Goal: Information Seeking & Learning: Obtain resource

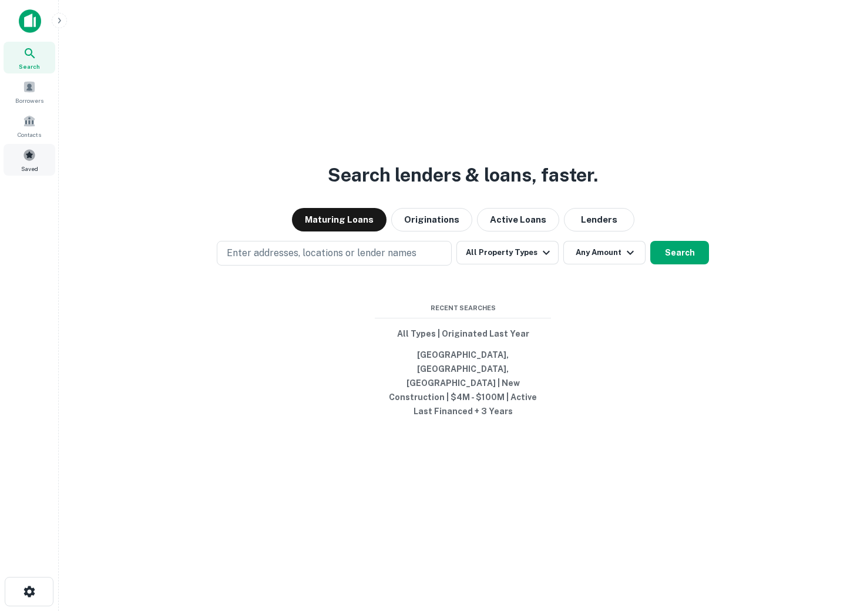
click at [25, 169] on span "Saved" at bounding box center [29, 168] width 17 height 9
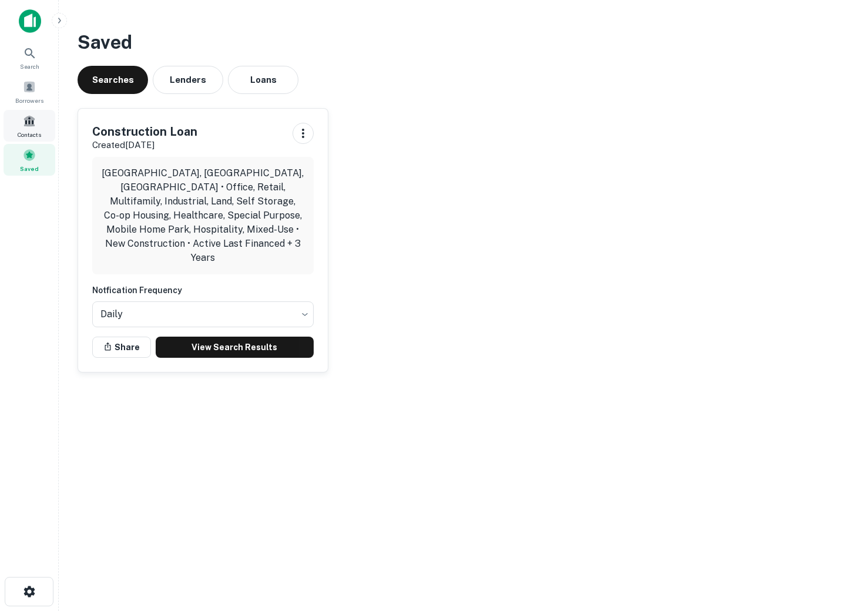
click at [35, 124] on span at bounding box center [29, 121] width 13 height 13
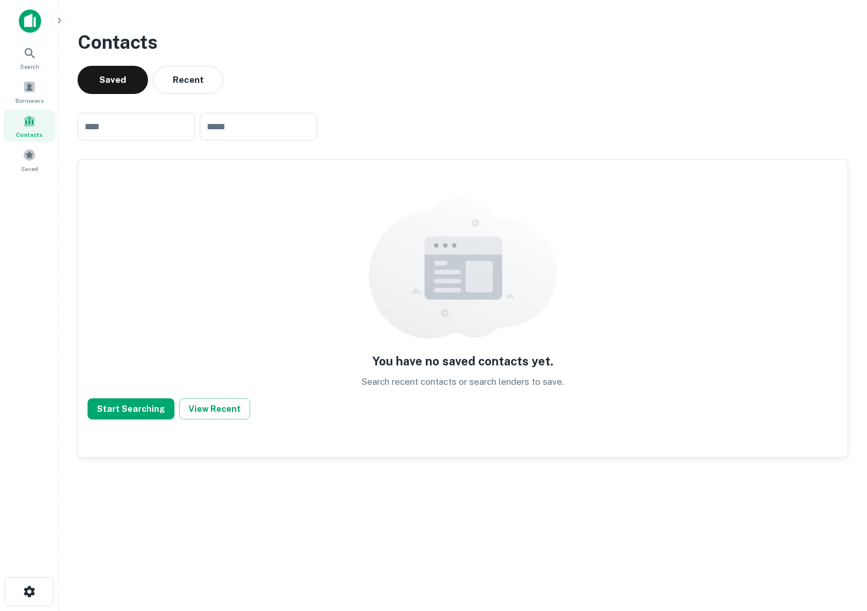
click at [0, 164] on div "Search Borrowers Contacts Saved" at bounding box center [29, 109] width 59 height 134
click at [32, 164] on span "Saved" at bounding box center [29, 168] width 17 height 9
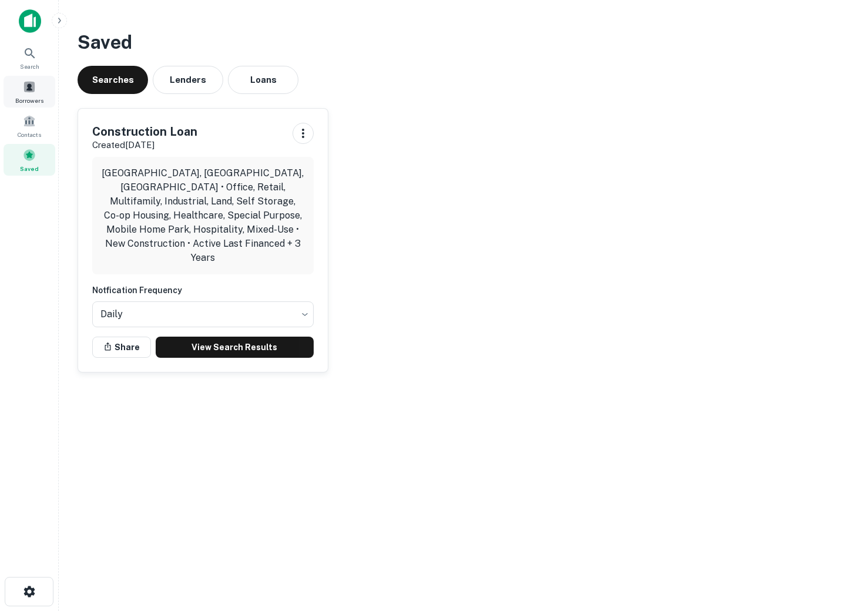
click at [29, 81] on span at bounding box center [29, 87] width 13 height 13
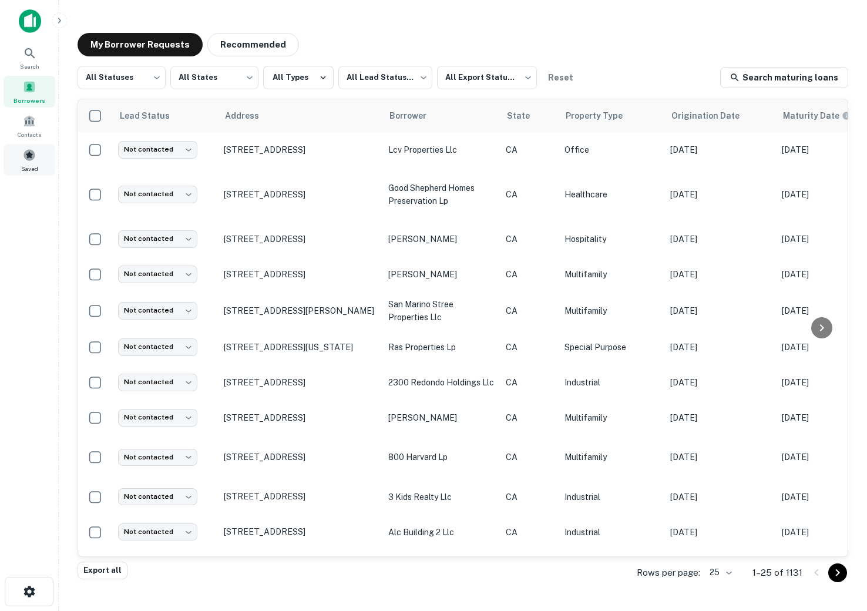
click at [40, 145] on div "Saved" at bounding box center [30, 160] width 52 height 32
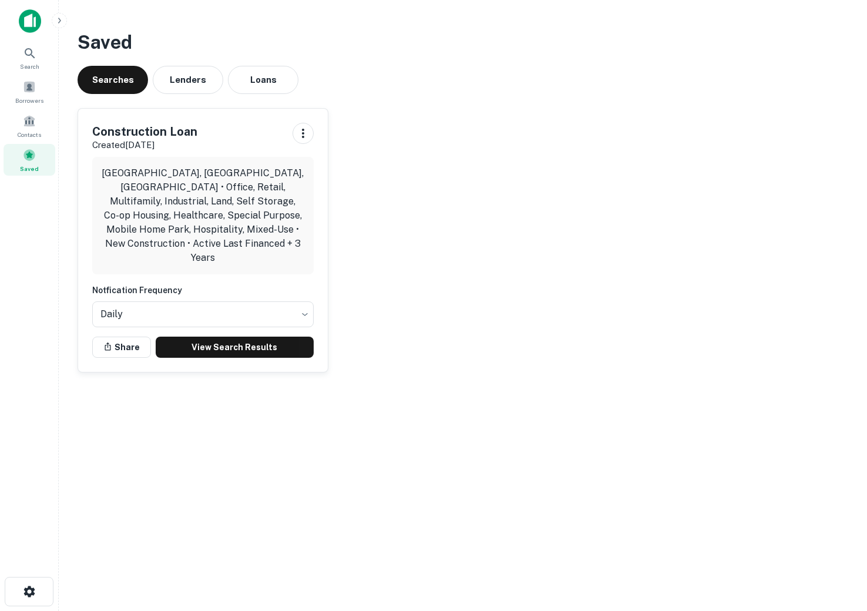
click at [209, 344] on div "Construction Loan Created Jul 30th, 2025 Orange County, CA, USA • Office, Retai…" at bounding box center [203, 240] width 250 height 263
click at [259, 316] on body "Search Borrowers Contacts Saved Saved Searches Lenders Loans Construction Loan …" at bounding box center [433, 305] width 867 height 611
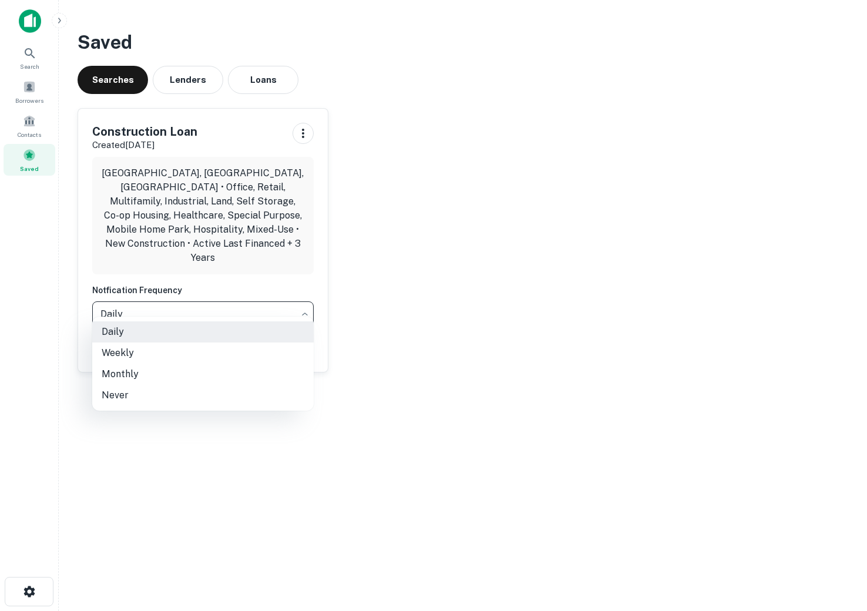
click at [391, 359] on div at bounding box center [433, 305] width 867 height 611
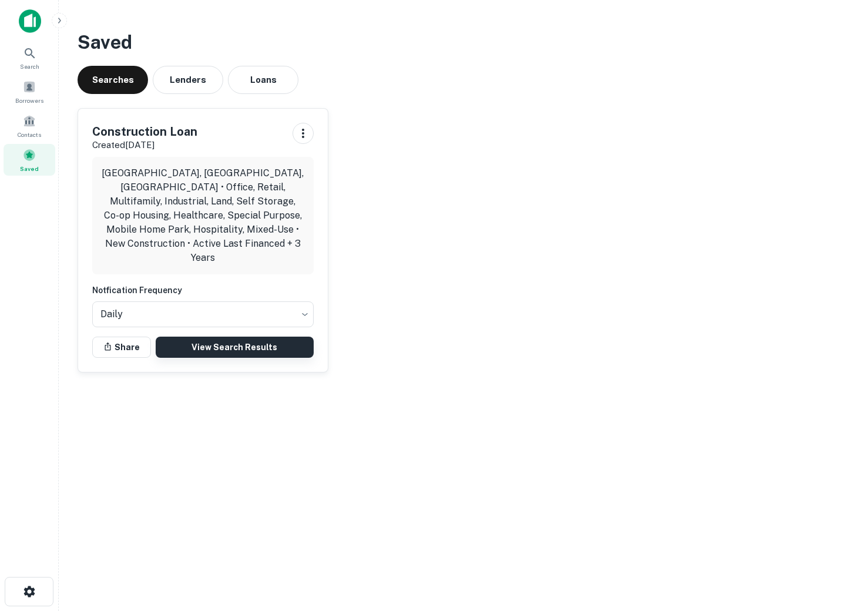
click at [274, 341] on link "View Search Results" at bounding box center [235, 347] width 158 height 21
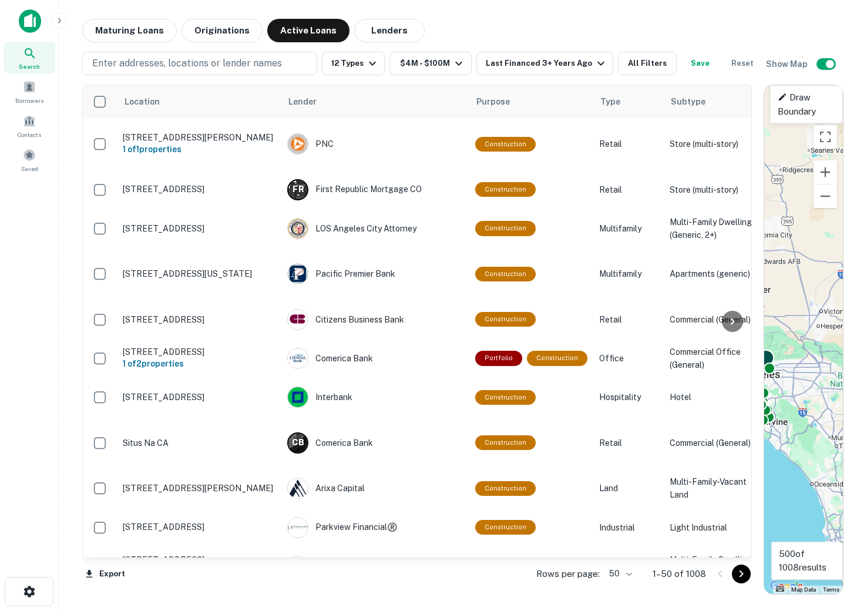
drag, startPoint x: 547, startPoint y: 333, endPoint x: 763, endPoint y: 354, distance: 217.9
click at [763, 354] on div at bounding box center [758, 340] width 12 height 510
click at [867, 301] on main "Maturing Loans Originations Active Loans Lenders Enter addresses, locations or …" at bounding box center [463, 305] width 809 height 611
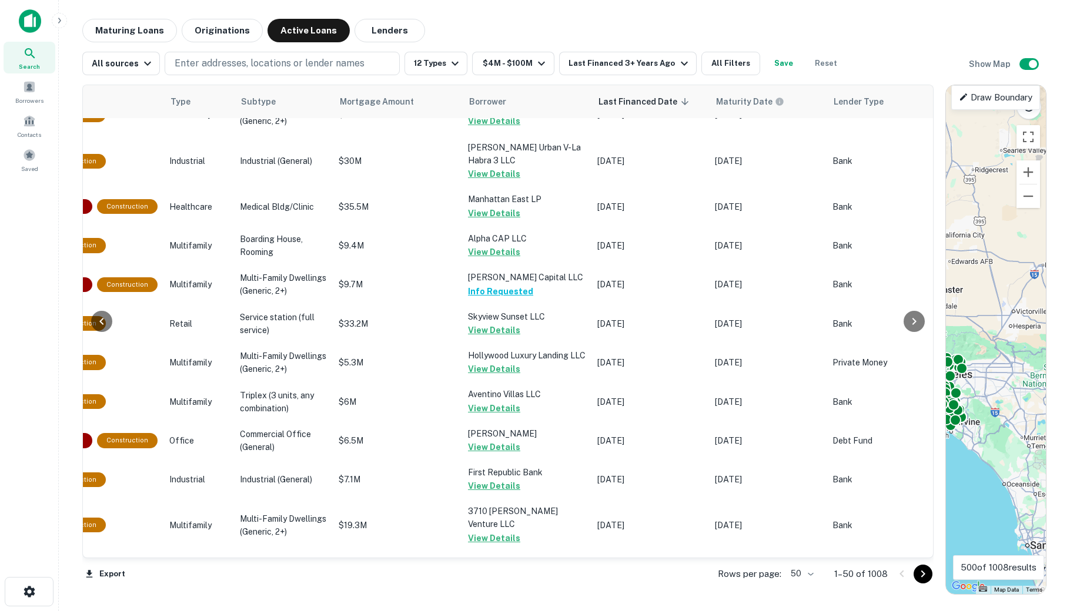
scroll to position [1792, 430]
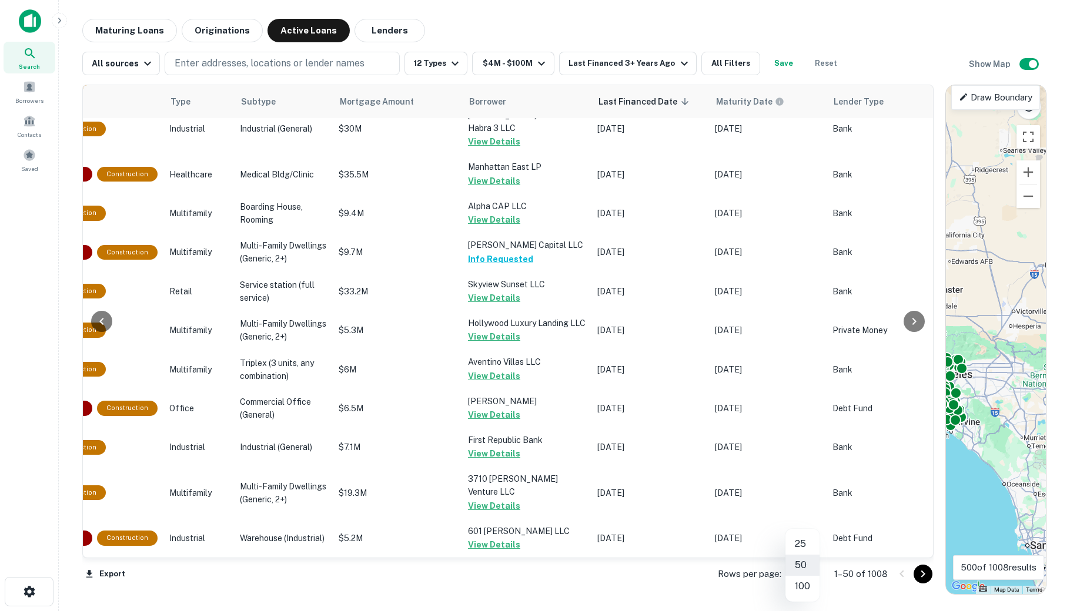
click at [788, 572] on body "Search Borrowers Contacts Saved Maturing Loans Originations Active Loans Lender…" at bounding box center [535, 305] width 1070 height 611
click at [803, 586] on li "100" at bounding box center [802, 586] width 34 height 21
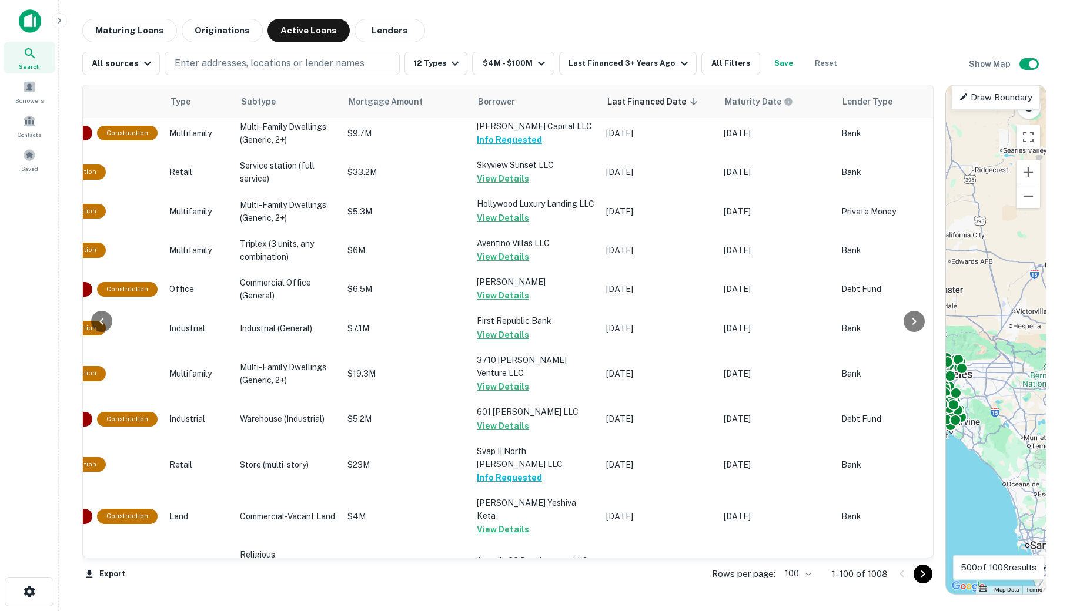
click at [867, 572] on icon "Go to next page" at bounding box center [923, 574] width 14 height 14
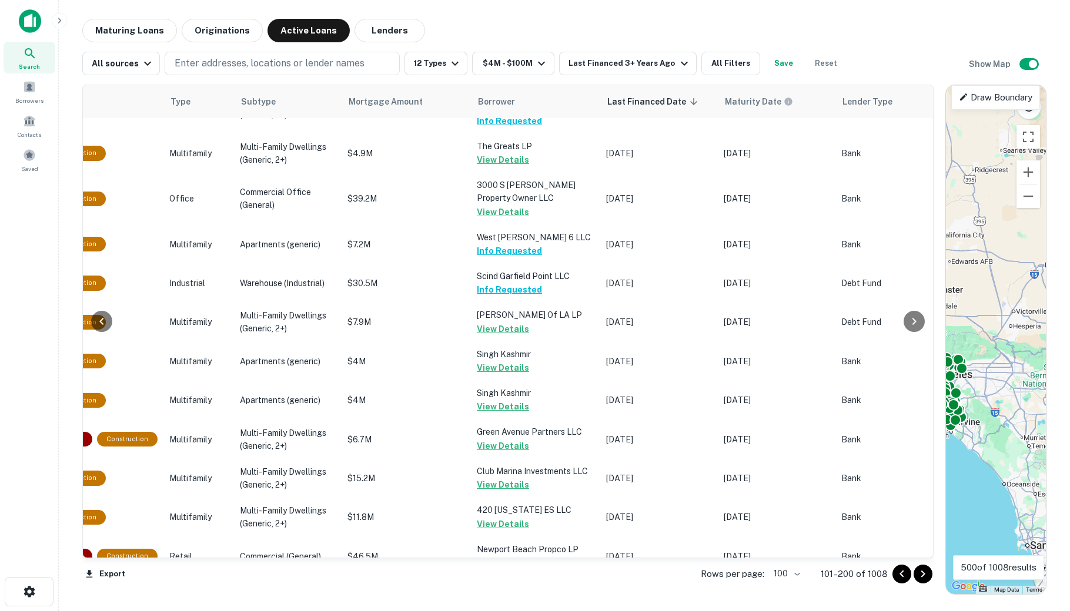
click at [867, 572] on icon "Go to next page" at bounding box center [923, 574] width 14 height 14
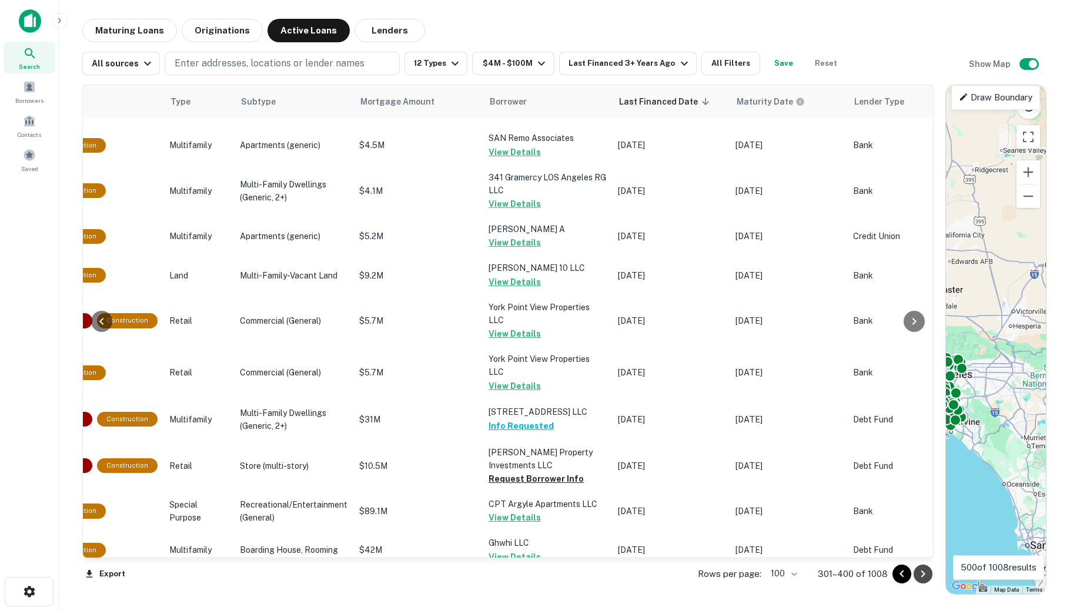
click at [867, 577] on icon "Go to next page" at bounding box center [923, 574] width 14 height 14
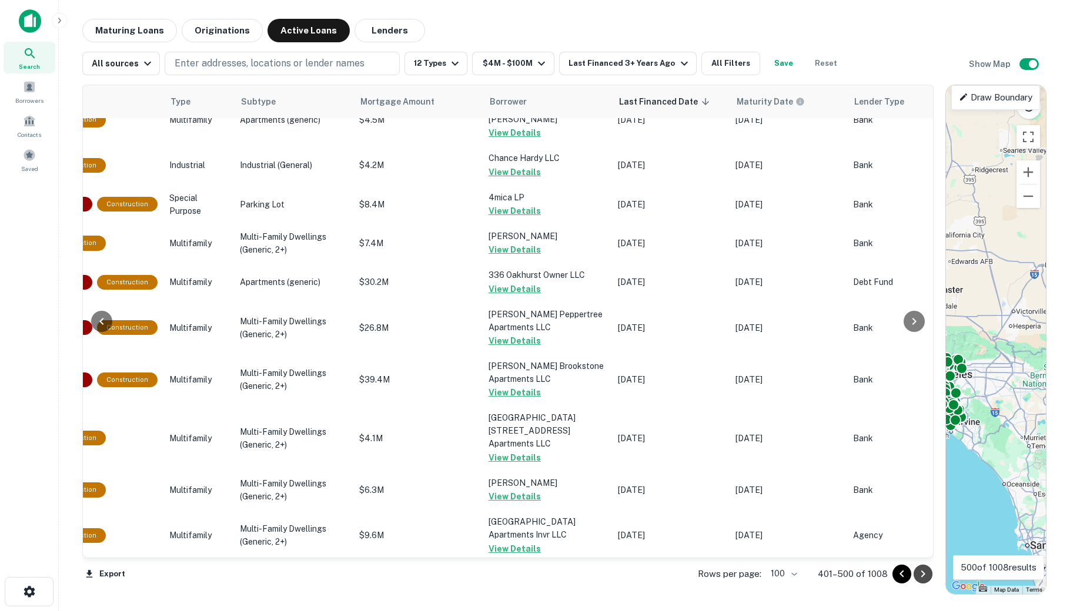
click at [867, 577] on icon "Go to next page" at bounding box center [923, 574] width 14 height 14
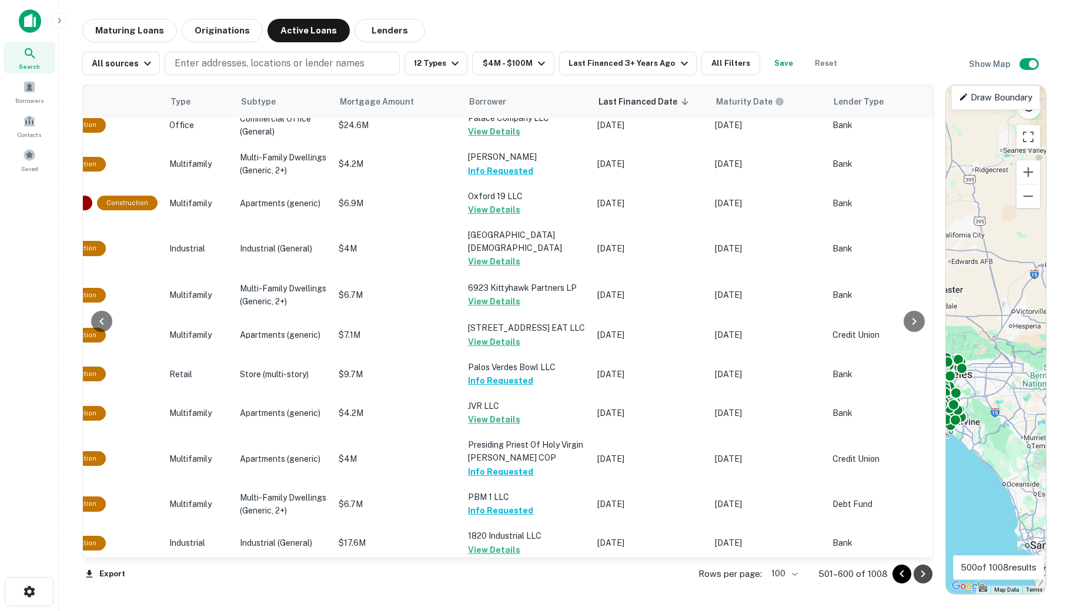
click at [867, 574] on icon "Go to next page" at bounding box center [923, 574] width 14 height 14
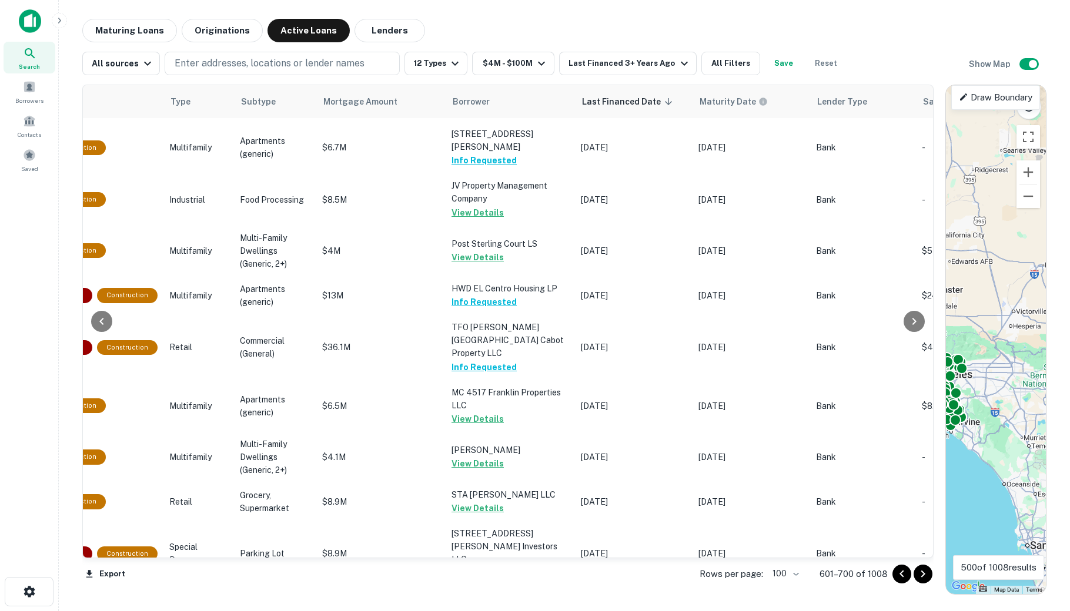
click at [867, 574] on icon "Go to next page" at bounding box center [923, 574] width 14 height 14
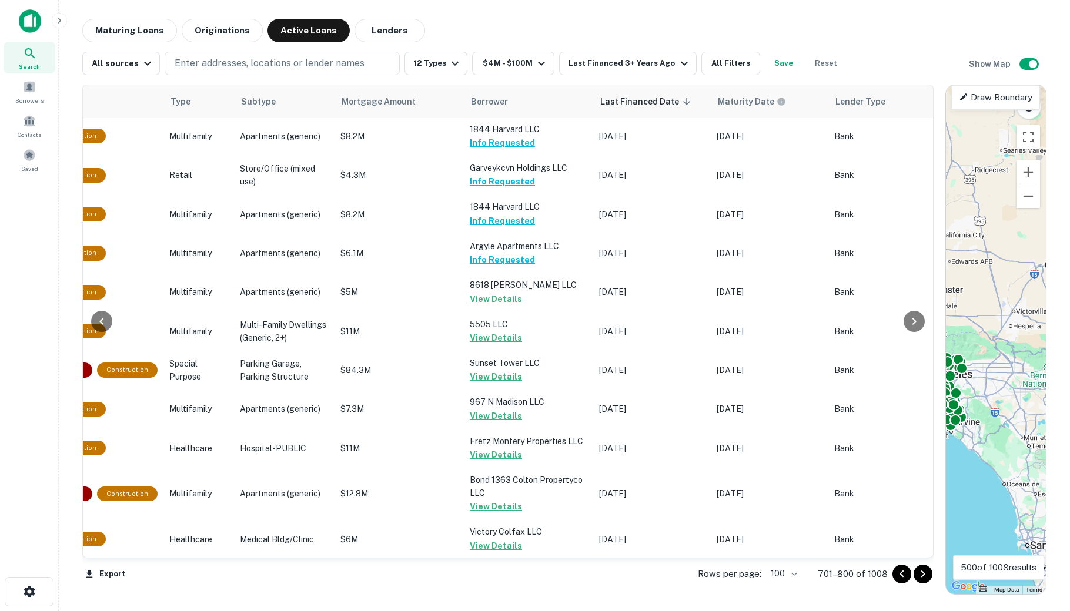
click at [867, 574] on icon "Go to next page" at bounding box center [923, 574] width 14 height 14
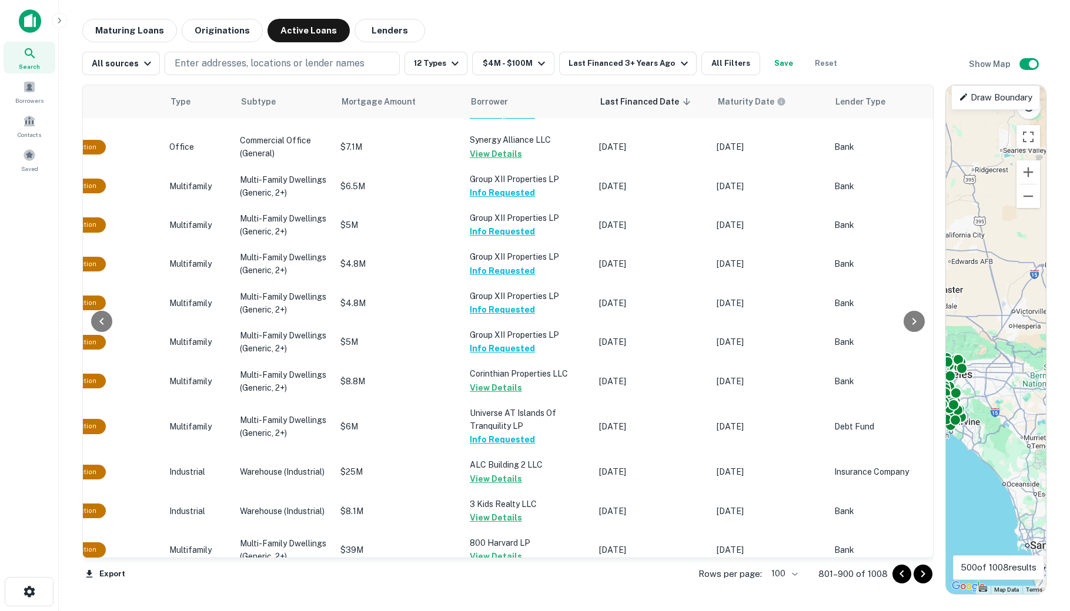
click at [867, 574] on icon "Go to next page" at bounding box center [923, 574] width 14 height 14
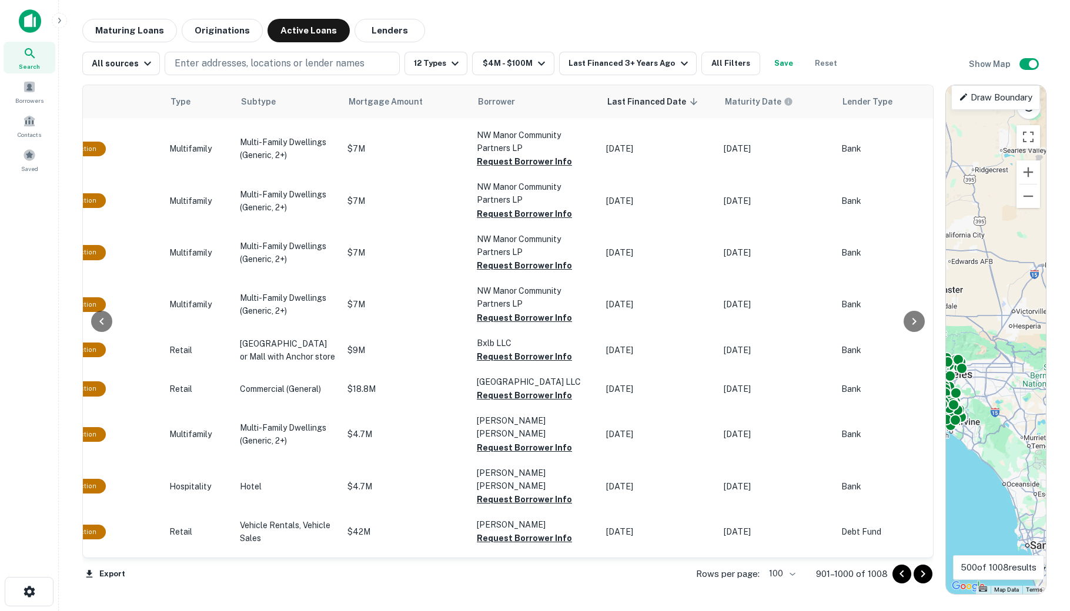
scroll to position [2848, 430]
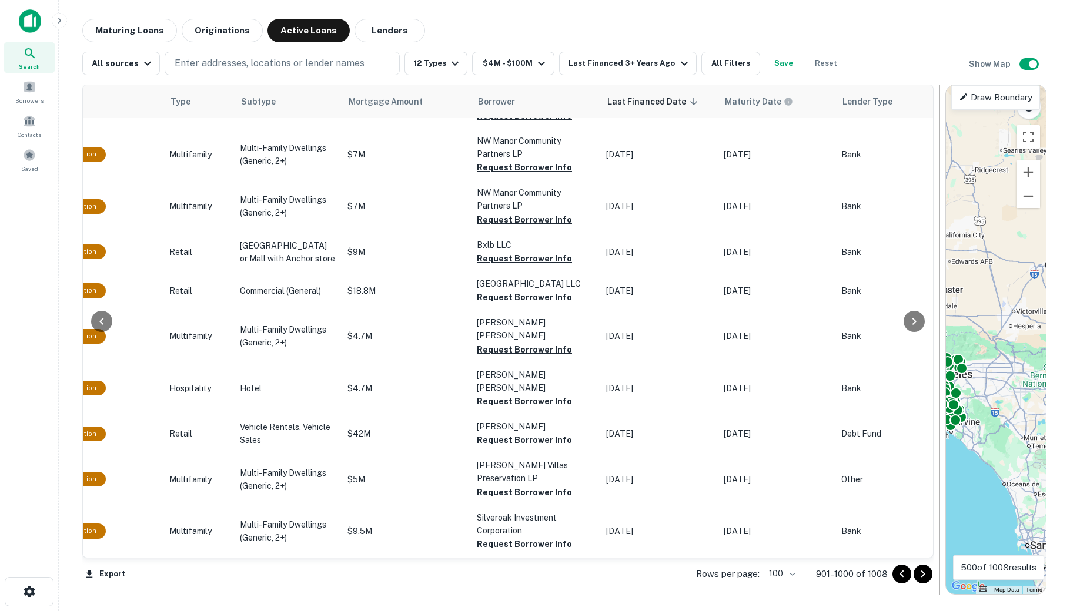
click at [867, 574] on icon "Go to previous page" at bounding box center [901, 574] width 14 height 14
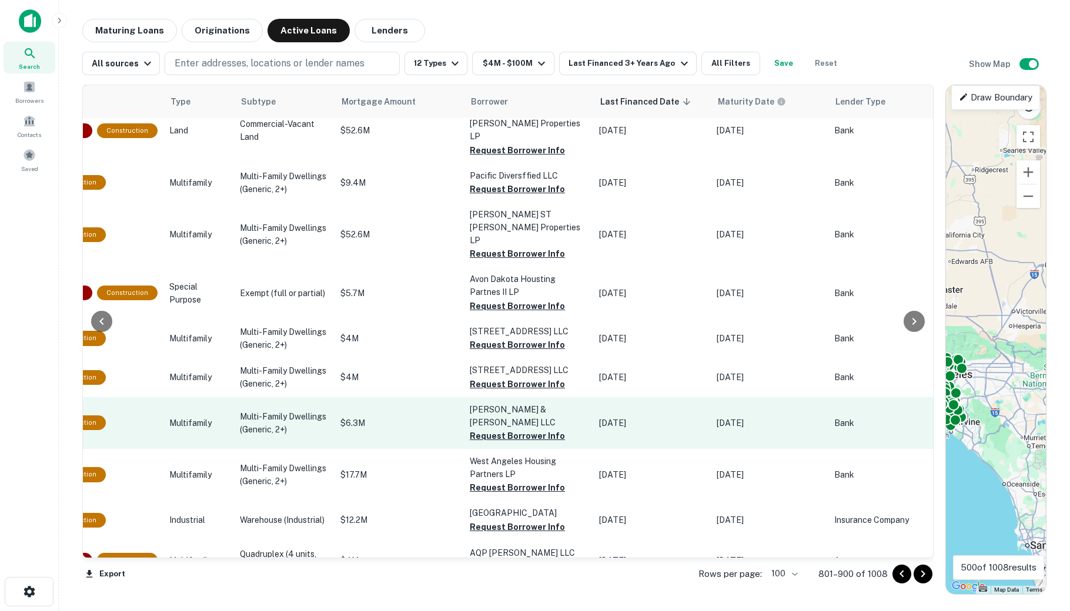
scroll to position [2625, 430]
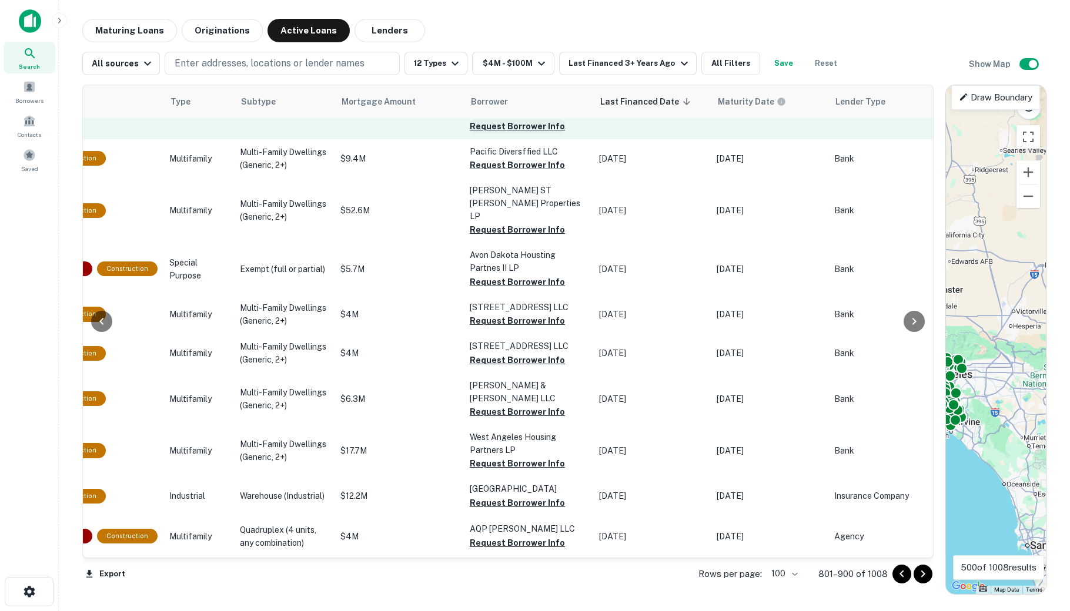
click at [482, 133] on button "Request Borrower Info" at bounding box center [517, 126] width 95 height 14
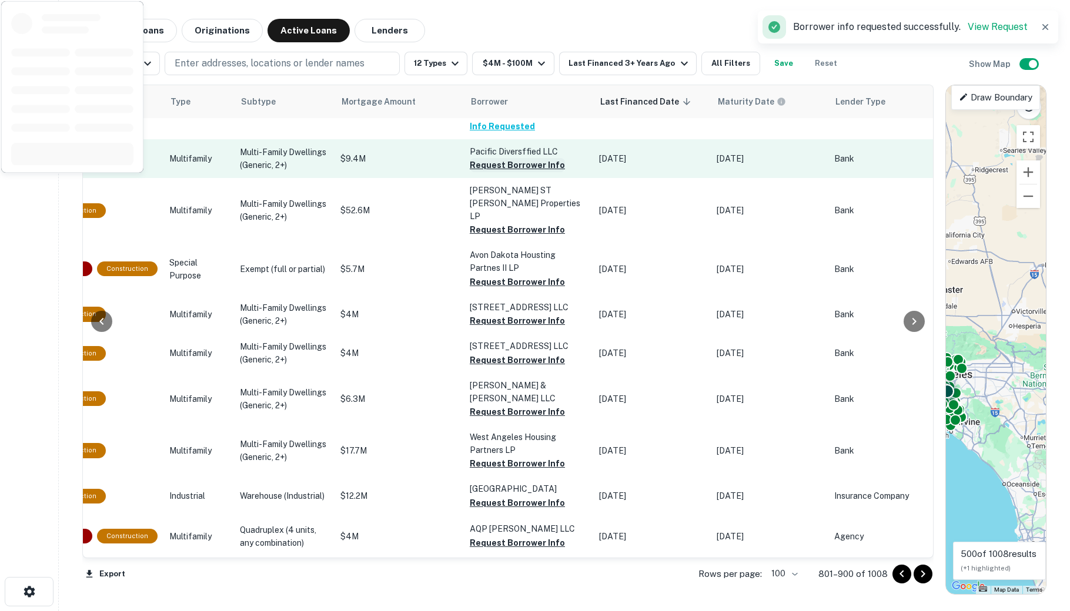
click at [481, 172] on button "Request Borrower Info" at bounding box center [517, 165] width 95 height 14
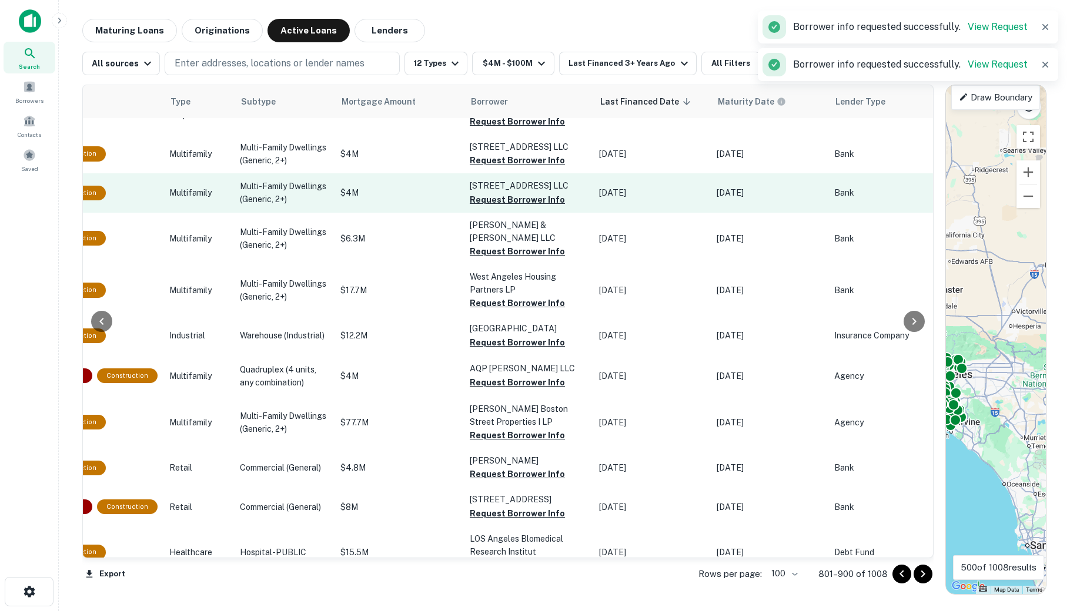
scroll to position [2834, 430]
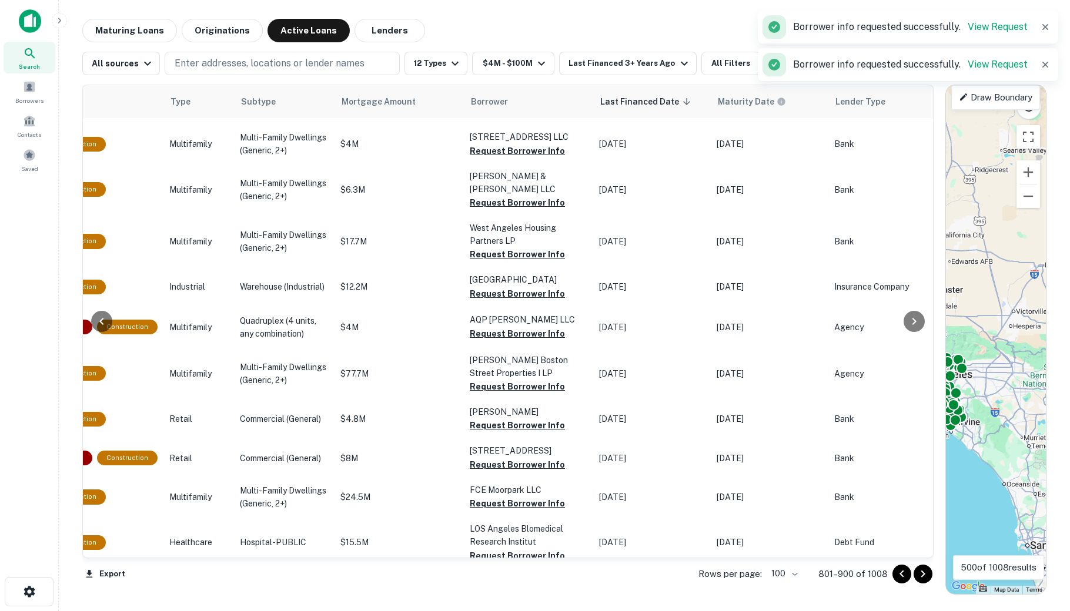
click at [471, 28] on button "Request Borrower Info" at bounding box center [517, 21] width 95 height 14
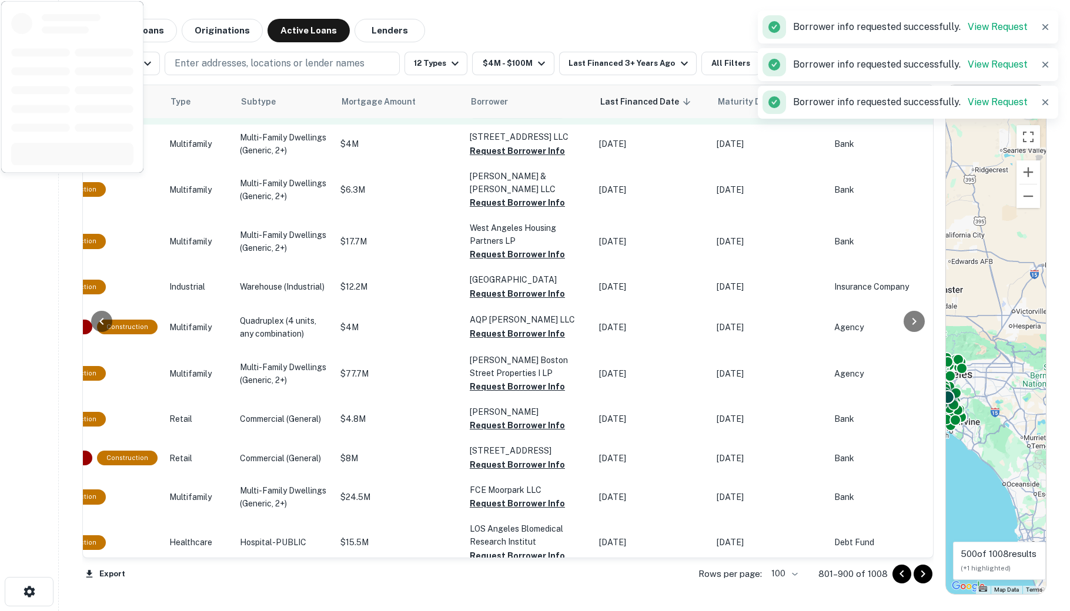
click at [470, 80] on button "Request Borrower Info" at bounding box center [517, 73] width 95 height 14
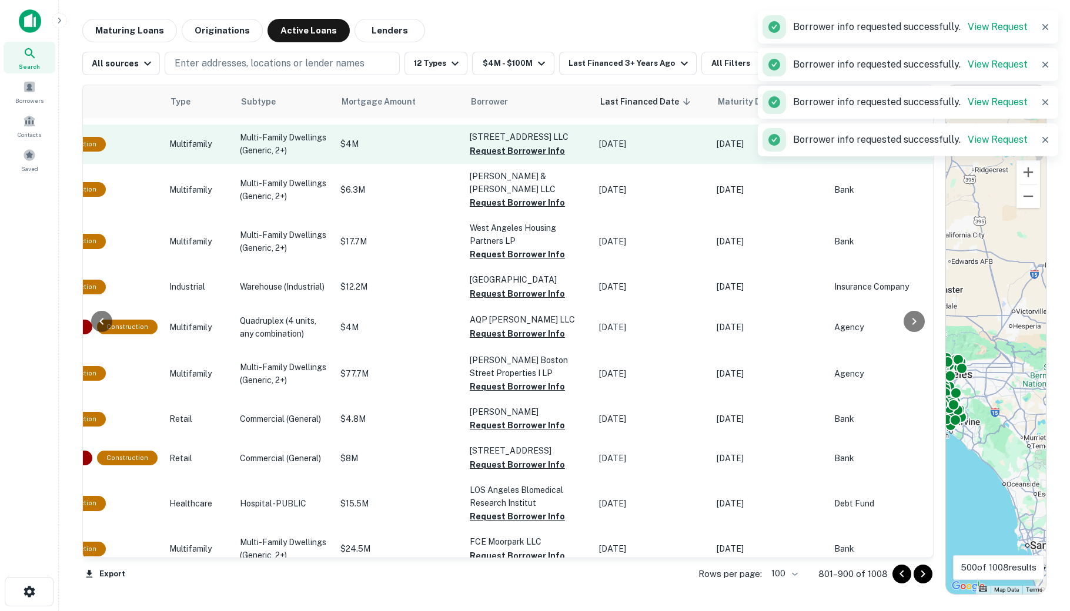
click at [470, 119] on button "Request Borrower Info" at bounding box center [517, 112] width 95 height 14
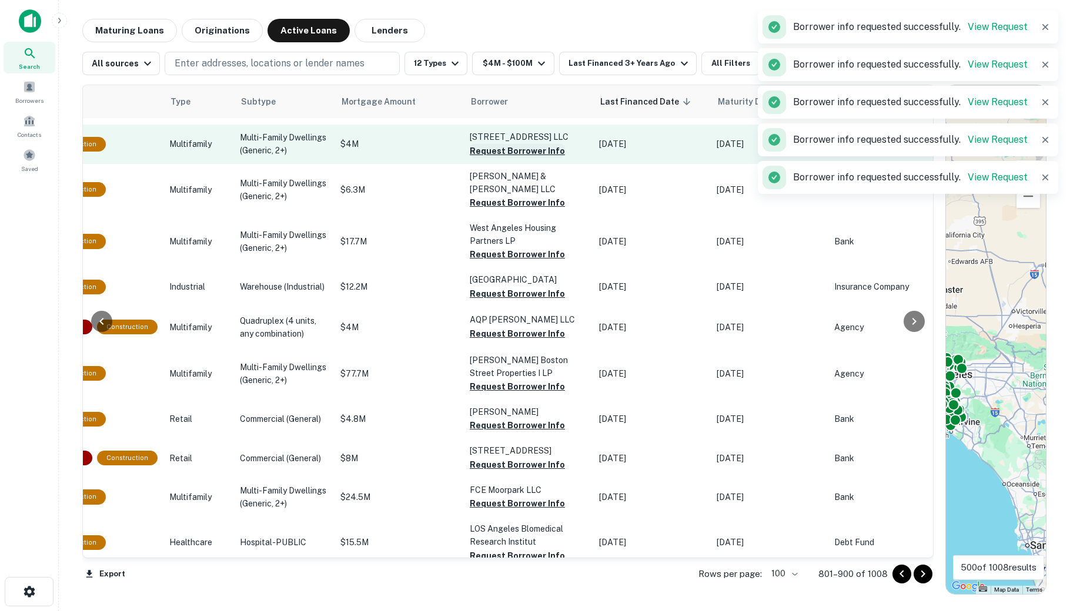
click at [470, 158] on button "Request Borrower Info" at bounding box center [517, 151] width 95 height 14
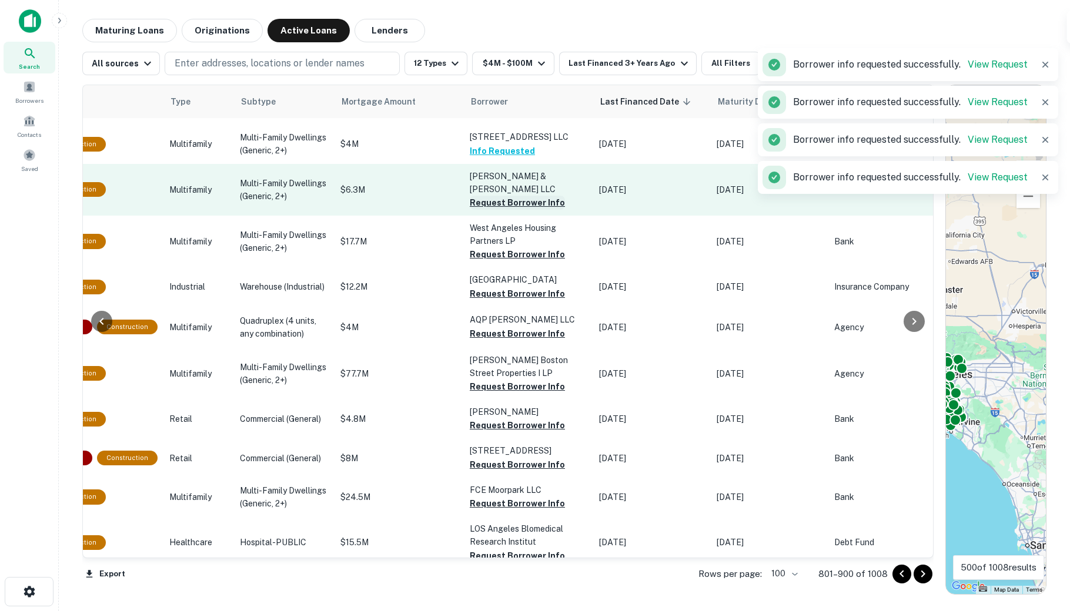
click at [471, 210] on button "Request Borrower Info" at bounding box center [517, 203] width 95 height 14
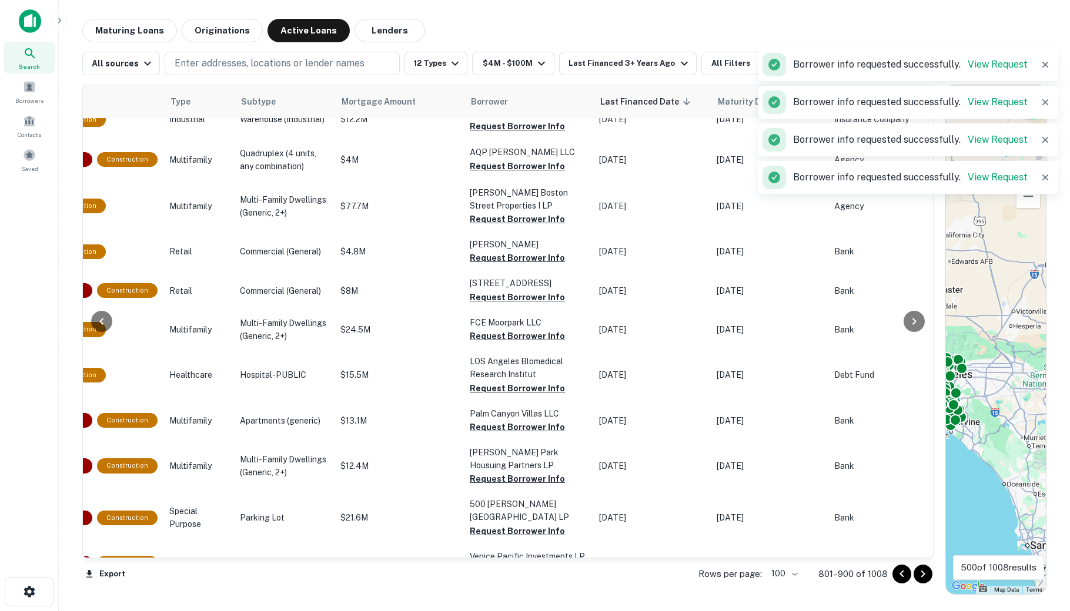
scroll to position [3044, 430]
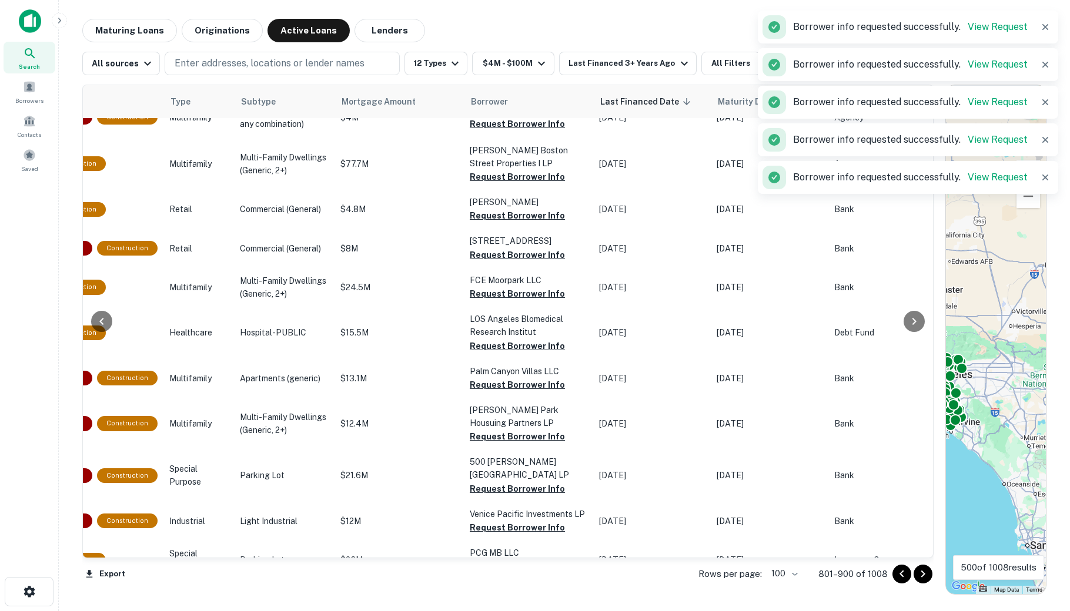
click at [470, 52] on button "Request Borrower Info" at bounding box center [517, 45] width 95 height 14
click at [470, 91] on button "Request Borrower Info" at bounding box center [517, 84] width 95 height 14
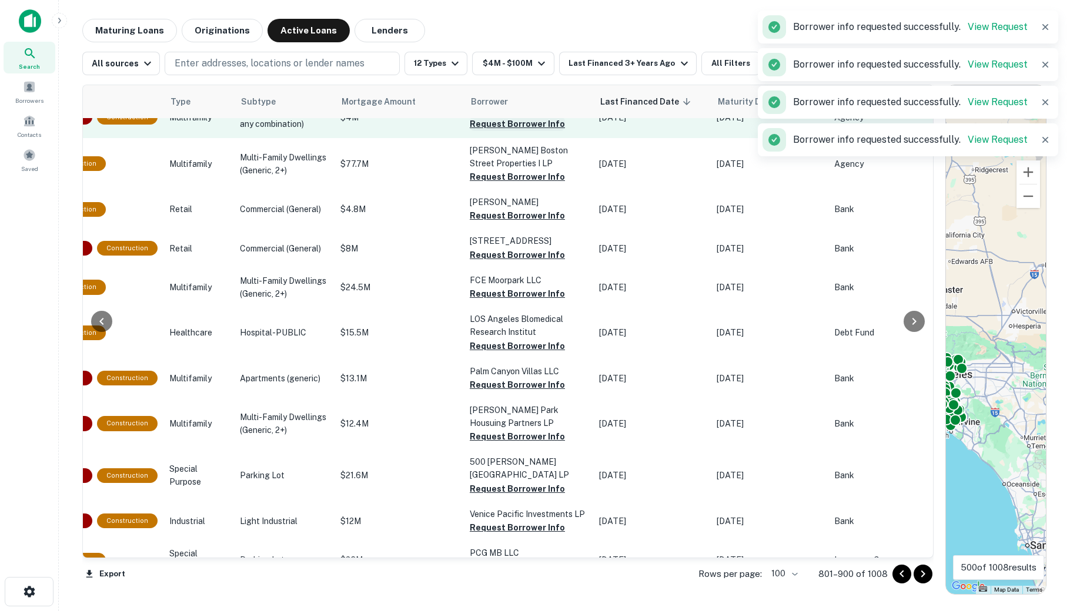
click at [470, 131] on button "Request Borrower Info" at bounding box center [517, 124] width 95 height 14
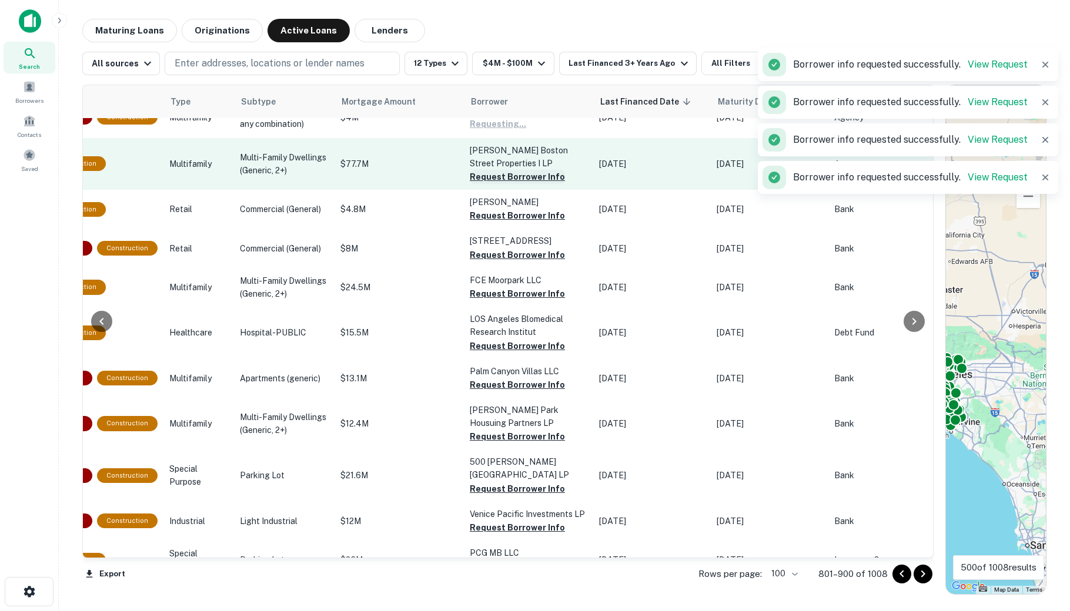
click at [470, 184] on button "Request Borrower Info" at bounding box center [517, 177] width 95 height 14
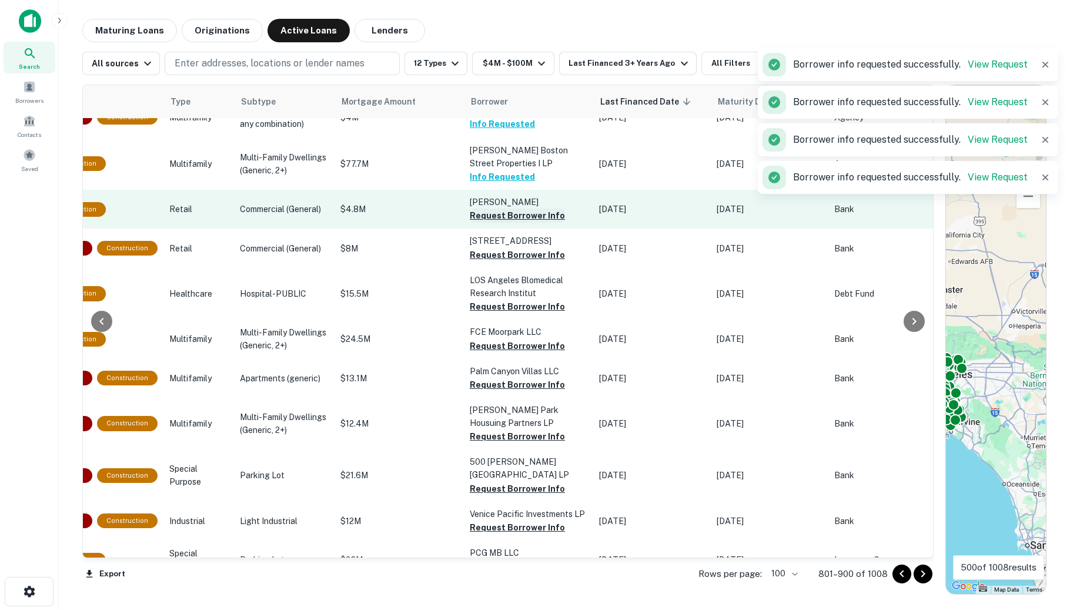
click at [470, 223] on button "Request Borrower Info" at bounding box center [517, 216] width 95 height 14
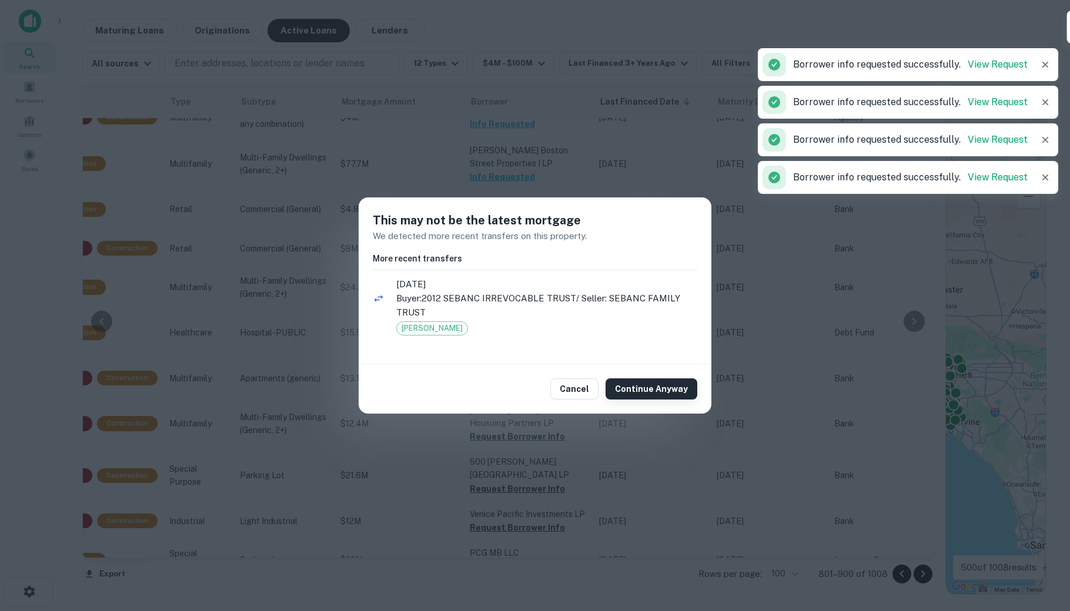
click at [649, 380] on button "Continue Anyway" at bounding box center [651, 388] width 92 height 21
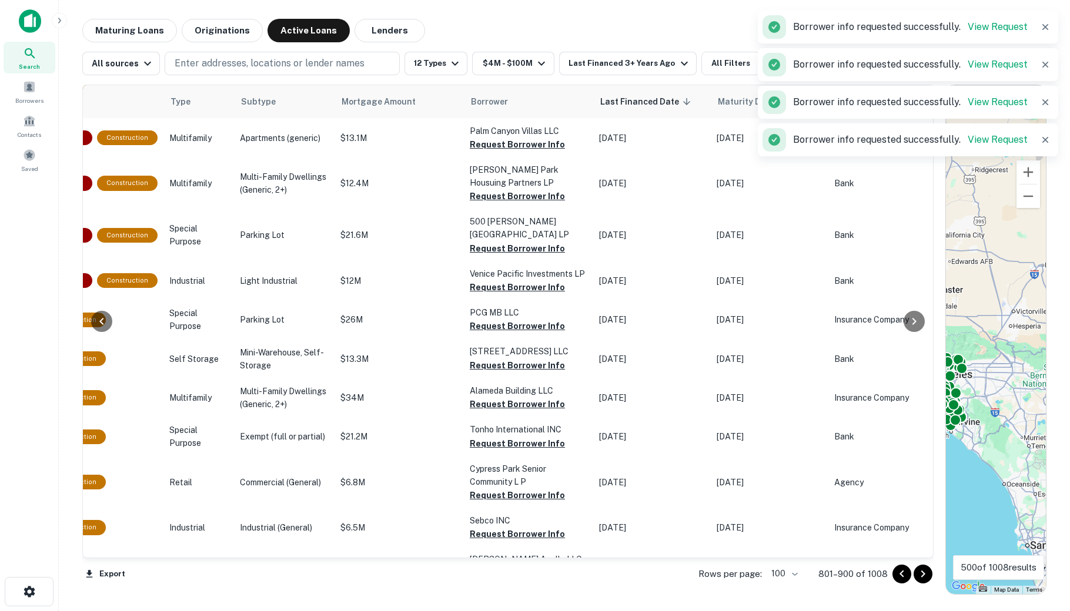
scroll to position [3342, 430]
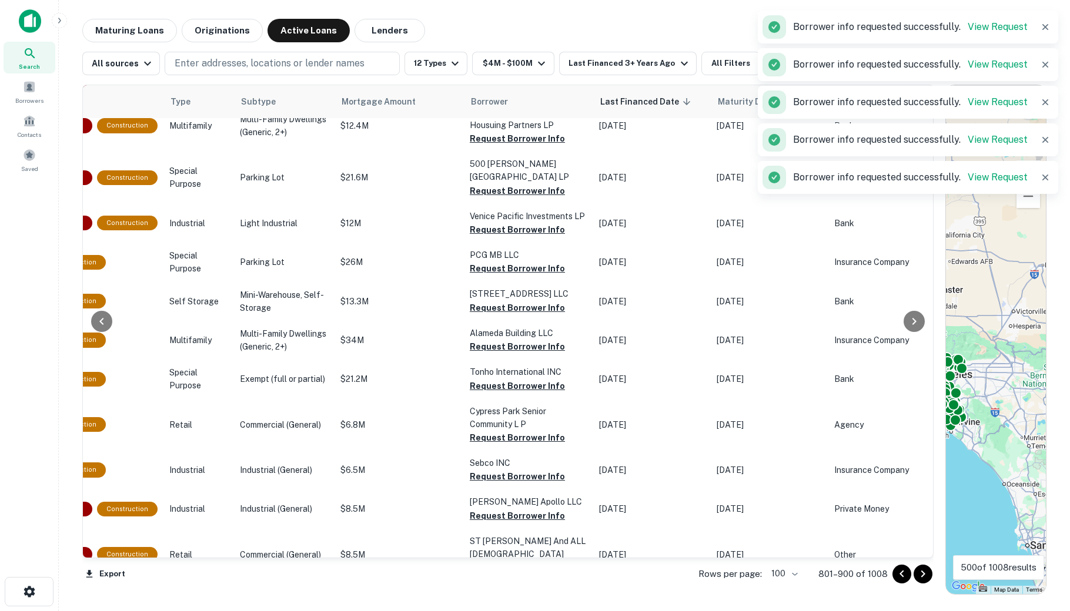
click at [480, 55] on button "Request Borrower Info" at bounding box center [517, 48] width 95 height 14
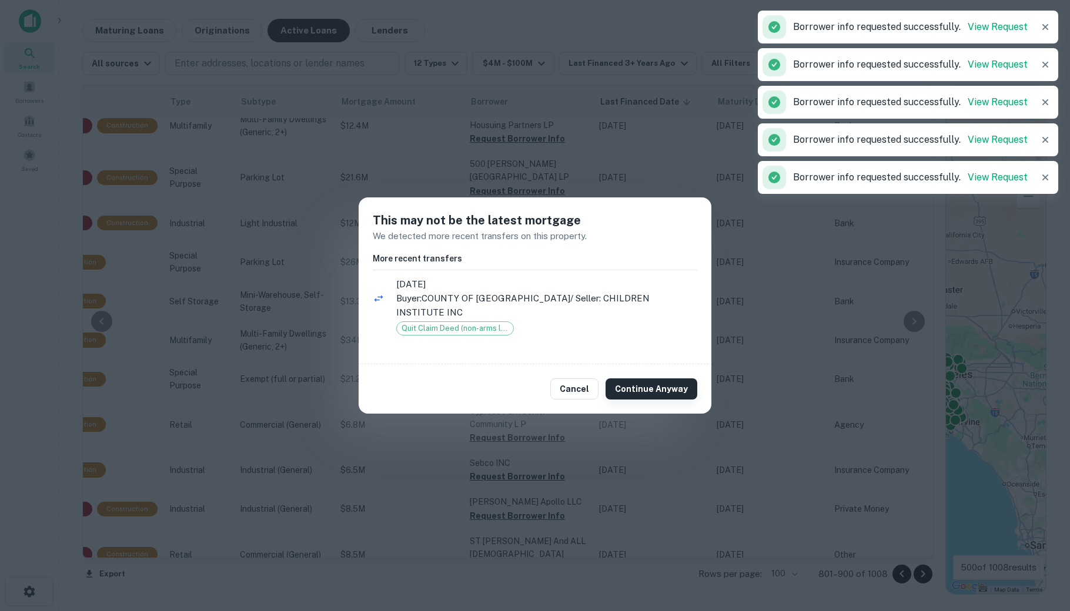
click at [642, 378] on button "Continue Anyway" at bounding box center [651, 388] width 92 height 21
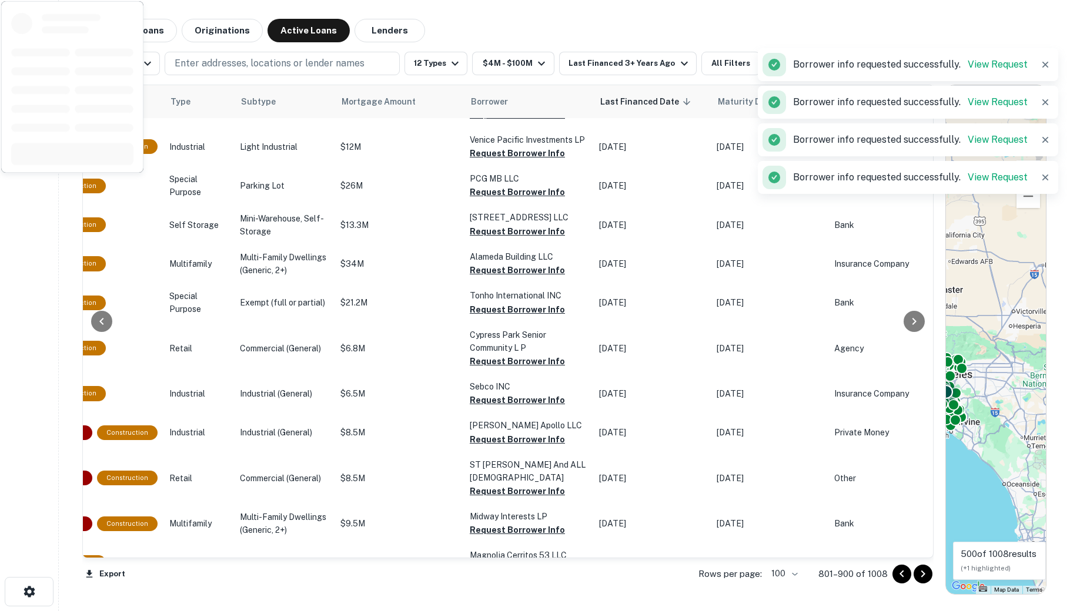
scroll to position [3435, 430]
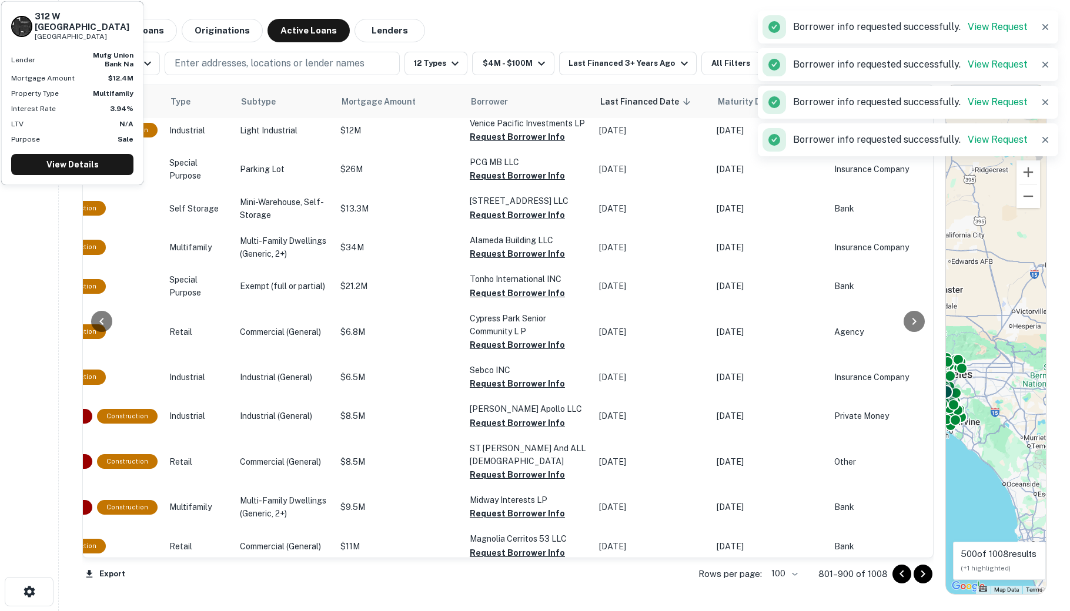
click at [474, 53] on button "Request Borrower Info" at bounding box center [517, 46] width 95 height 14
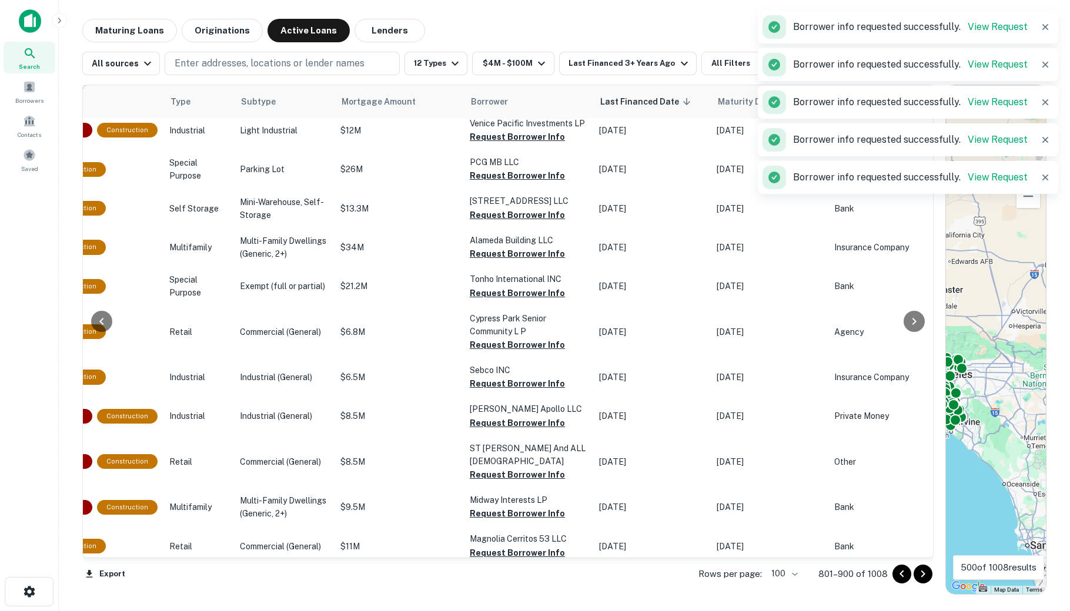
click at [474, 105] on button "Request Borrower Info" at bounding box center [517, 98] width 95 height 14
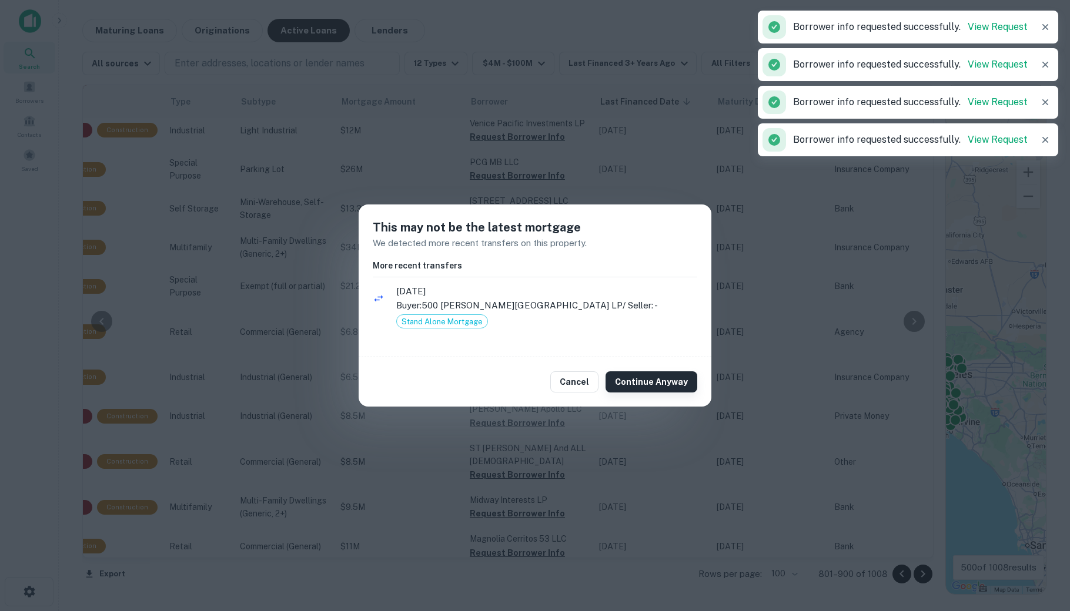
click at [659, 384] on button "Continue Anyway" at bounding box center [651, 381] width 92 height 21
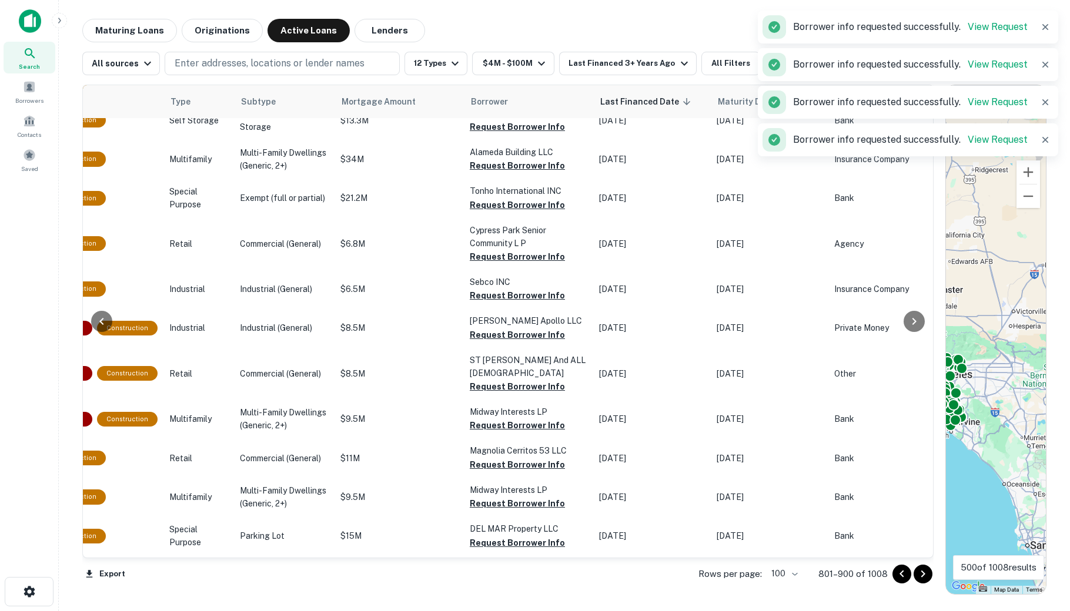
scroll to position [3562, 430]
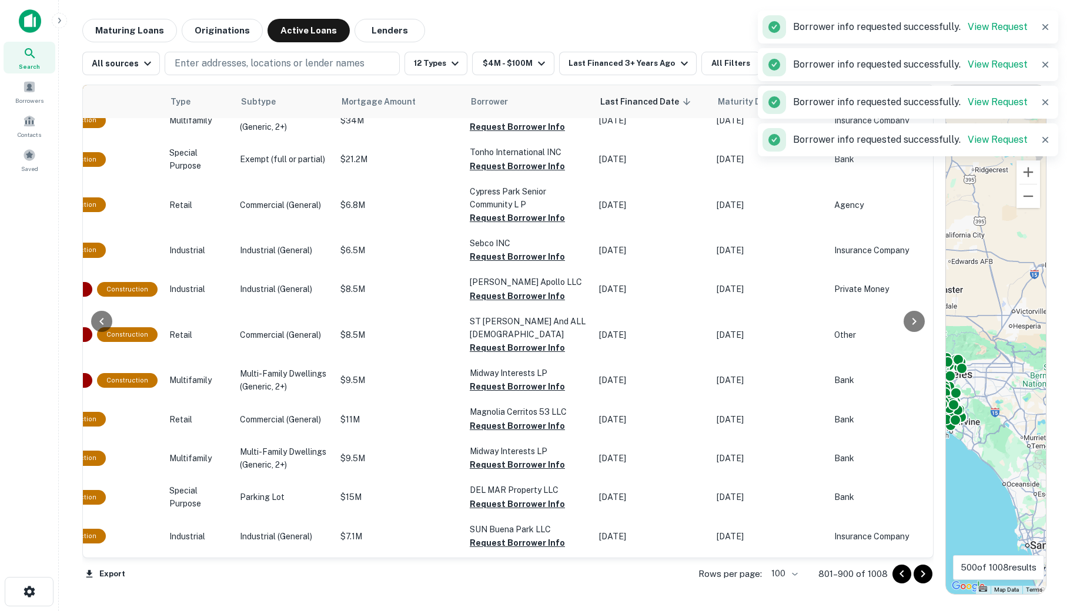
click at [471, 17] on button "Request Borrower Info" at bounding box center [517, 10] width 95 height 14
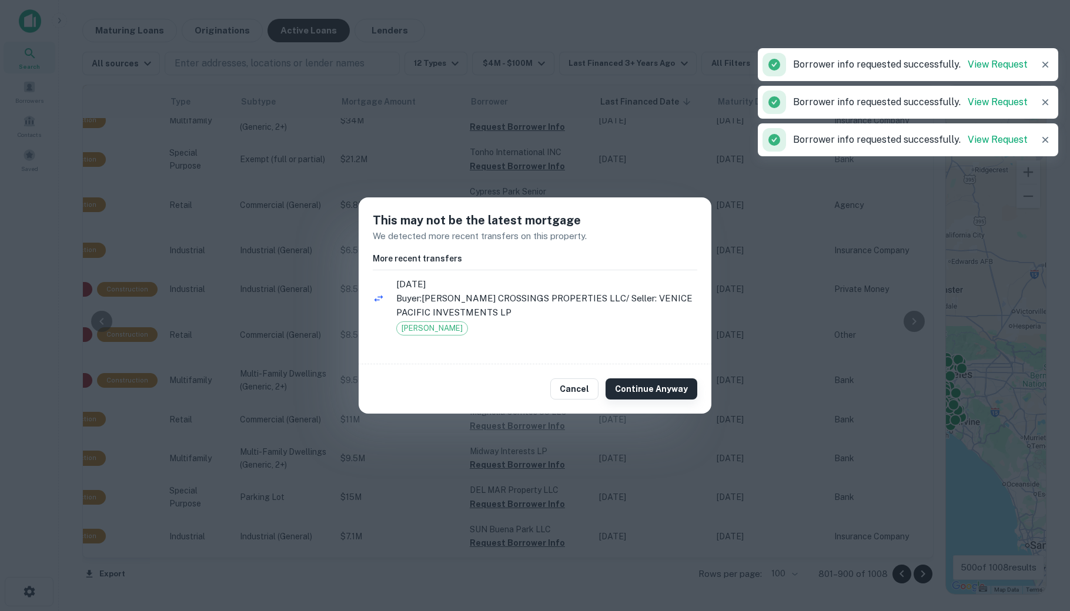
click at [628, 378] on button "Continue Anyway" at bounding box center [651, 388] width 92 height 21
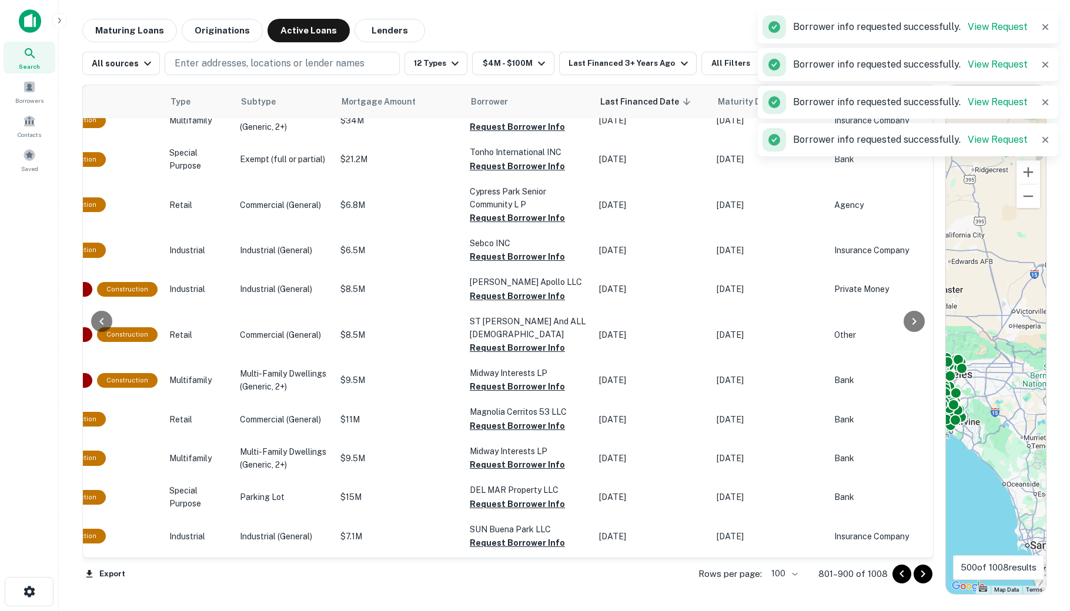
click at [498, 56] on button "Request Borrower Info" at bounding box center [517, 49] width 95 height 14
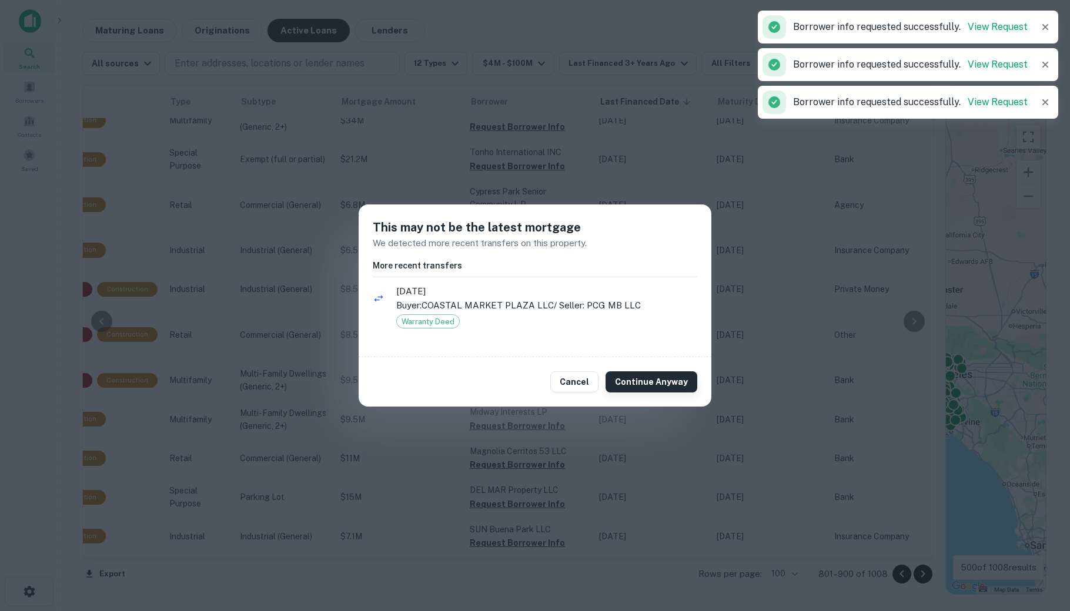
click at [675, 388] on button "Continue Anyway" at bounding box center [651, 381] width 92 height 21
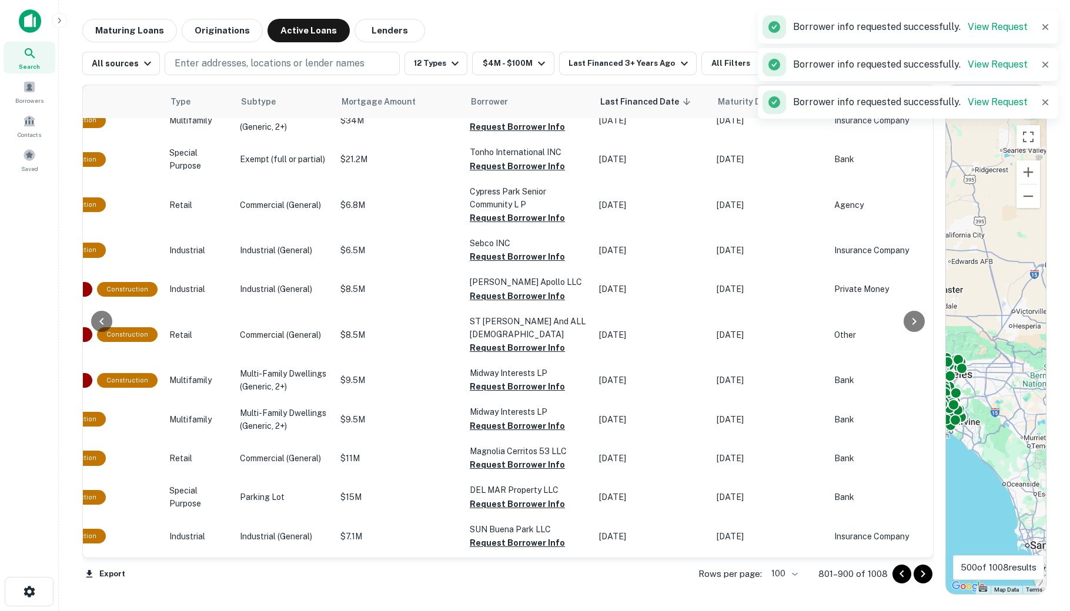
click at [495, 95] on button "Request Borrower Info" at bounding box center [517, 88] width 95 height 14
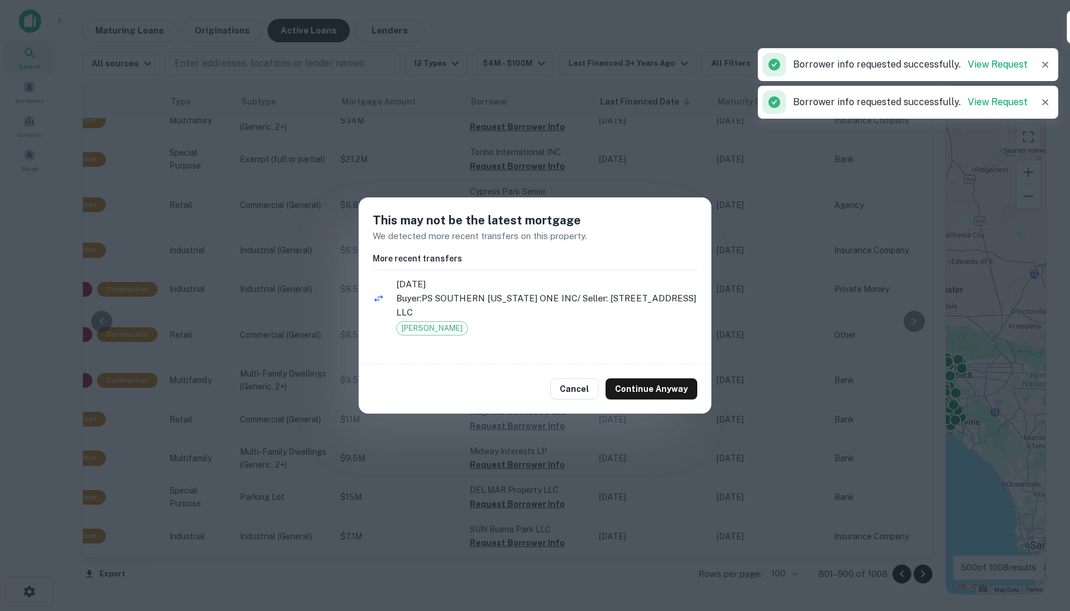
click at [665, 400] on div "Cancel Continue Anyway" at bounding box center [534, 388] width 353 height 49
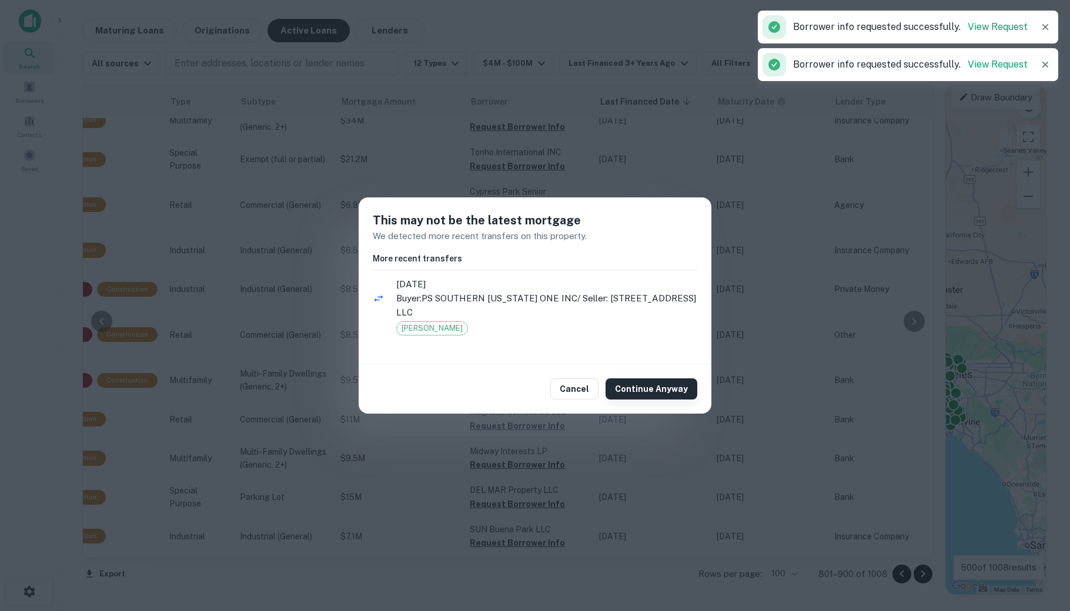
click at [665, 392] on button "Continue Anyway" at bounding box center [651, 388] width 92 height 21
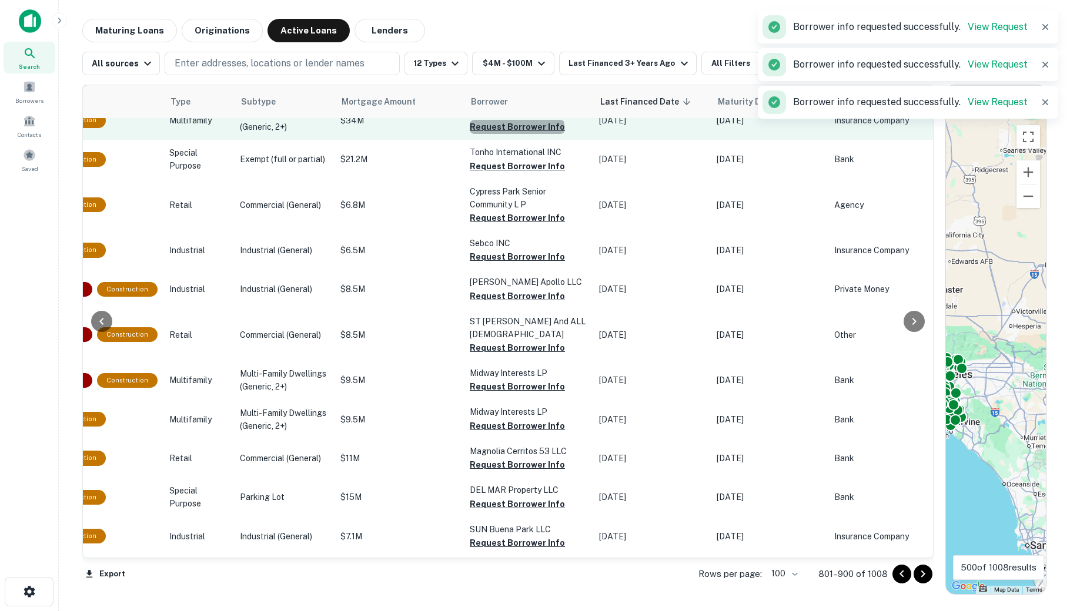
click at [492, 134] on button "Request Borrower Info" at bounding box center [517, 127] width 95 height 14
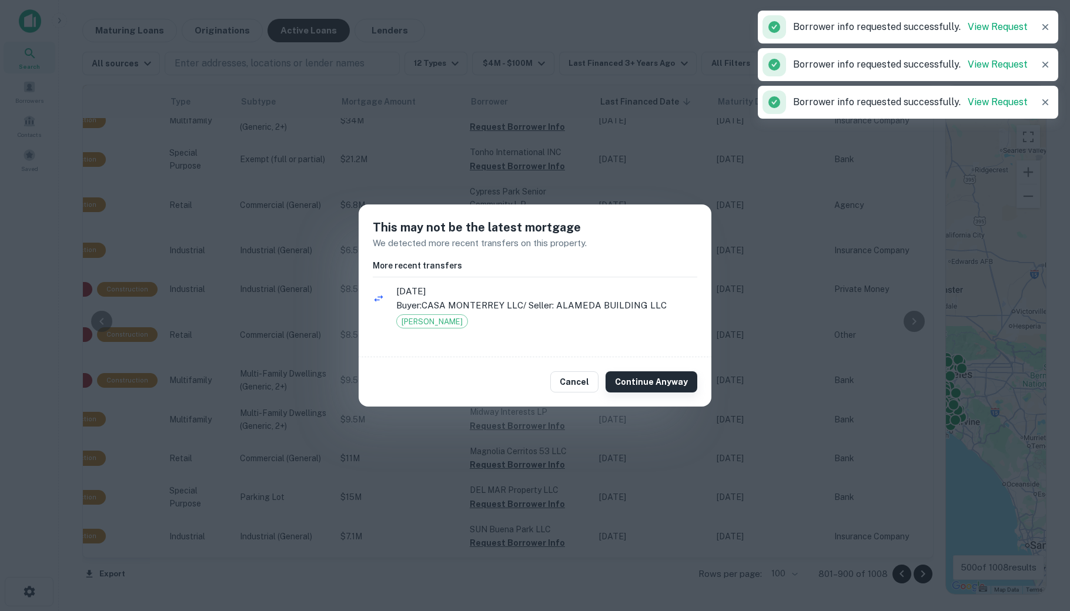
click at [642, 391] on button "Continue Anyway" at bounding box center [651, 381] width 92 height 21
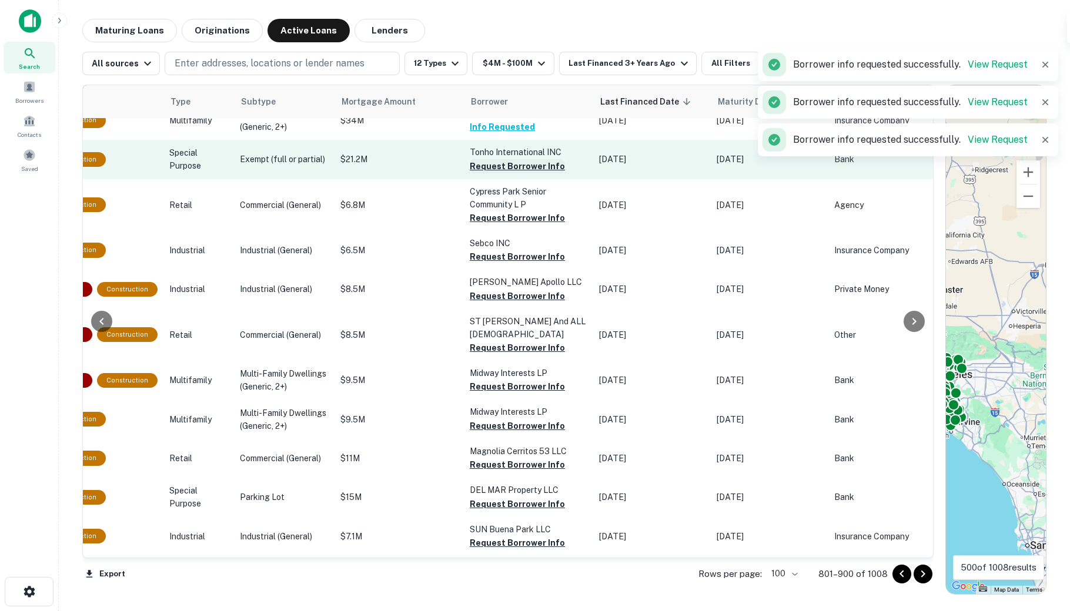
click at [487, 173] on button "Request Borrower Info" at bounding box center [517, 166] width 95 height 14
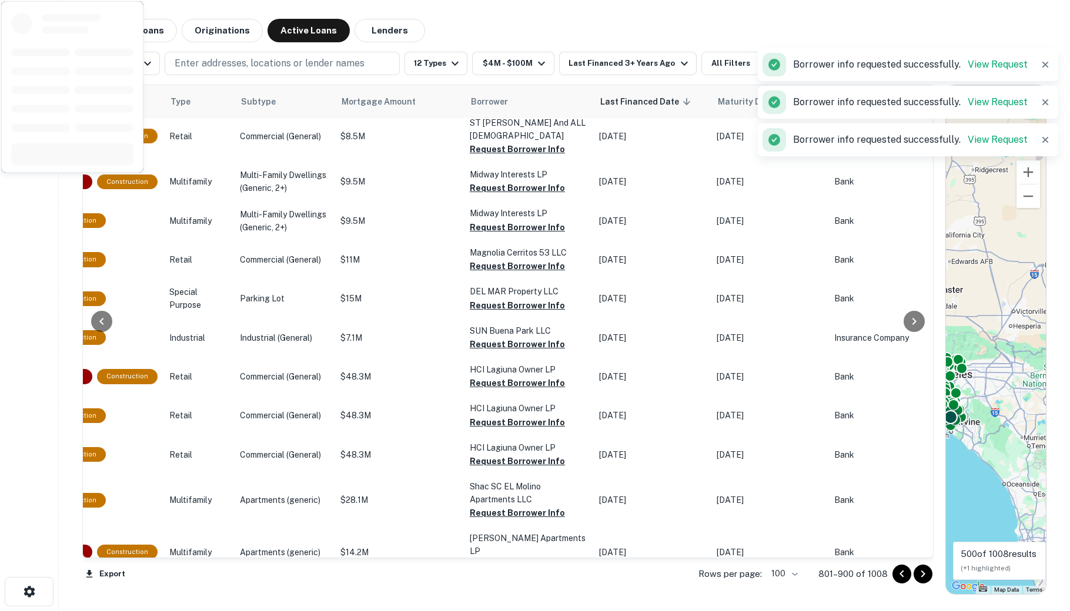
scroll to position [3793, 430]
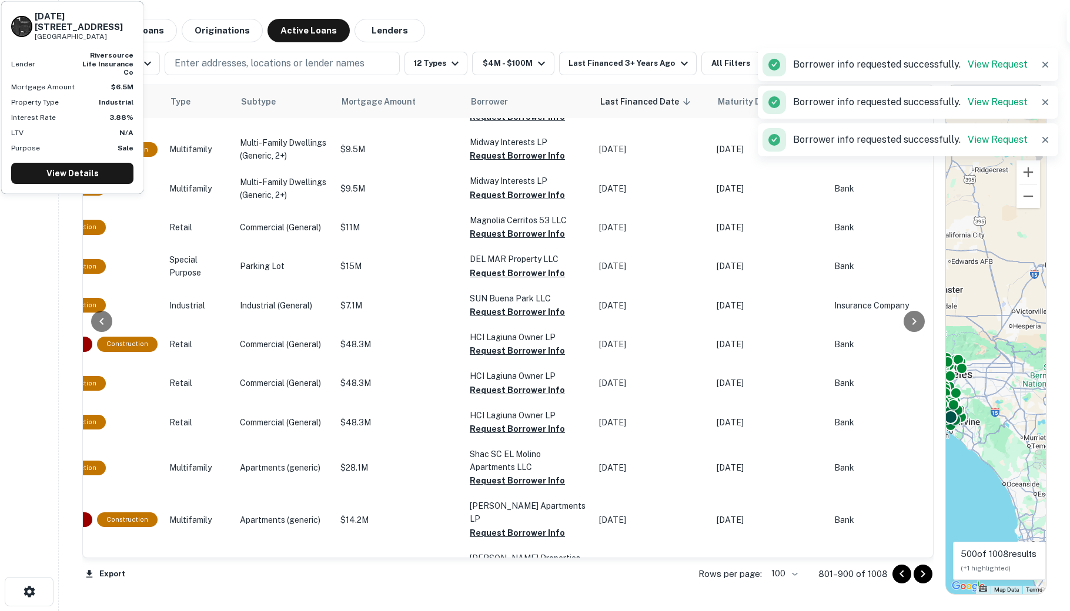
click at [502, 33] on button "Request Borrower Info" at bounding box center [517, 26] width 95 height 14
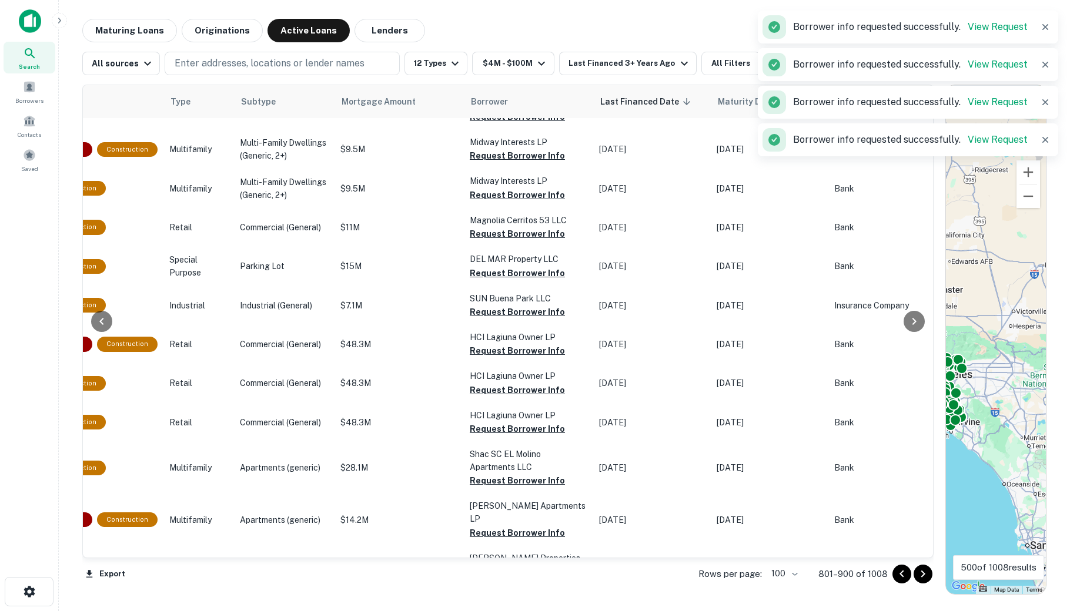
click at [484, 72] on button "Request Borrower Info" at bounding box center [517, 65] width 95 height 14
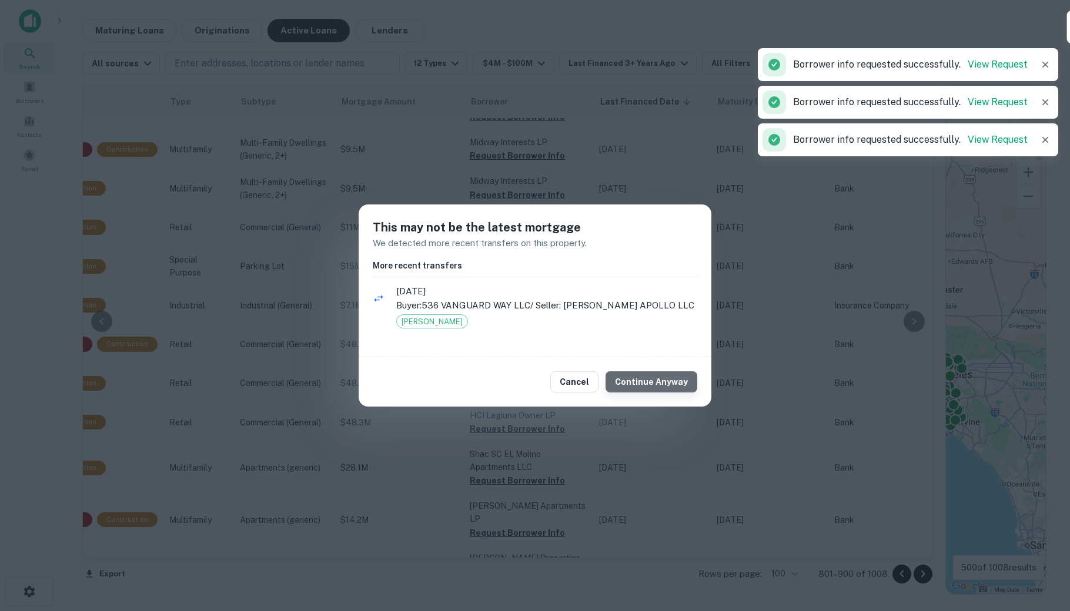
click at [657, 381] on button "Continue Anyway" at bounding box center [651, 381] width 92 height 21
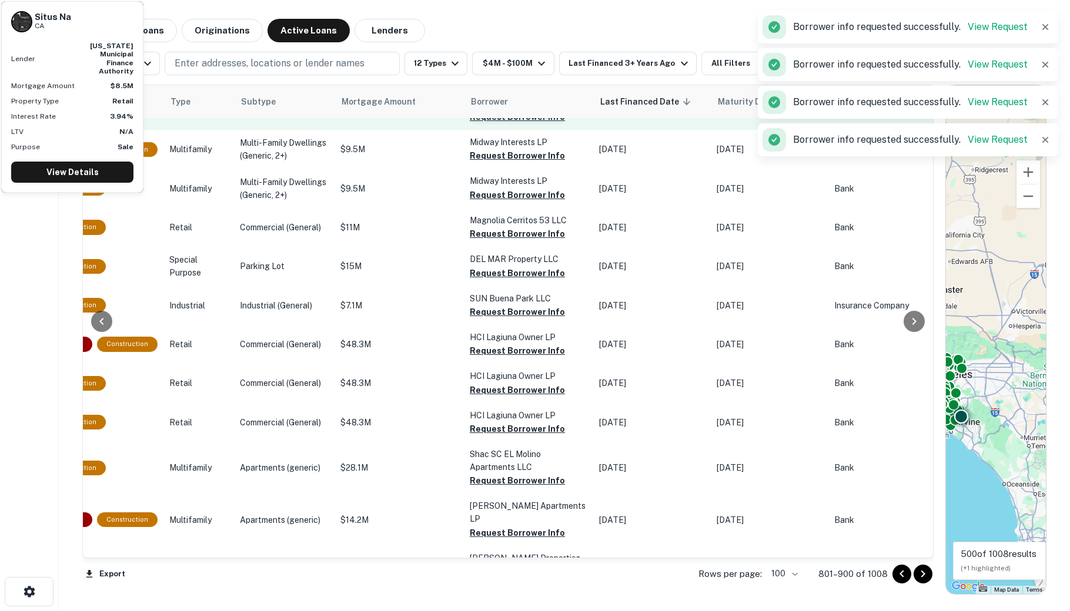
click at [470, 124] on button "Request Borrower Info" at bounding box center [517, 117] width 95 height 14
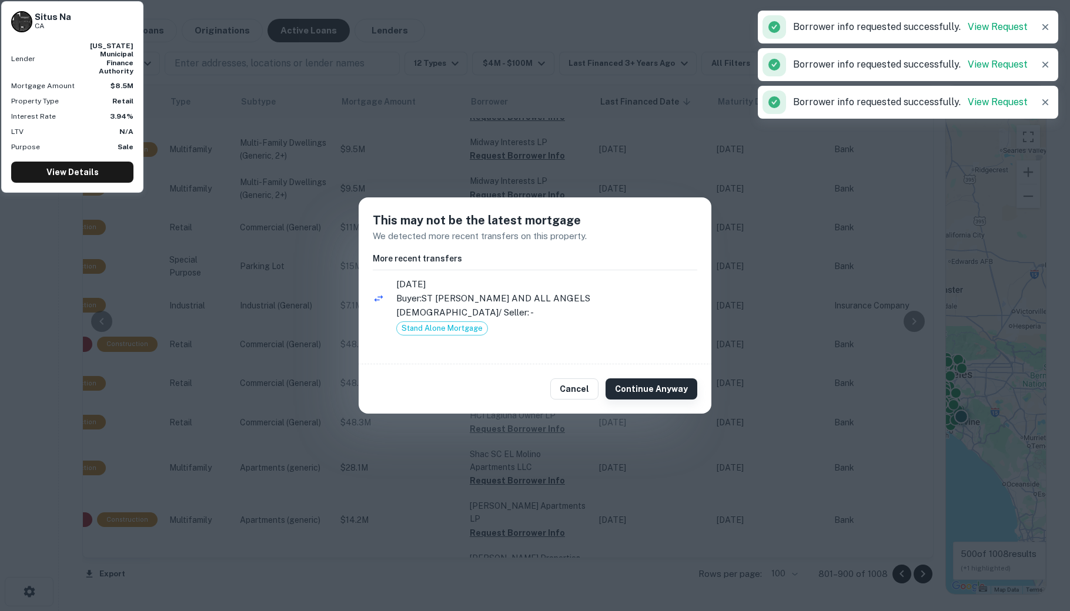
click at [660, 395] on div "Cancel Continue Anyway" at bounding box center [534, 388] width 353 height 49
click at [655, 387] on button "Continue Anyway" at bounding box center [651, 388] width 92 height 21
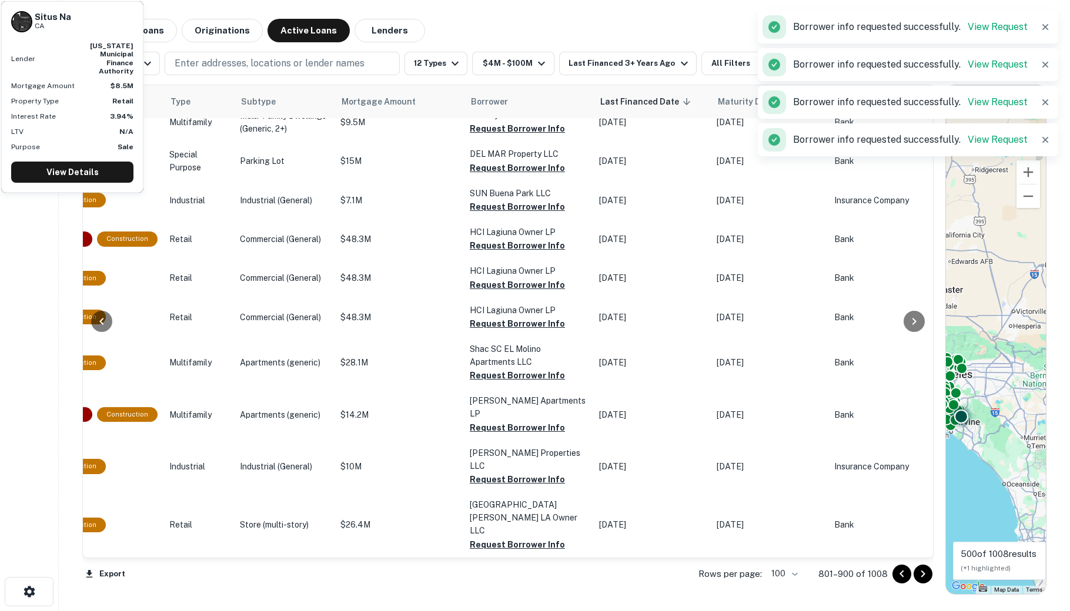
scroll to position [3923, 430]
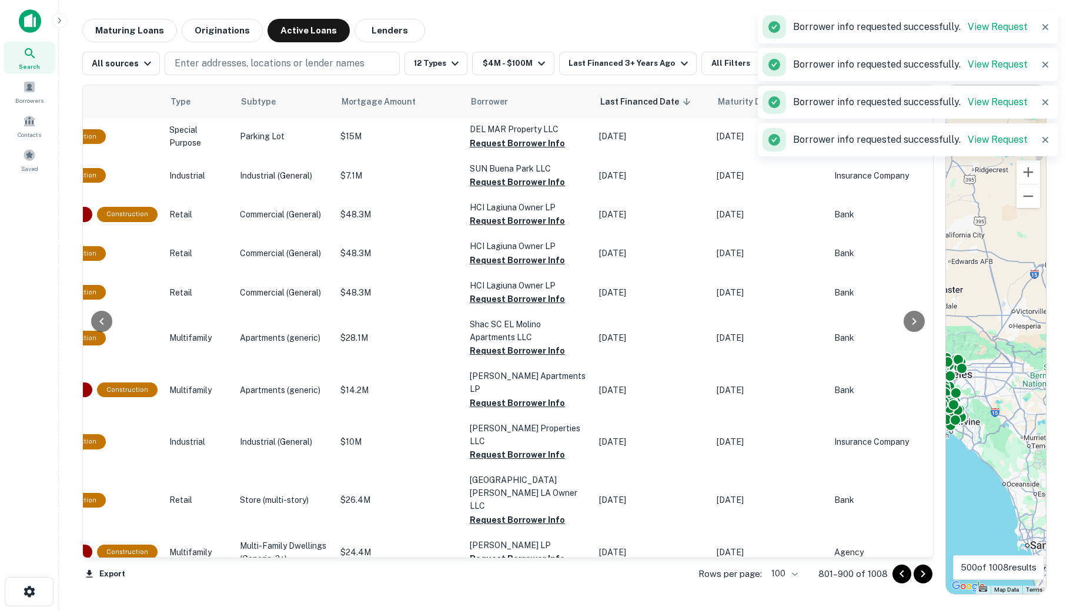
click at [481, 33] on button "Request Borrower Info" at bounding box center [517, 26] width 95 height 14
click at [478, 72] on button "Request Borrower Info" at bounding box center [517, 65] width 95 height 14
click at [500, 111] on button "Request Borrower Info" at bounding box center [517, 104] width 95 height 14
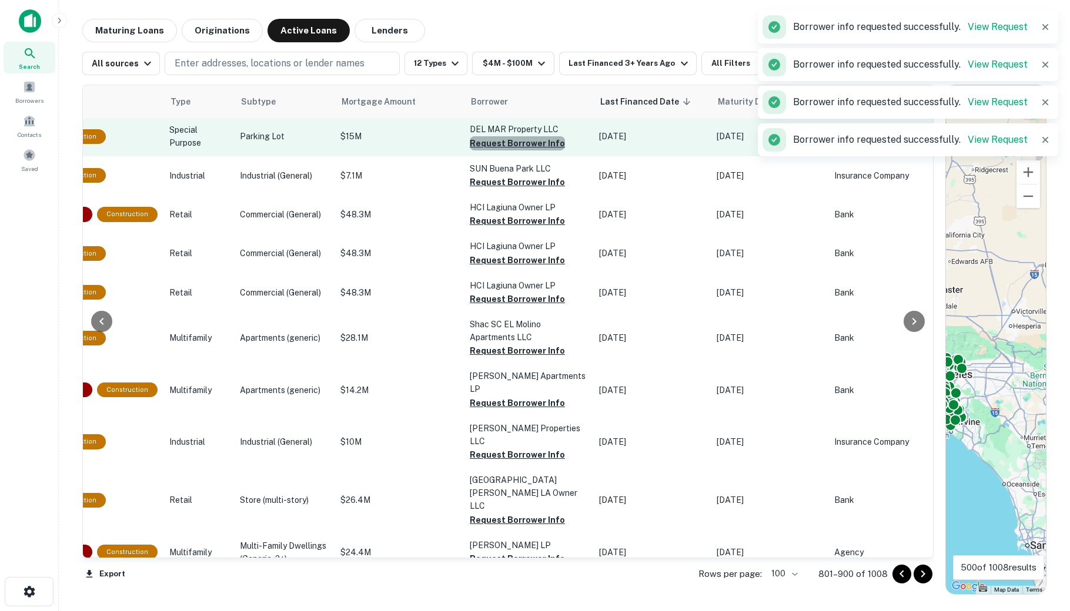
click at [498, 150] on button "Request Borrower Info" at bounding box center [517, 143] width 95 height 14
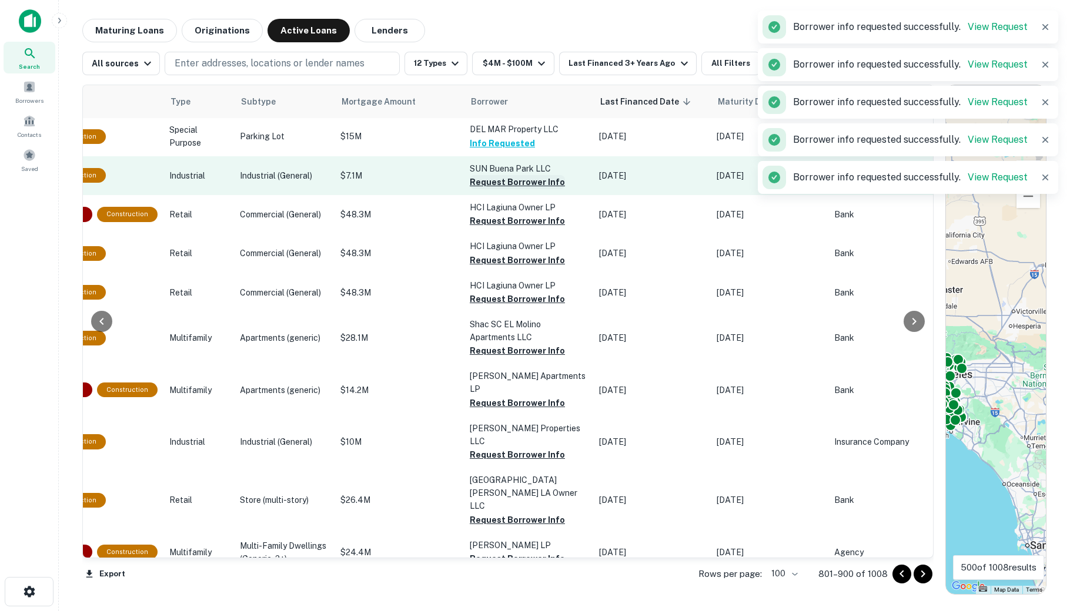
click at [490, 189] on button "Request Borrower Info" at bounding box center [517, 182] width 95 height 14
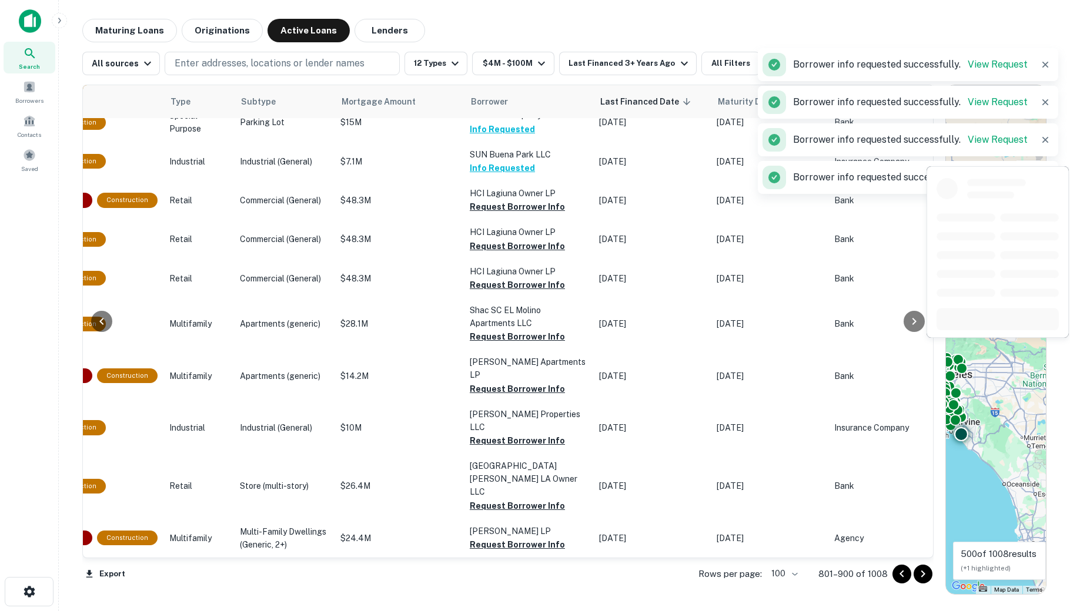
click at [470, 214] on button "Request Borrower Info" at bounding box center [517, 207] width 95 height 14
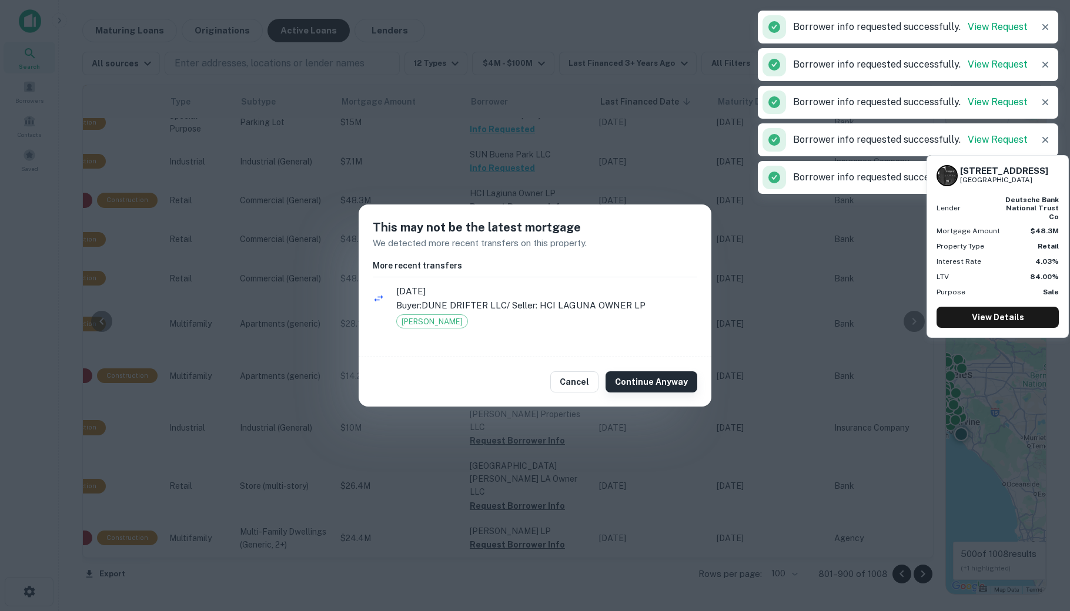
click at [644, 376] on button "Continue Anyway" at bounding box center [651, 381] width 92 height 21
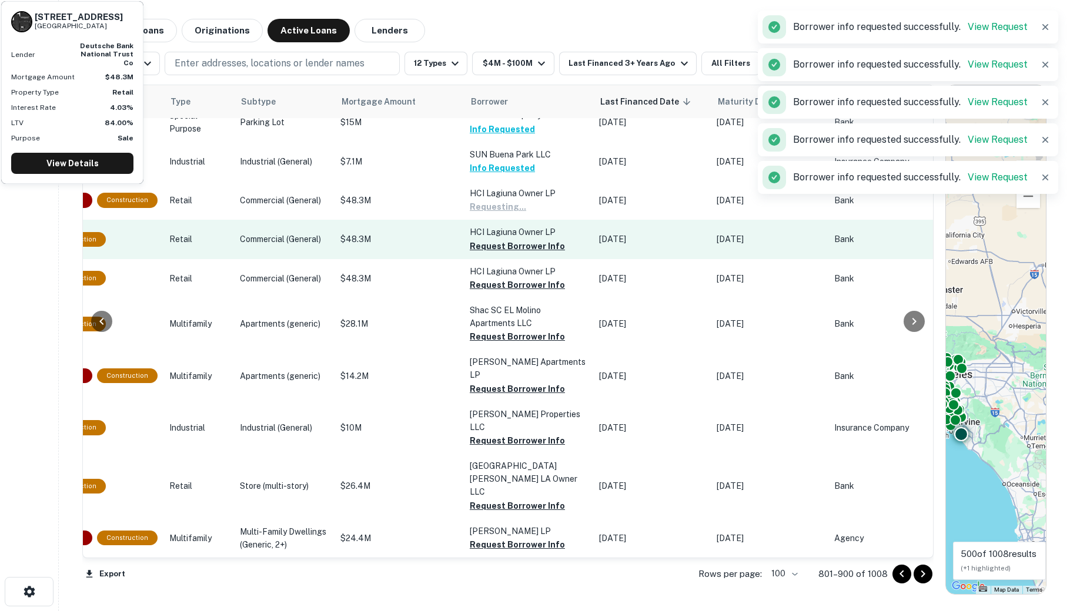
scroll to position [4220, 430]
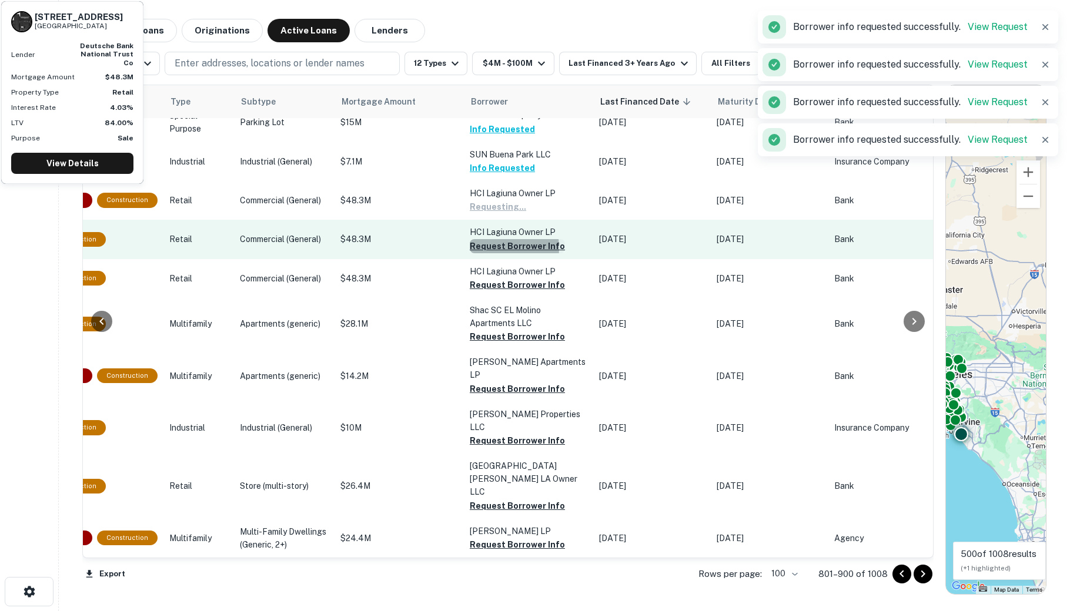
click at [474, 253] on button "Request Borrower Info" at bounding box center [517, 246] width 95 height 14
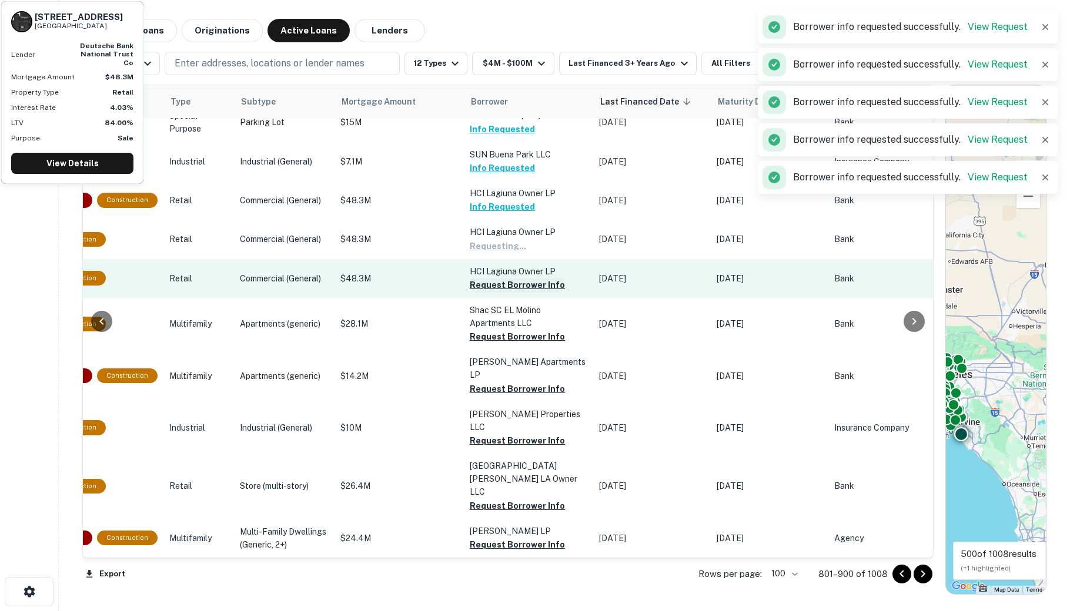
click at [470, 292] on button "Request Borrower Info" at bounding box center [517, 285] width 95 height 14
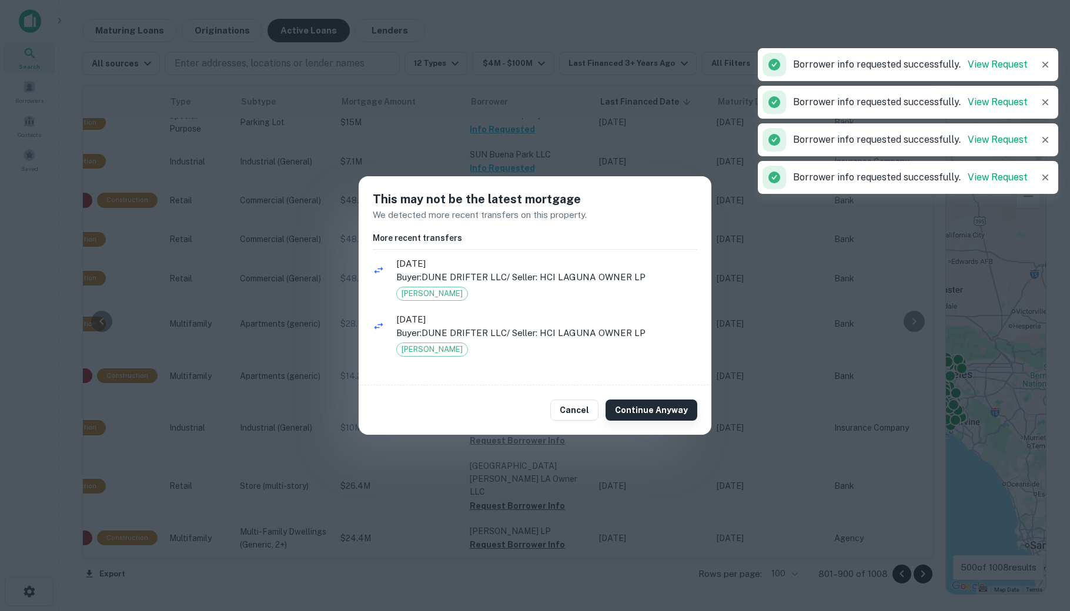
click at [633, 409] on button "Continue Anyway" at bounding box center [651, 410] width 92 height 21
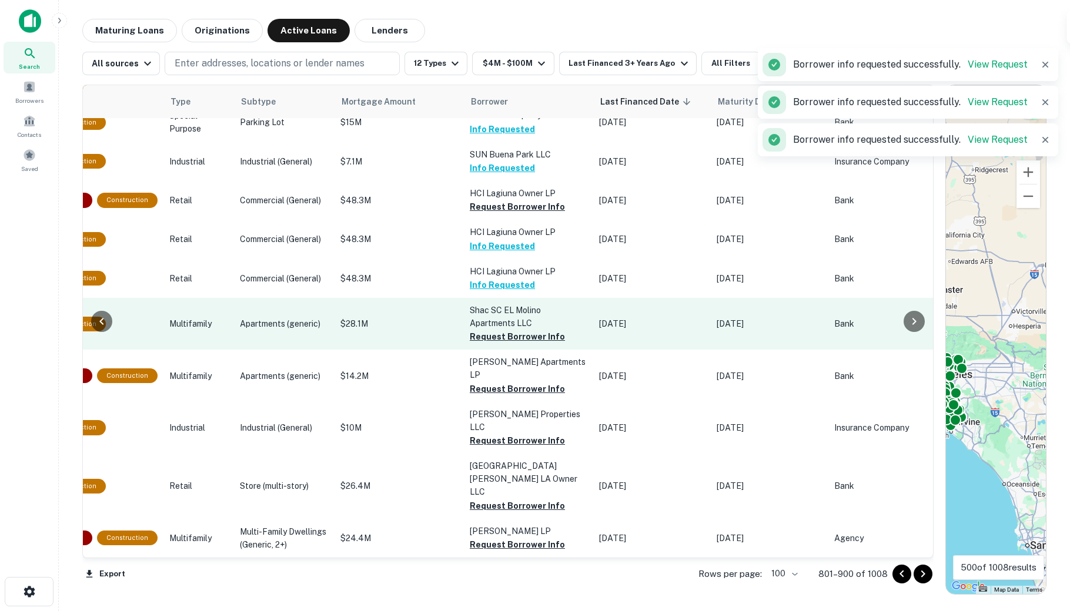
scroll to position [4225, 430]
click at [476, 344] on button "Request Borrower Info" at bounding box center [517, 337] width 95 height 14
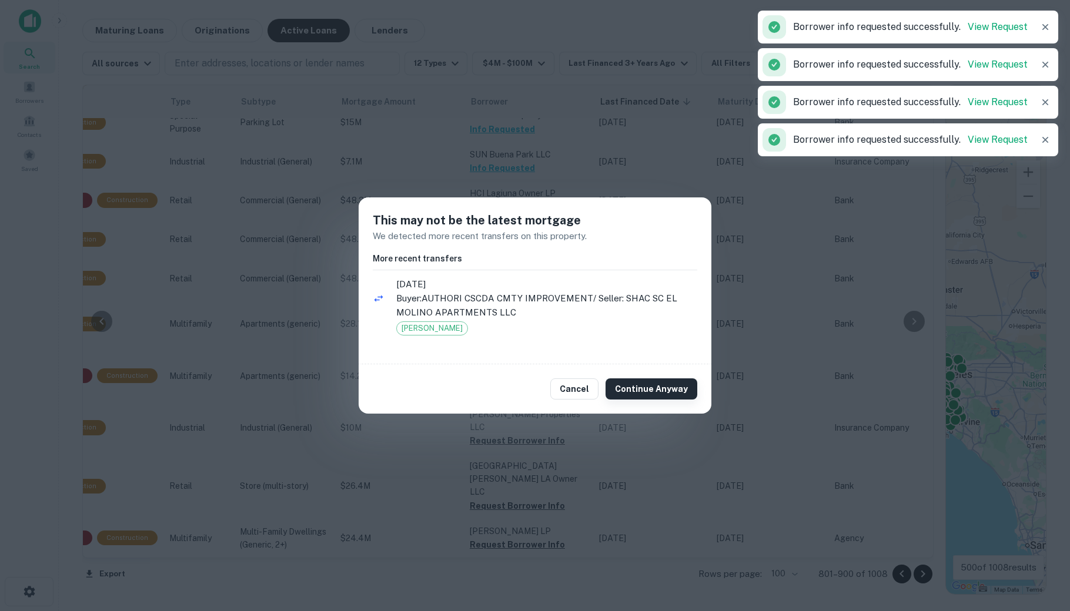
click at [618, 396] on button "Continue Anyway" at bounding box center [651, 388] width 92 height 21
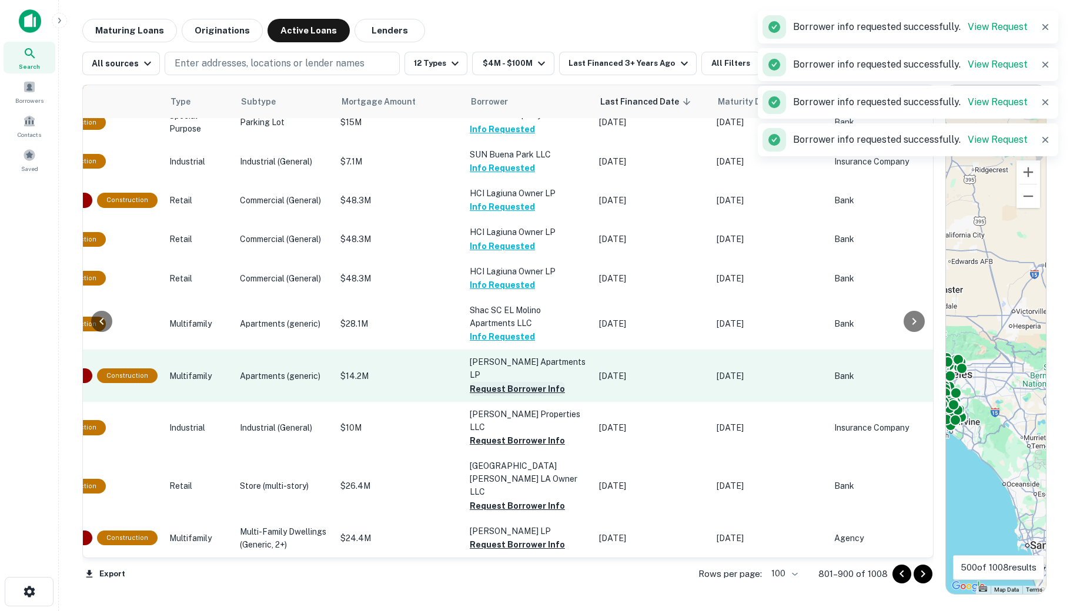
click at [491, 395] on button "Request Borrower Info" at bounding box center [517, 389] width 95 height 14
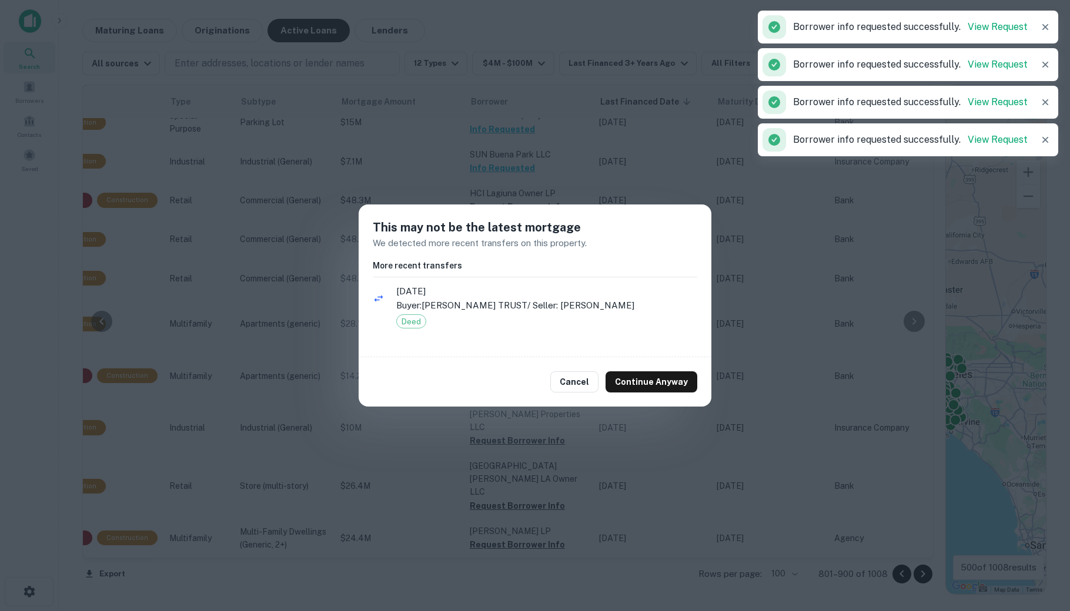
click at [623, 404] on div "Cancel Continue Anyway" at bounding box center [534, 381] width 353 height 49
click at [633, 376] on button "Continue Anyway" at bounding box center [651, 381] width 92 height 21
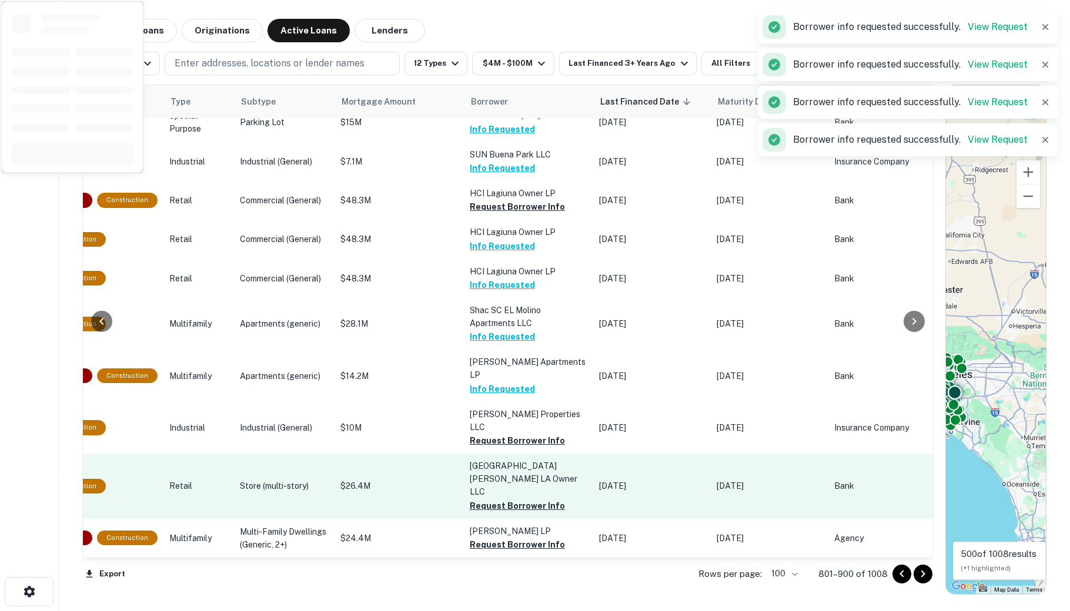
click at [479, 447] on button "Request Borrower Info" at bounding box center [517, 441] width 95 height 14
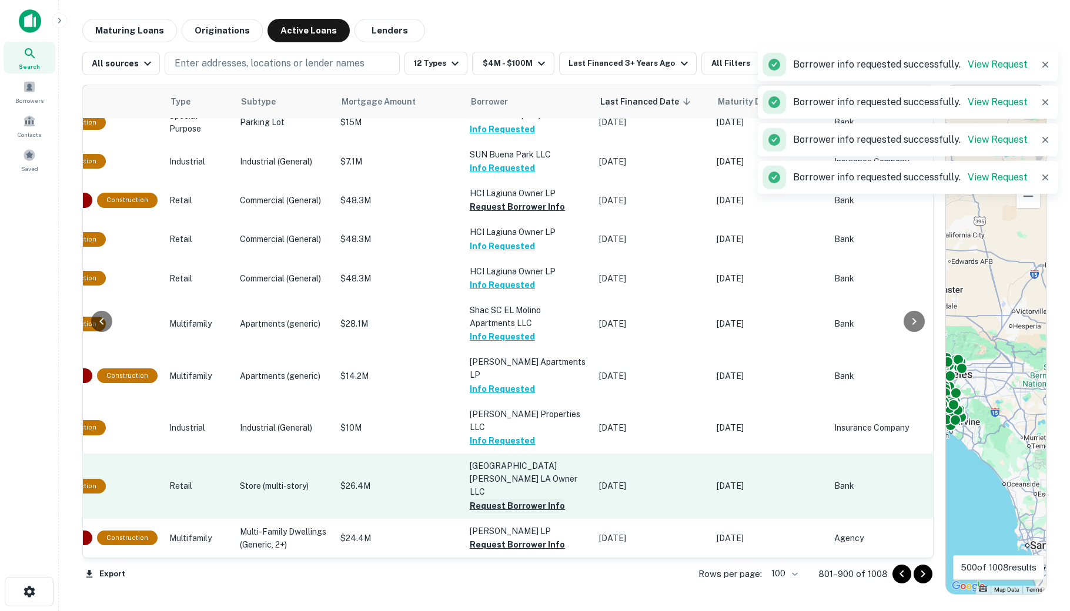
click at [495, 499] on button "Request Borrower Info" at bounding box center [517, 506] width 95 height 14
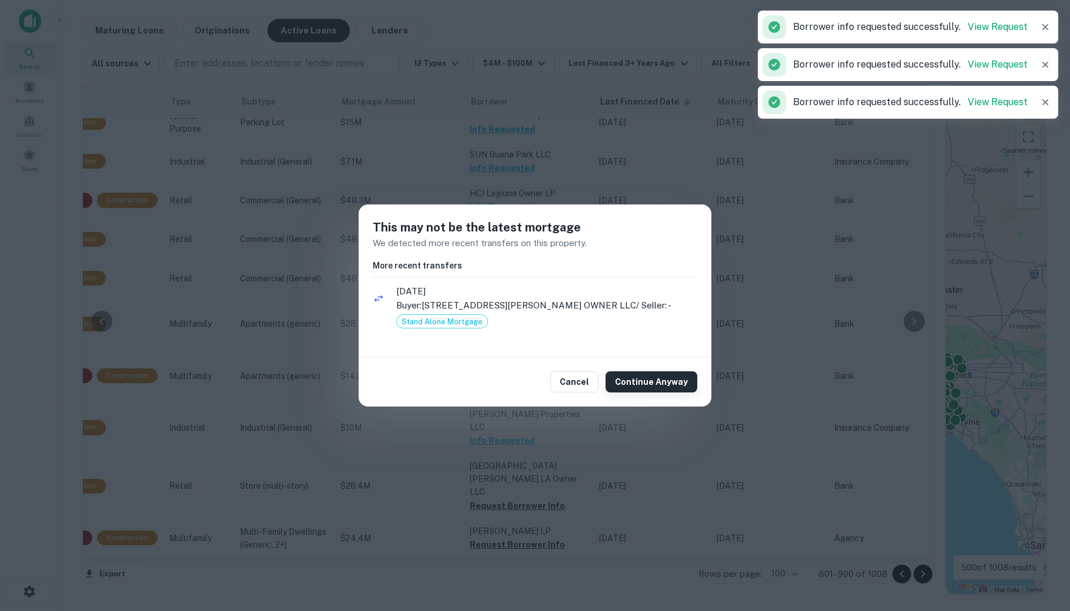
click at [629, 381] on button "Continue Anyway" at bounding box center [651, 381] width 92 height 21
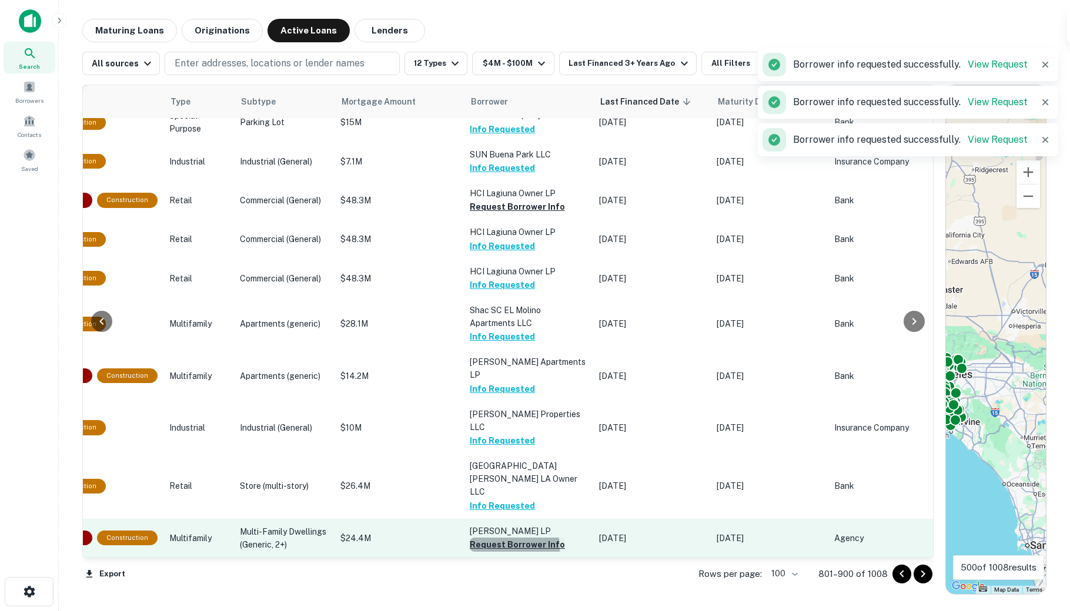
click at [471, 542] on button "Request Borrower Info" at bounding box center [517, 545] width 95 height 14
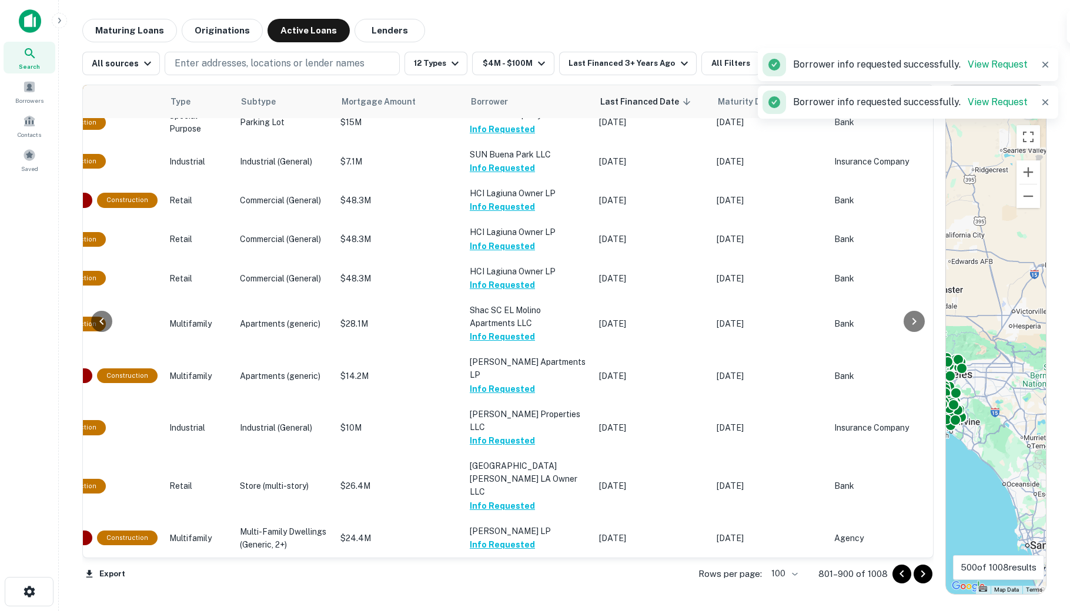
click at [867, 576] on icon "Go to next page" at bounding box center [923, 574] width 14 height 14
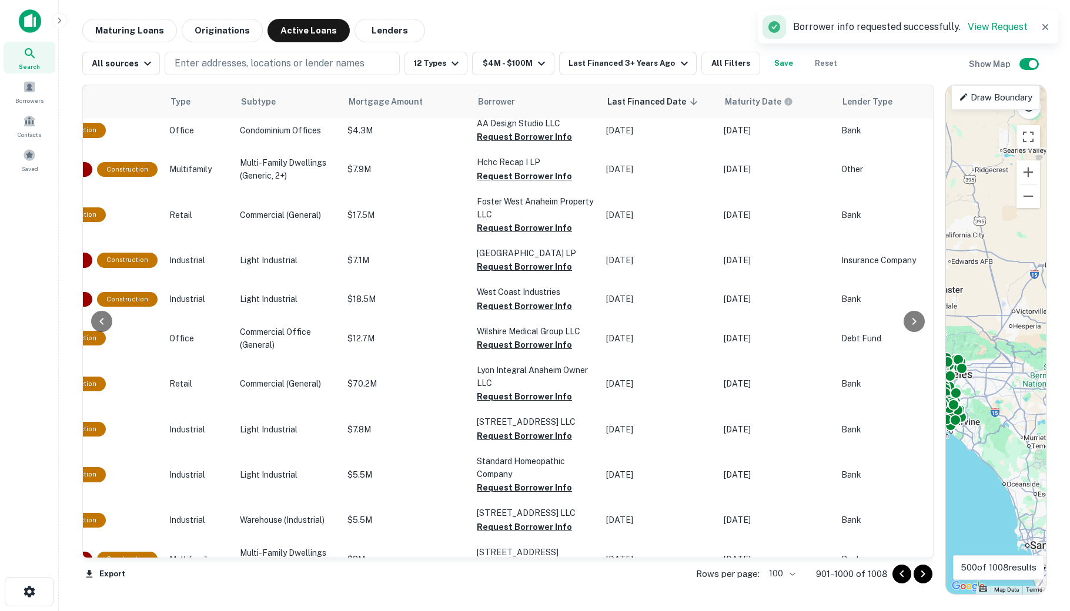
scroll to position [0, 430]
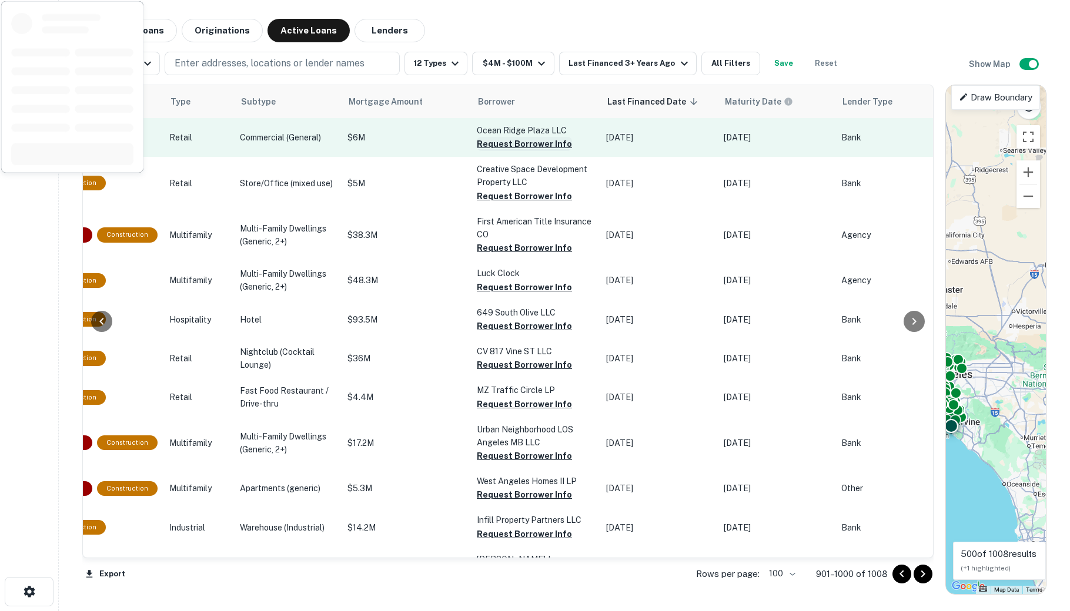
click at [477, 143] on button "Request Borrower Info" at bounding box center [524, 144] width 95 height 14
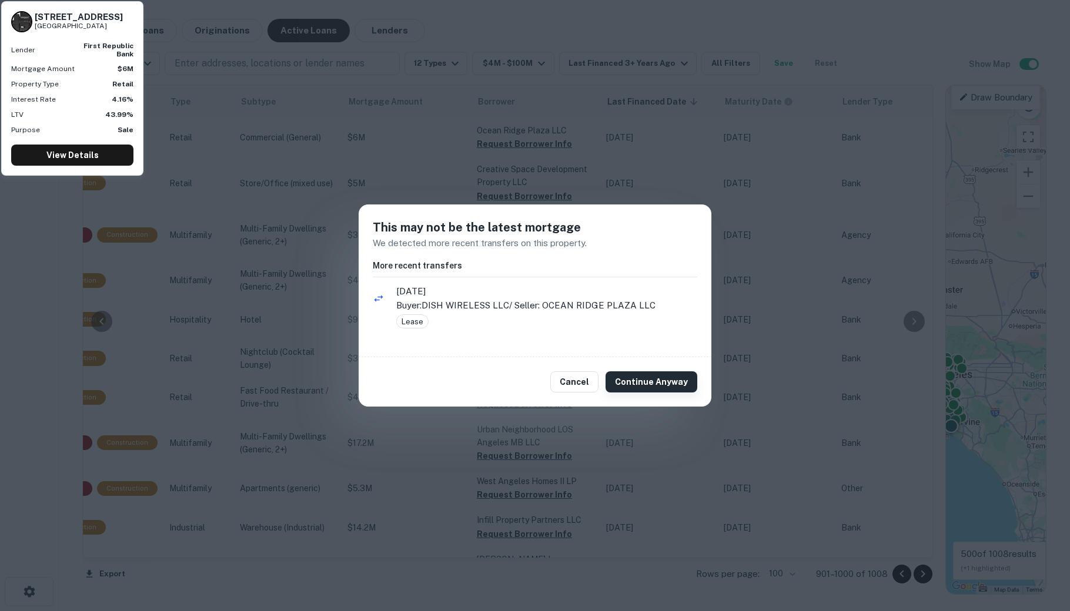
click at [639, 383] on button "Continue Anyway" at bounding box center [651, 381] width 92 height 21
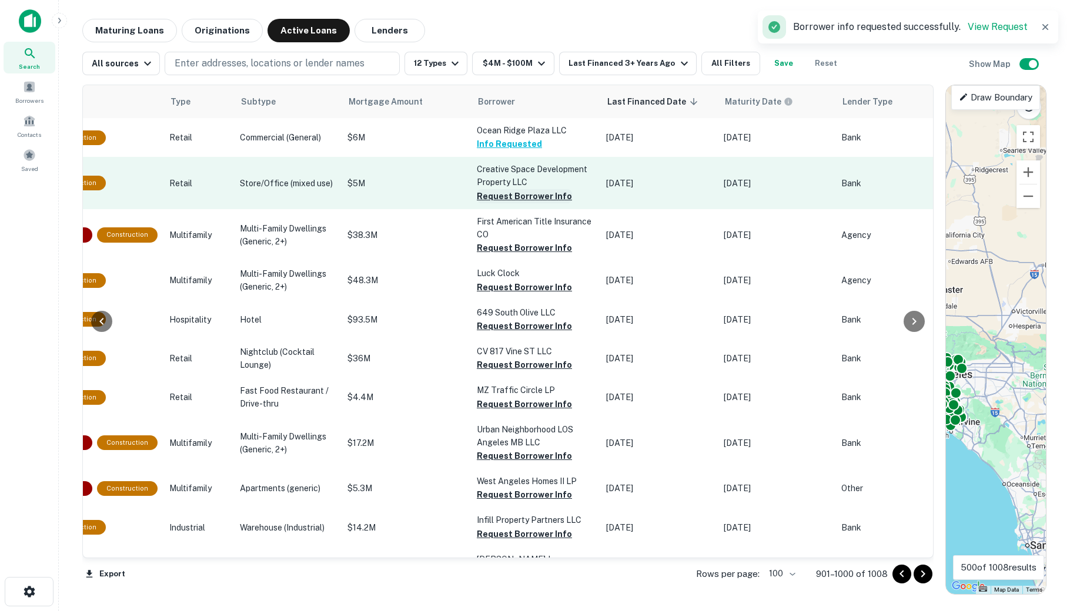
click at [485, 196] on button "Request Borrower Info" at bounding box center [524, 196] width 95 height 14
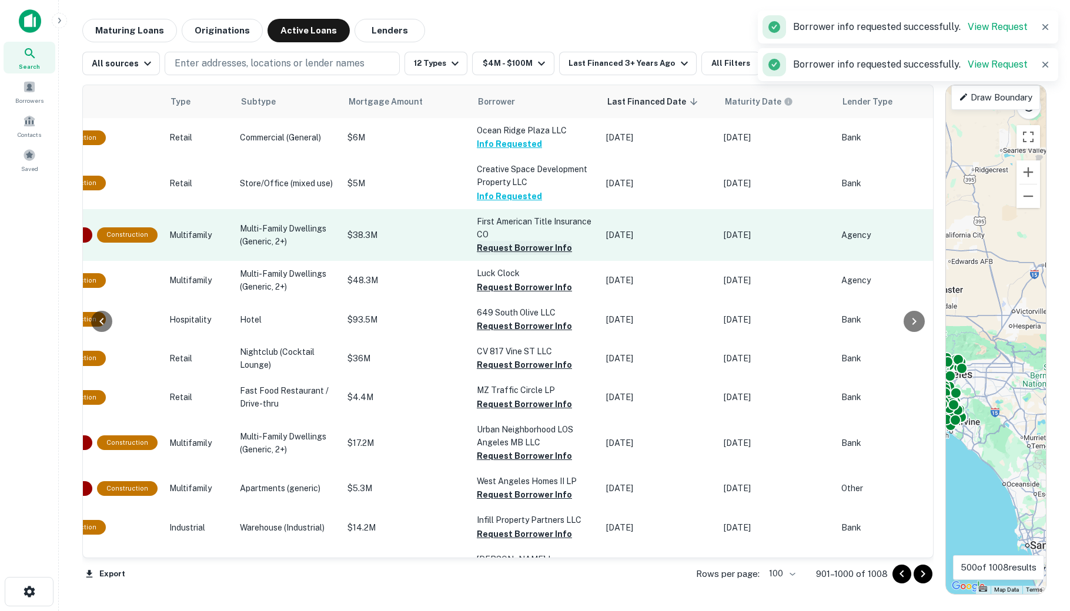
click at [500, 244] on button "Request Borrower Info" at bounding box center [524, 248] width 95 height 14
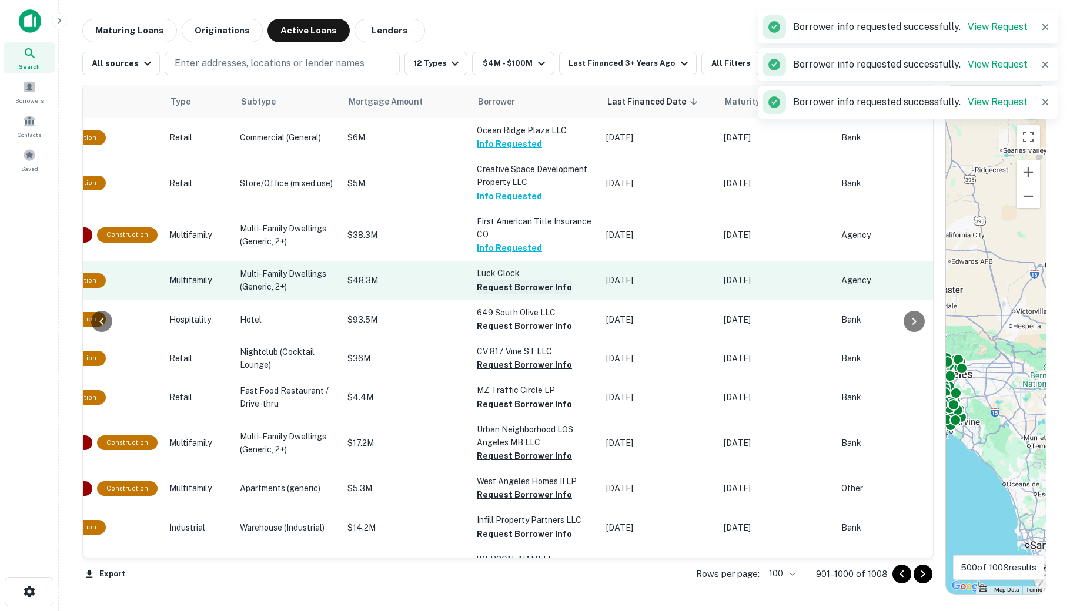
click at [477, 291] on button "Request Borrower Info" at bounding box center [524, 287] width 95 height 14
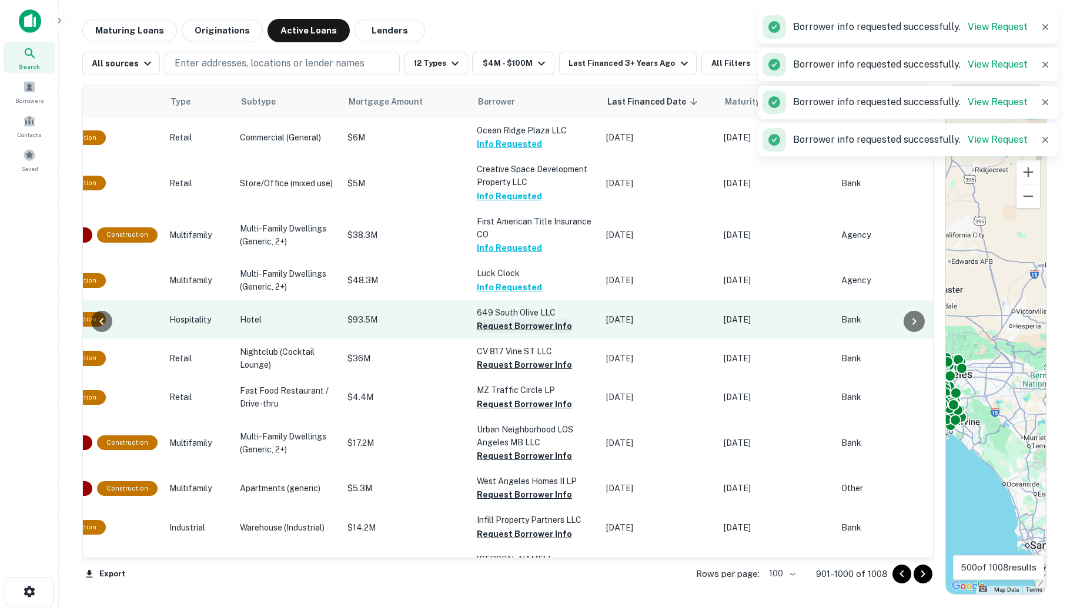
click at [479, 333] on button "Request Borrower Info" at bounding box center [524, 326] width 95 height 14
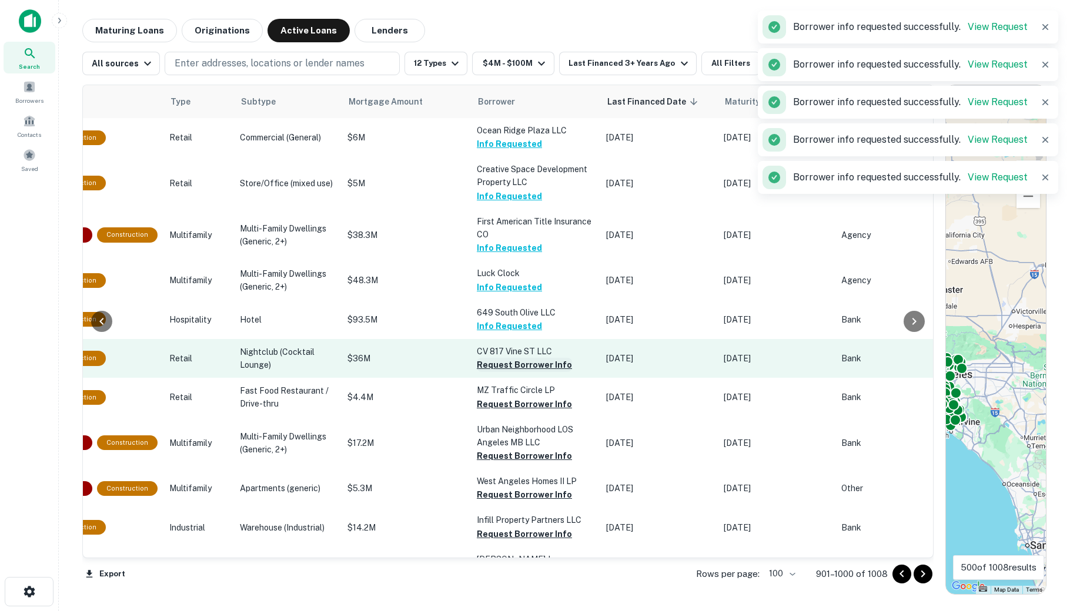
click at [498, 372] on button "Request Borrower Info" at bounding box center [524, 365] width 95 height 14
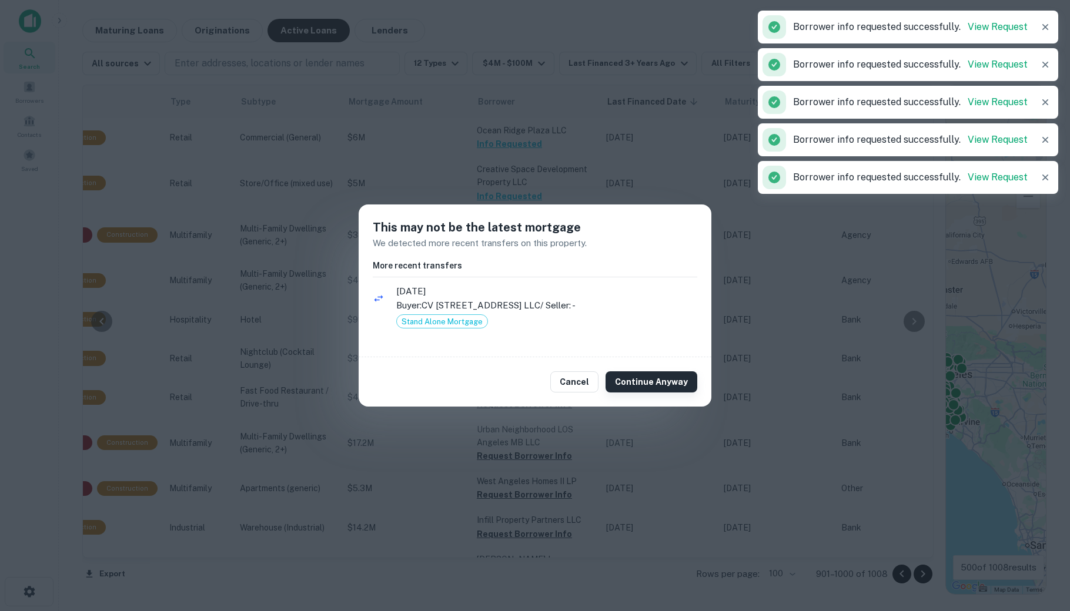
click at [638, 387] on button "Continue Anyway" at bounding box center [651, 381] width 92 height 21
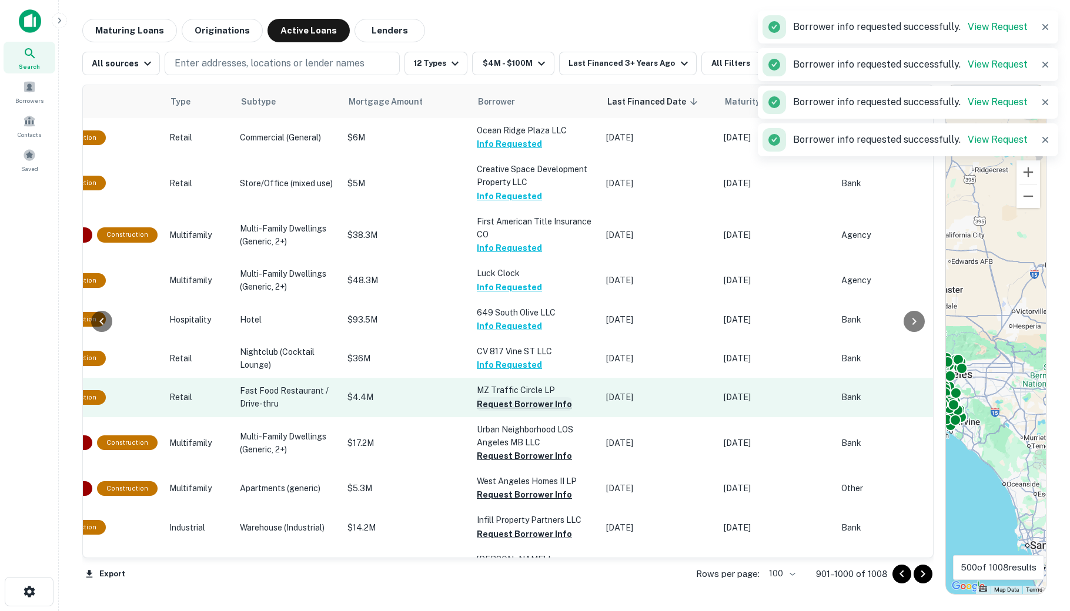
click at [477, 411] on button "Request Borrower Info" at bounding box center [524, 404] width 95 height 14
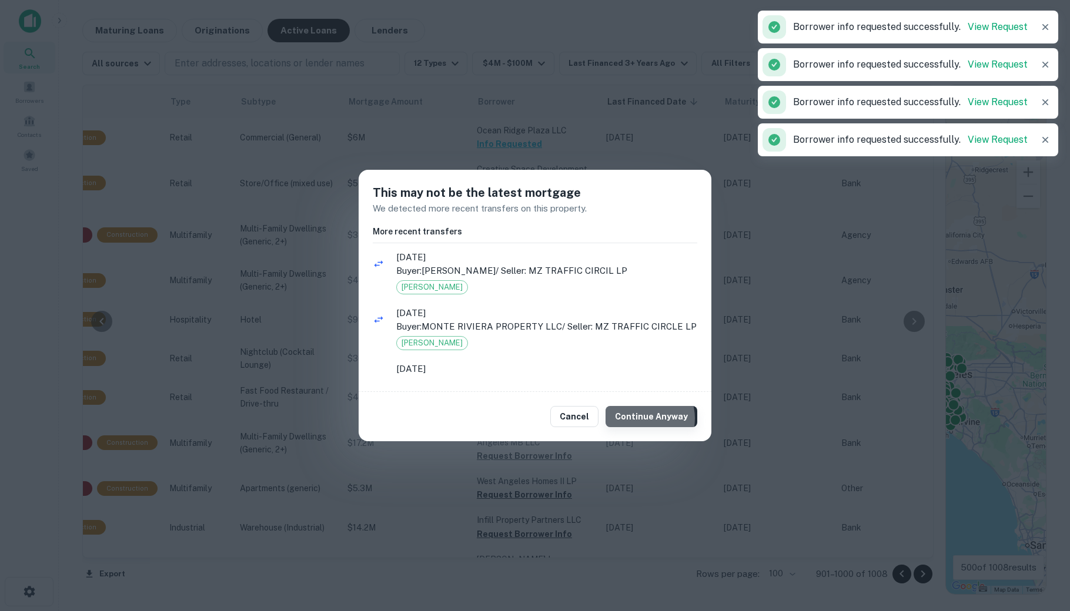
click at [646, 418] on button "Continue Anyway" at bounding box center [651, 416] width 92 height 21
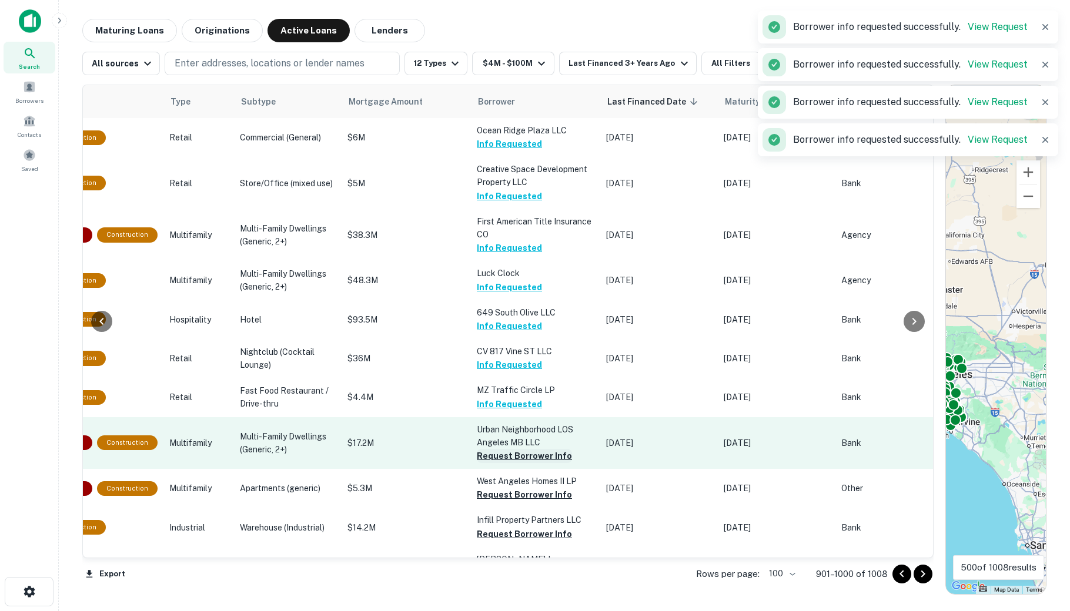
click at [478, 463] on button "Request Borrower Info" at bounding box center [524, 456] width 95 height 14
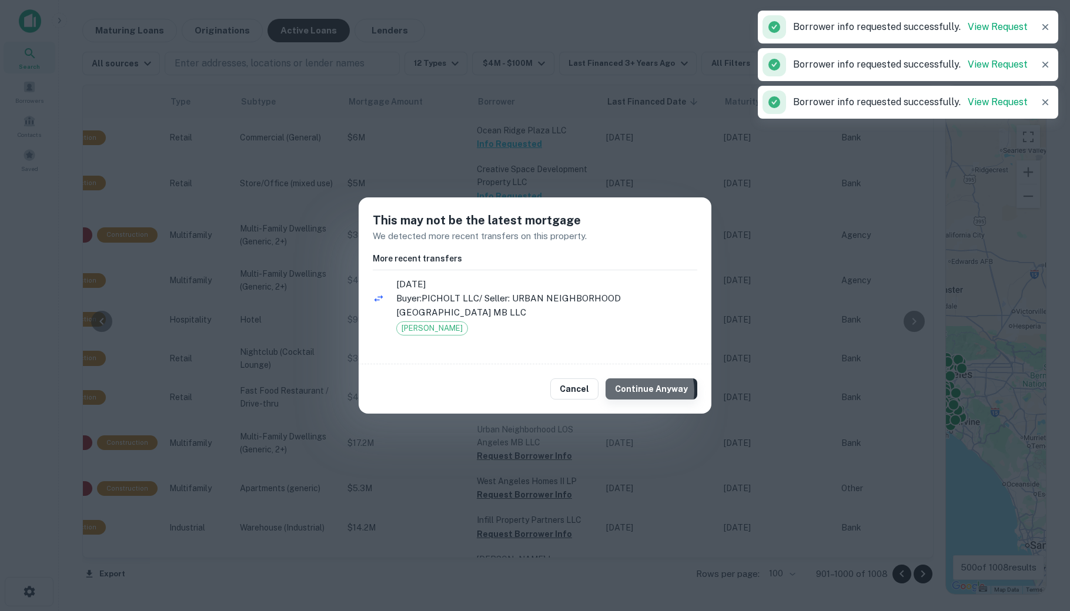
click at [636, 390] on button "Continue Anyway" at bounding box center [651, 388] width 92 height 21
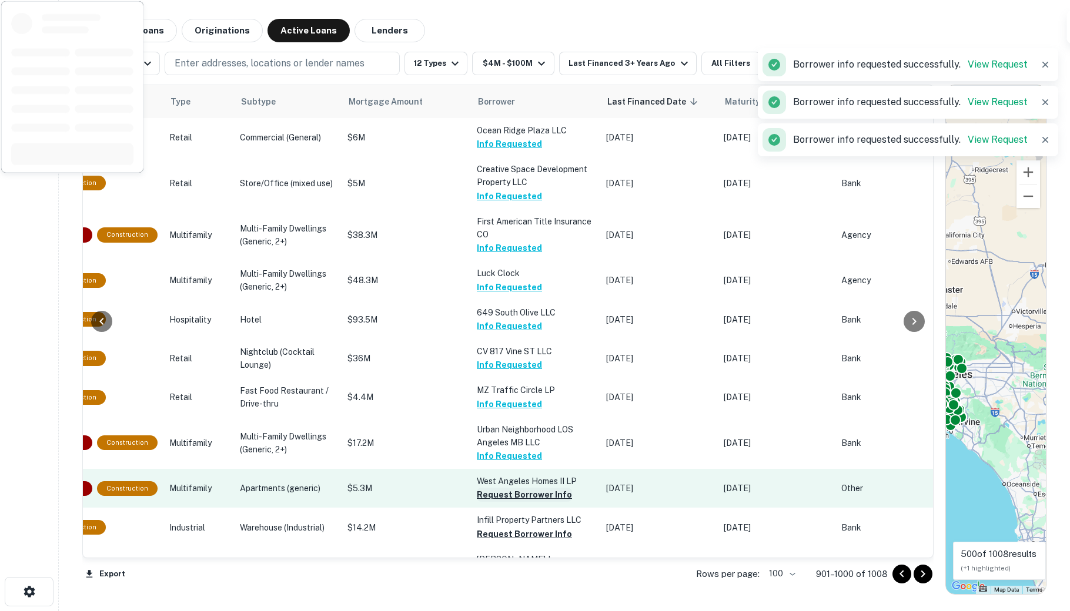
scroll to position [183, 430]
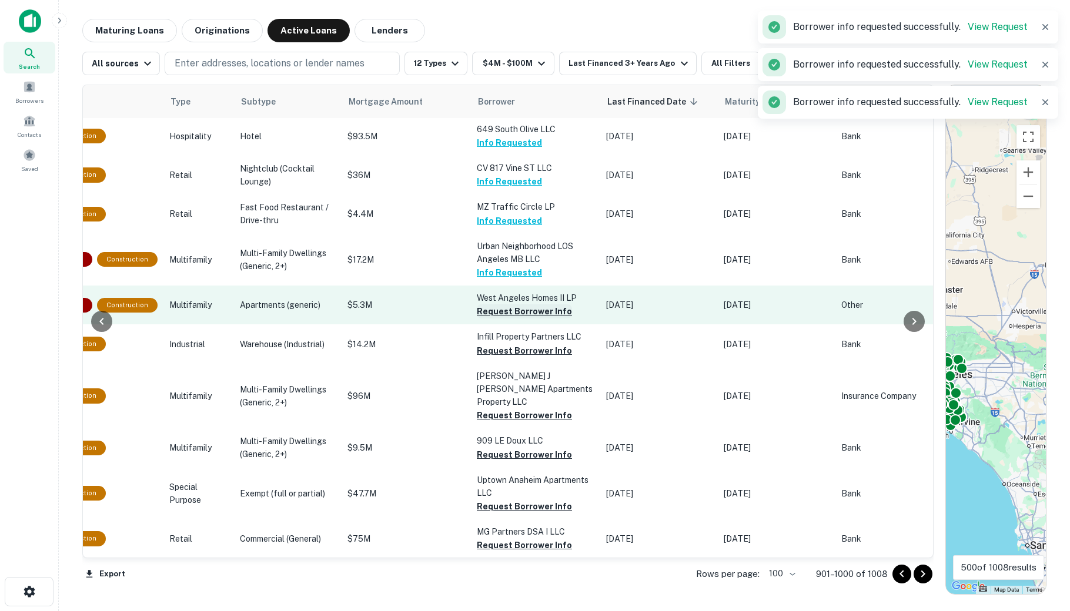
click at [485, 319] on button "Request Borrower Info" at bounding box center [524, 311] width 95 height 14
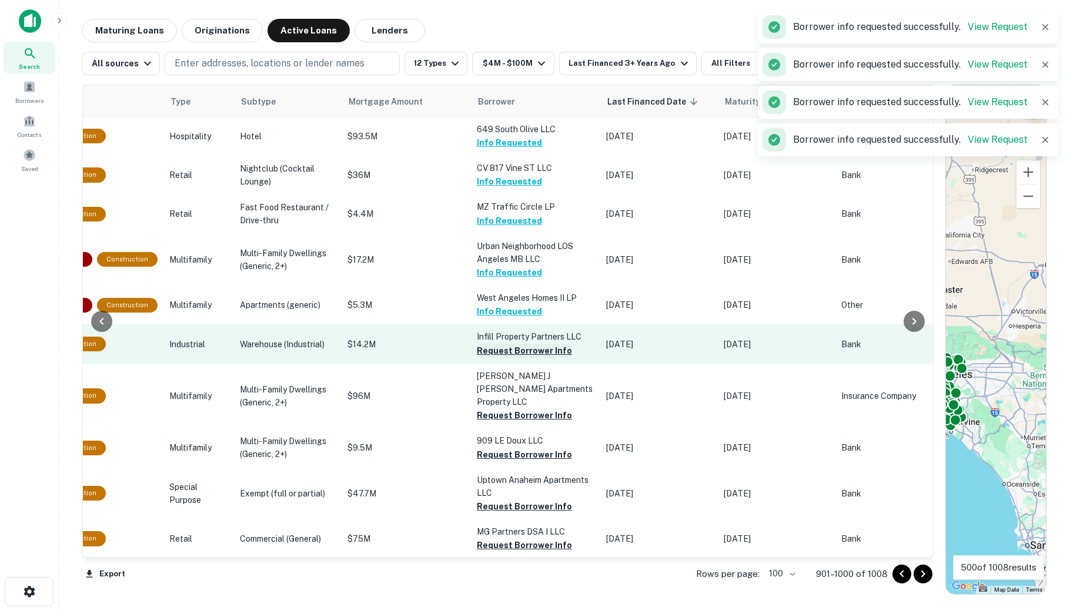
click at [480, 358] on button "Request Borrower Info" at bounding box center [524, 351] width 95 height 14
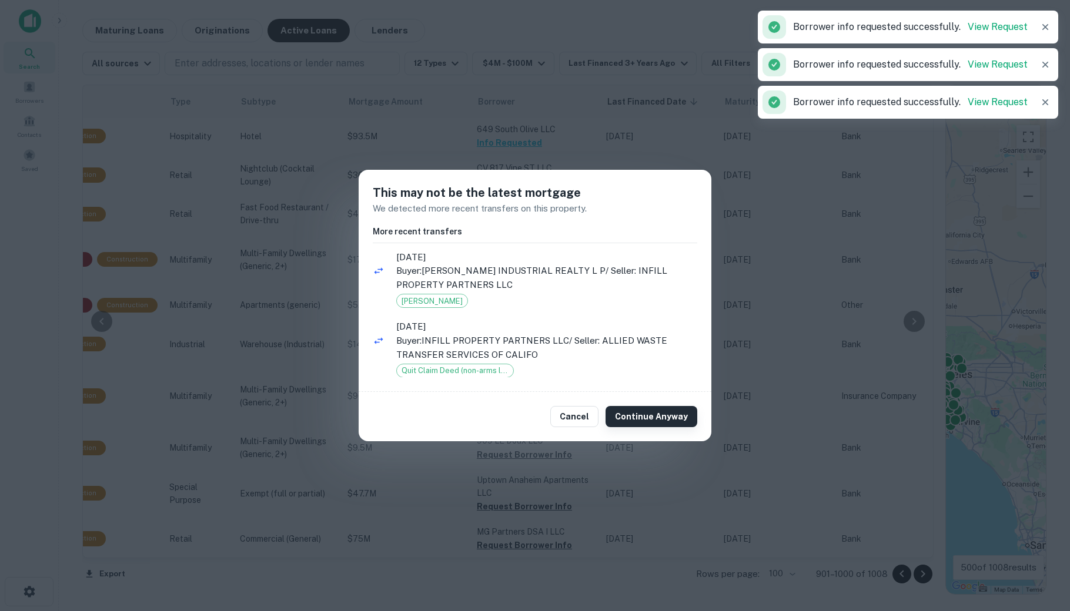
click at [641, 415] on button "Continue Anyway" at bounding box center [651, 416] width 92 height 21
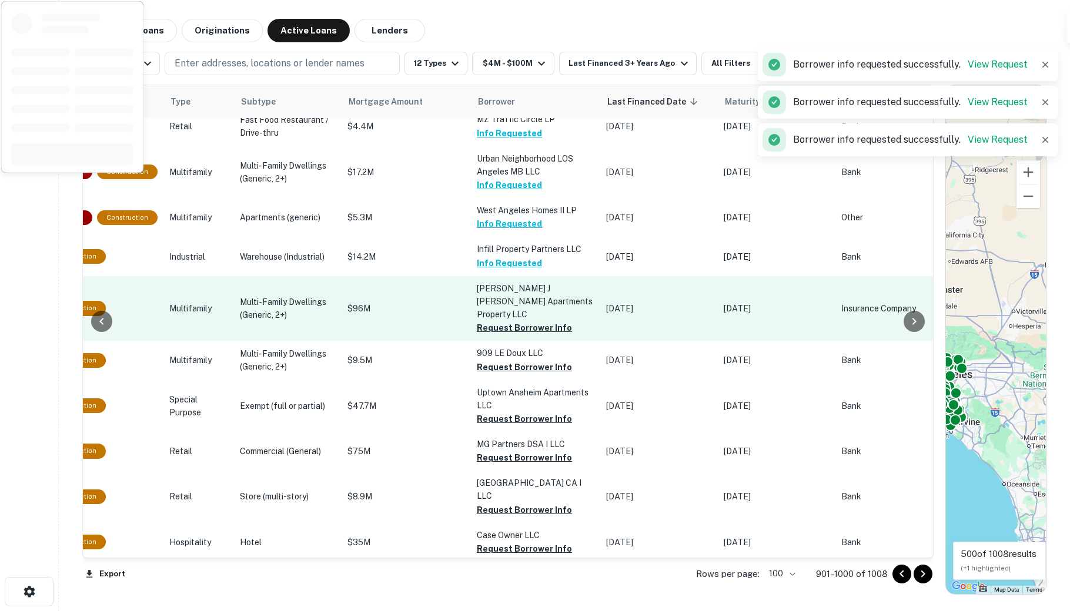
scroll to position [328, 430]
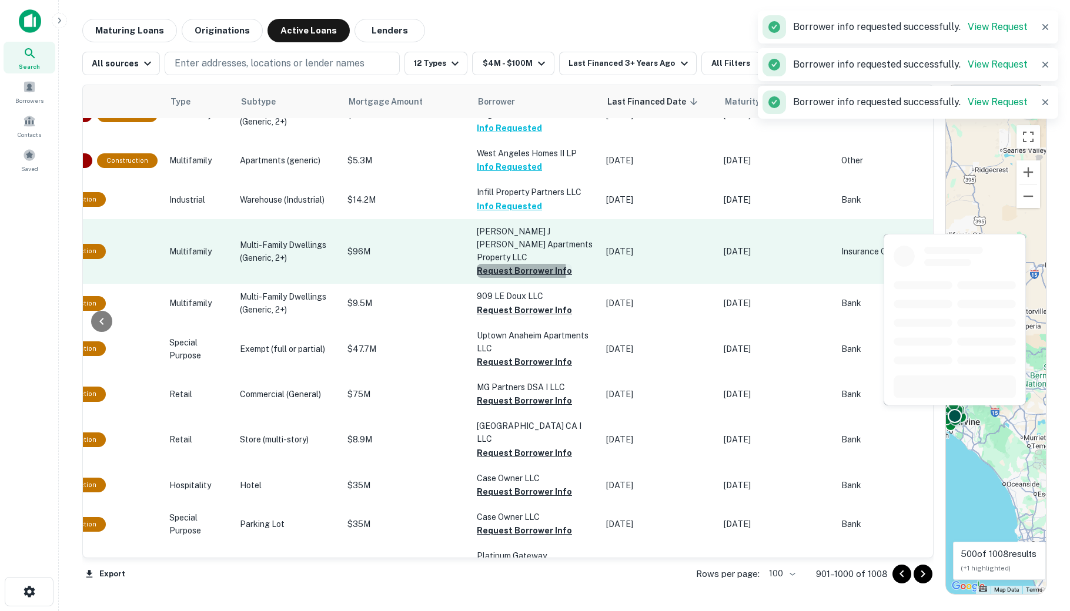
click at [477, 278] on button "Request Borrower Info" at bounding box center [524, 271] width 95 height 14
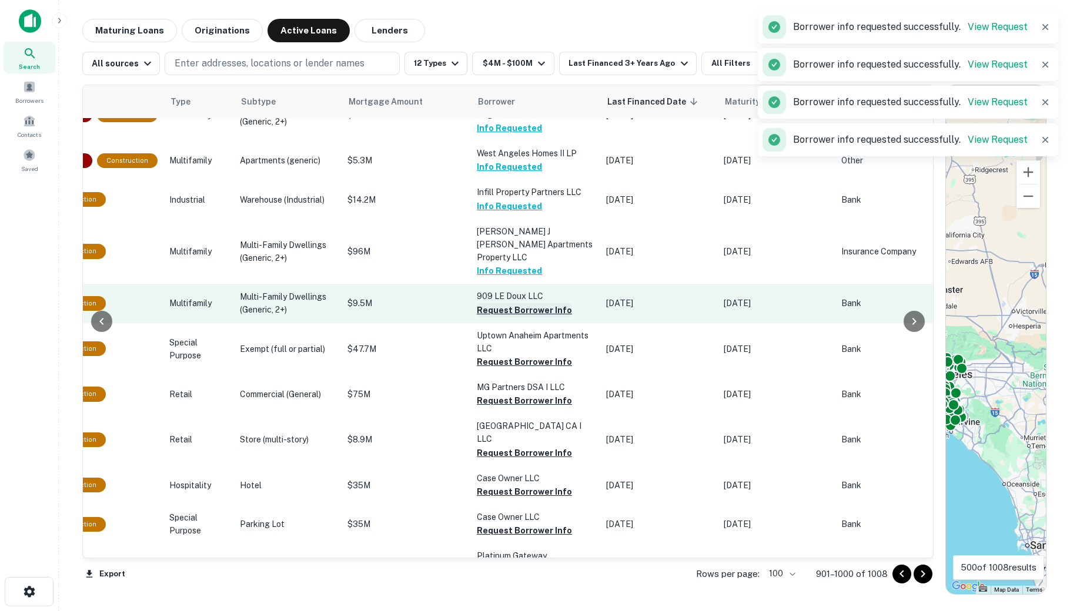
click at [477, 317] on button "Request Borrower Info" at bounding box center [524, 310] width 95 height 14
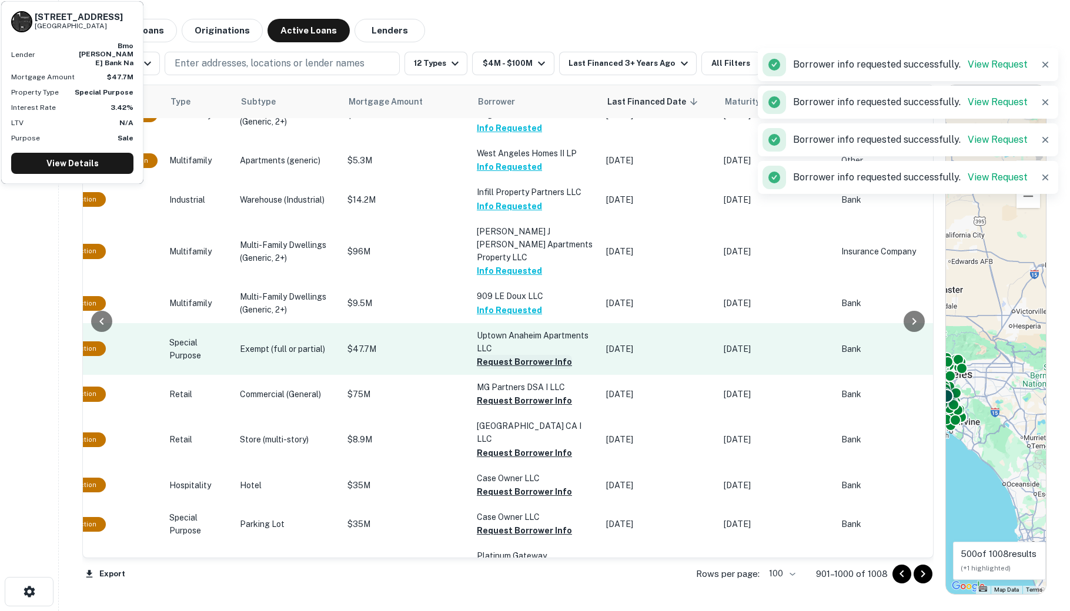
click at [477, 369] on button "Request Borrower Info" at bounding box center [524, 362] width 95 height 14
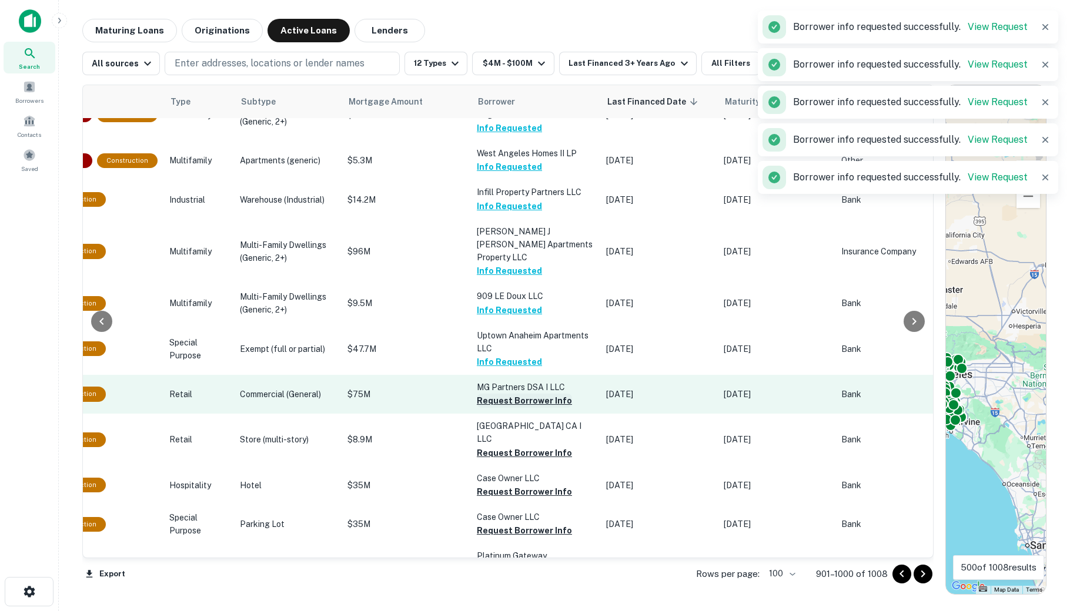
click at [477, 408] on button "Request Borrower Info" at bounding box center [524, 401] width 95 height 14
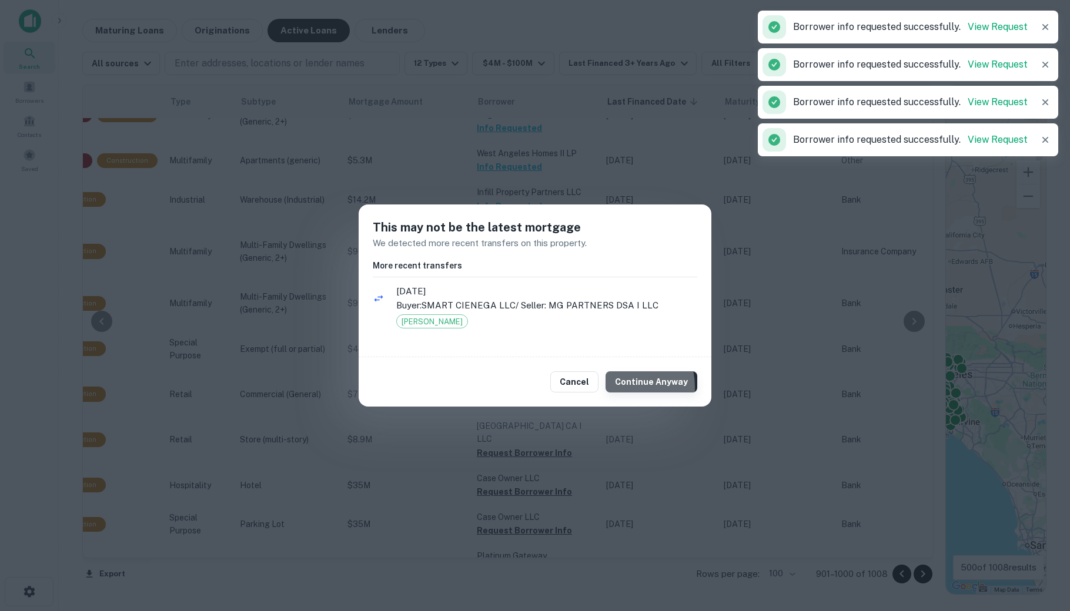
click at [621, 387] on button "Continue Anyway" at bounding box center [651, 381] width 92 height 21
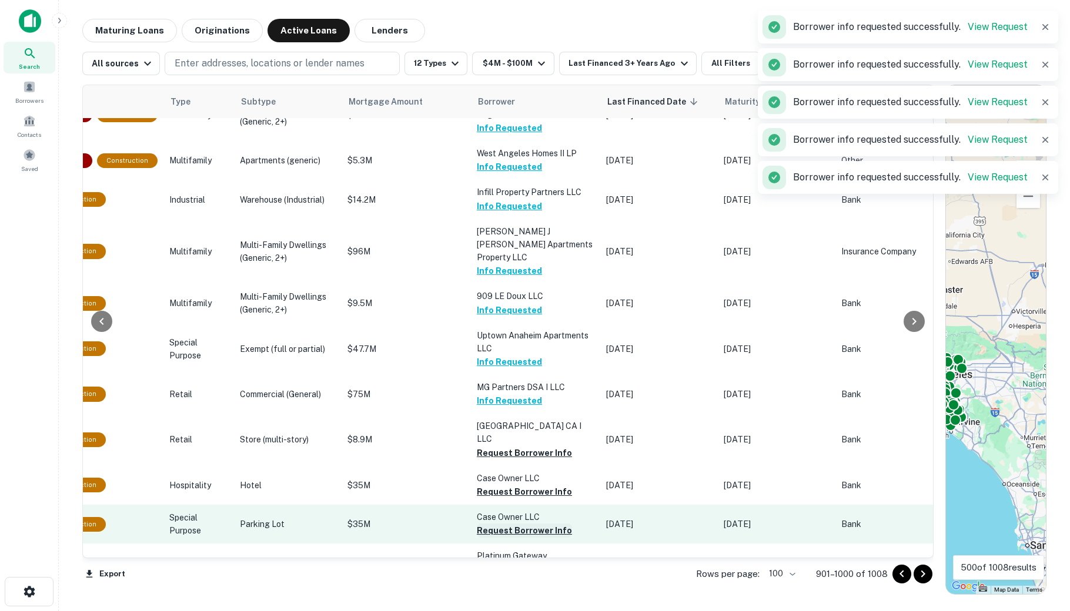
scroll to position [462, 430]
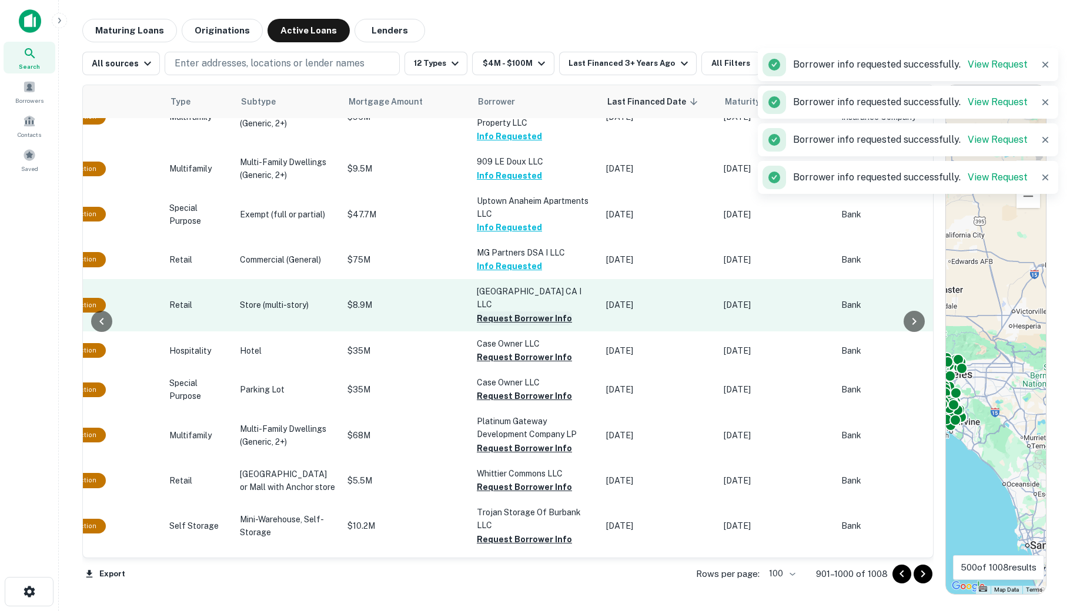
click at [477, 326] on button "Request Borrower Info" at bounding box center [524, 318] width 95 height 14
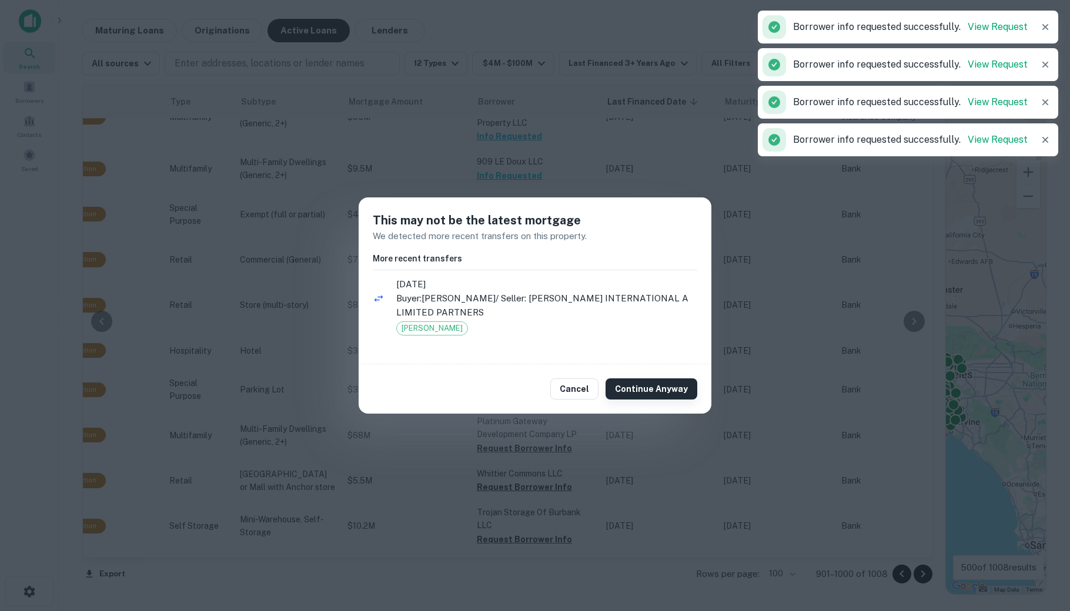
click at [680, 391] on button "Continue Anyway" at bounding box center [651, 388] width 92 height 21
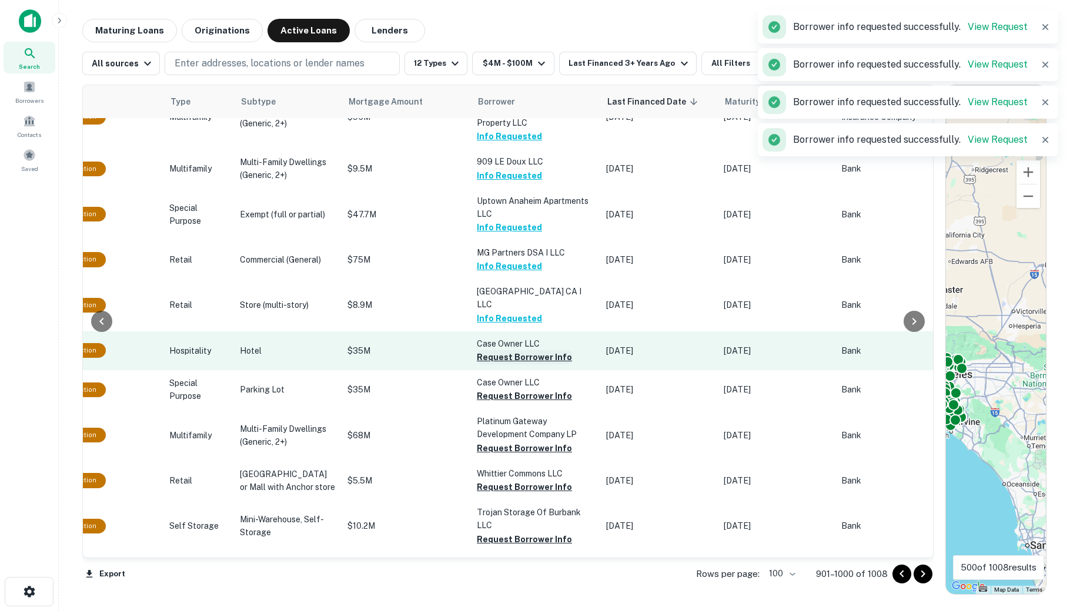
click at [481, 364] on button "Request Borrower Info" at bounding box center [524, 357] width 95 height 14
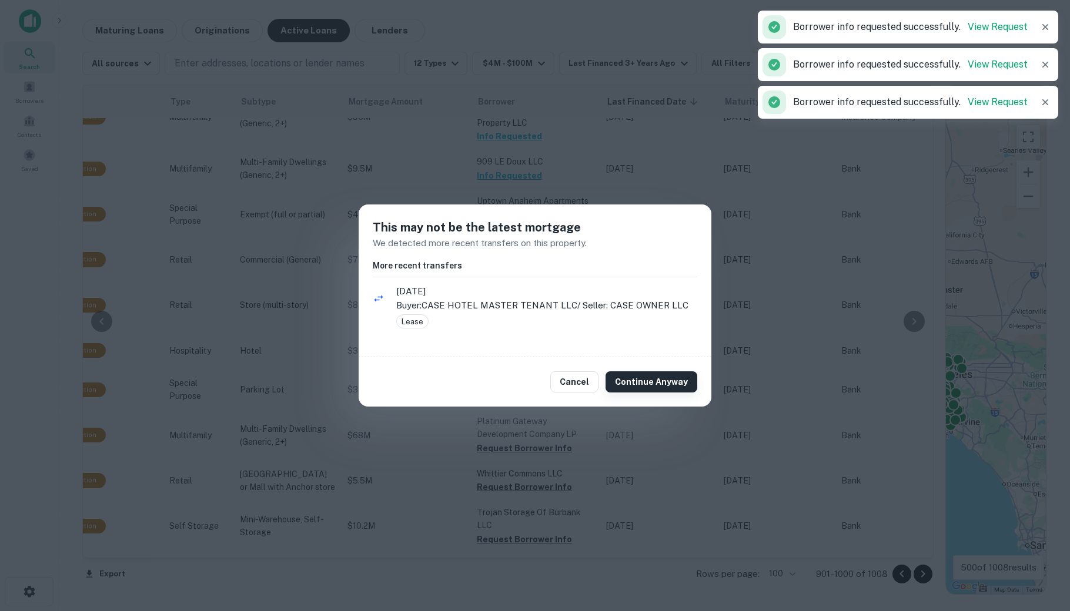
click at [658, 387] on button "Continue Anyway" at bounding box center [651, 381] width 92 height 21
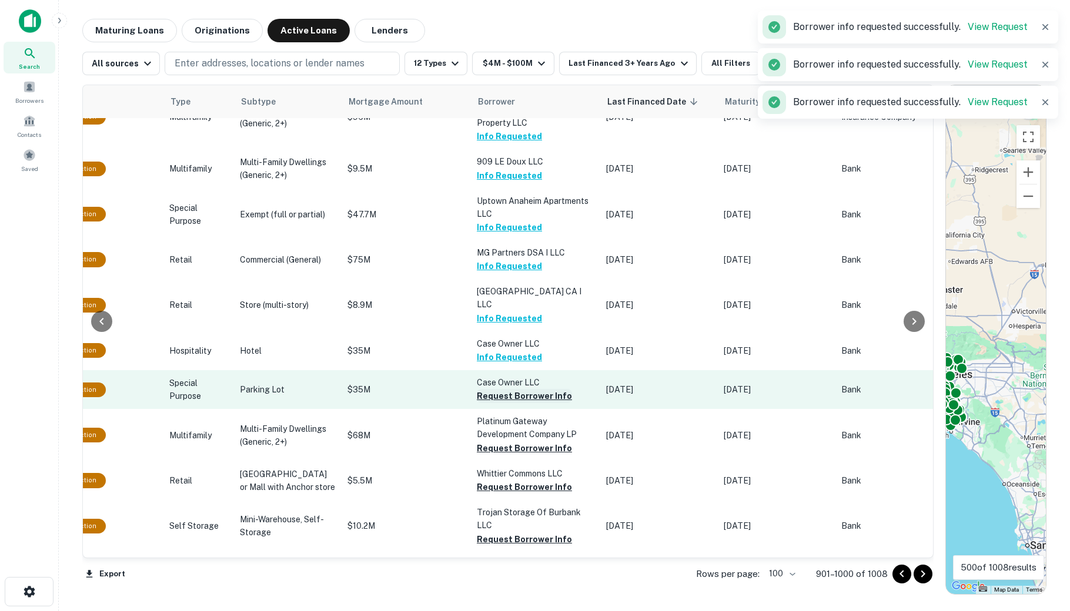
click at [482, 403] on button "Request Borrower Info" at bounding box center [524, 396] width 95 height 14
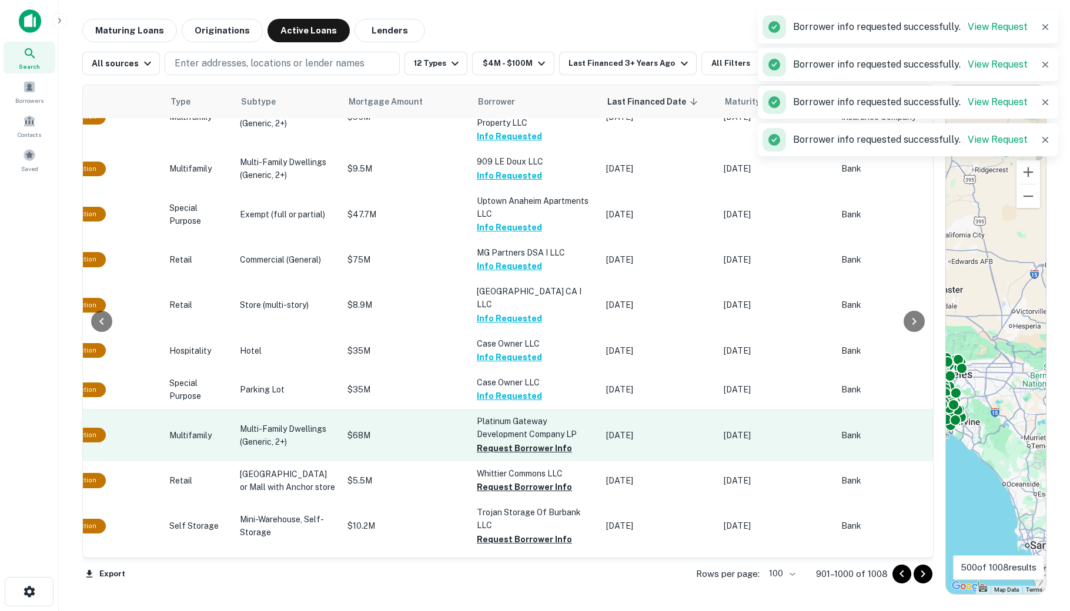
scroll to position [616, 430]
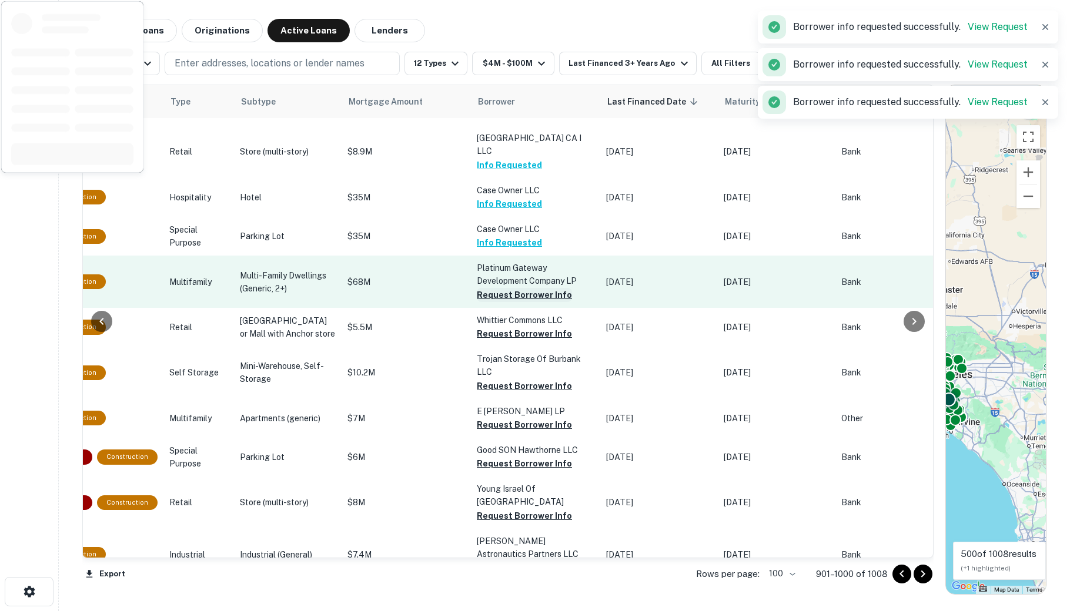
click at [487, 302] on button "Request Borrower Info" at bounding box center [524, 295] width 95 height 14
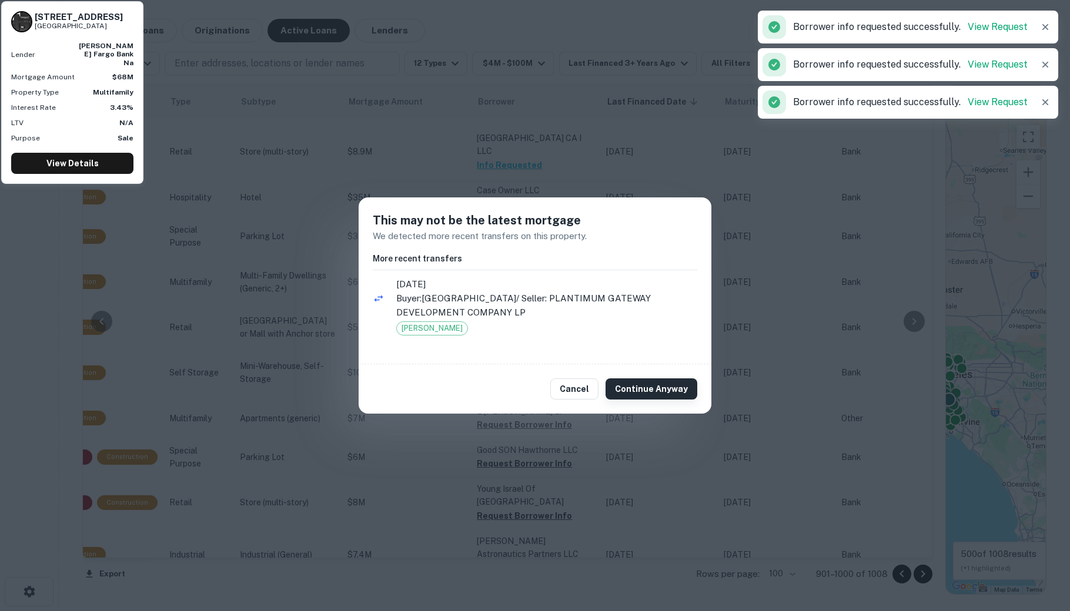
click at [631, 393] on button "Continue Anyway" at bounding box center [651, 388] width 92 height 21
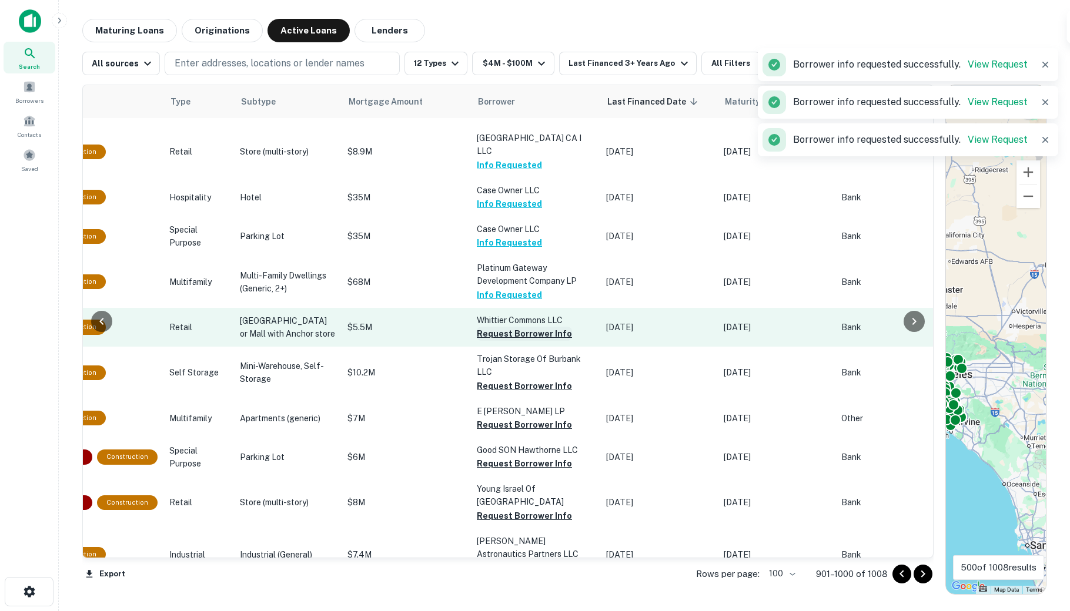
click at [477, 341] on button "Request Borrower Info" at bounding box center [524, 334] width 95 height 14
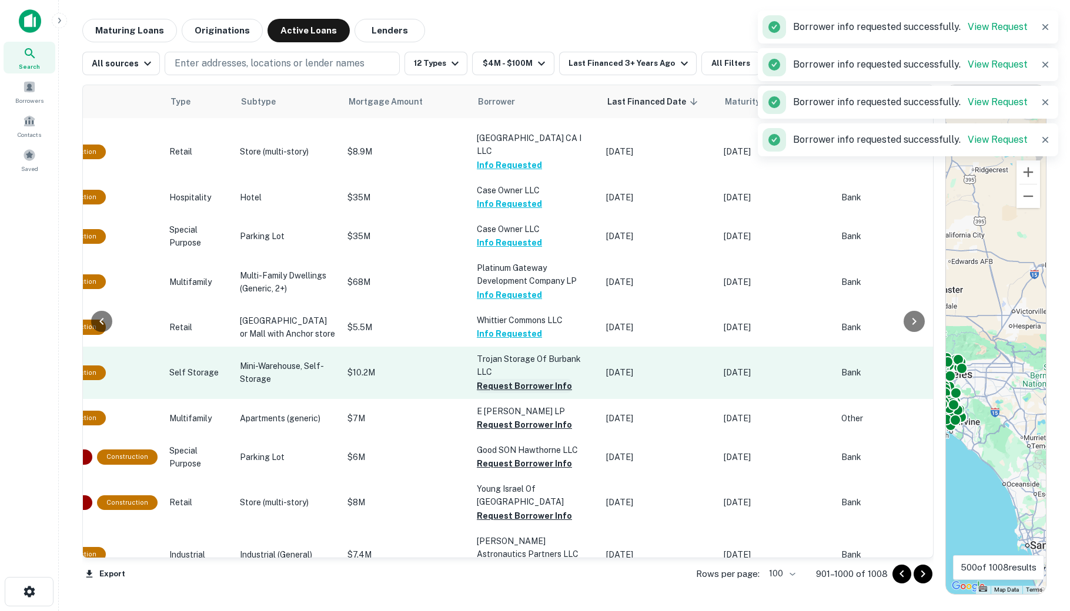
click at [491, 393] on button "Request Borrower Info" at bounding box center [524, 386] width 95 height 14
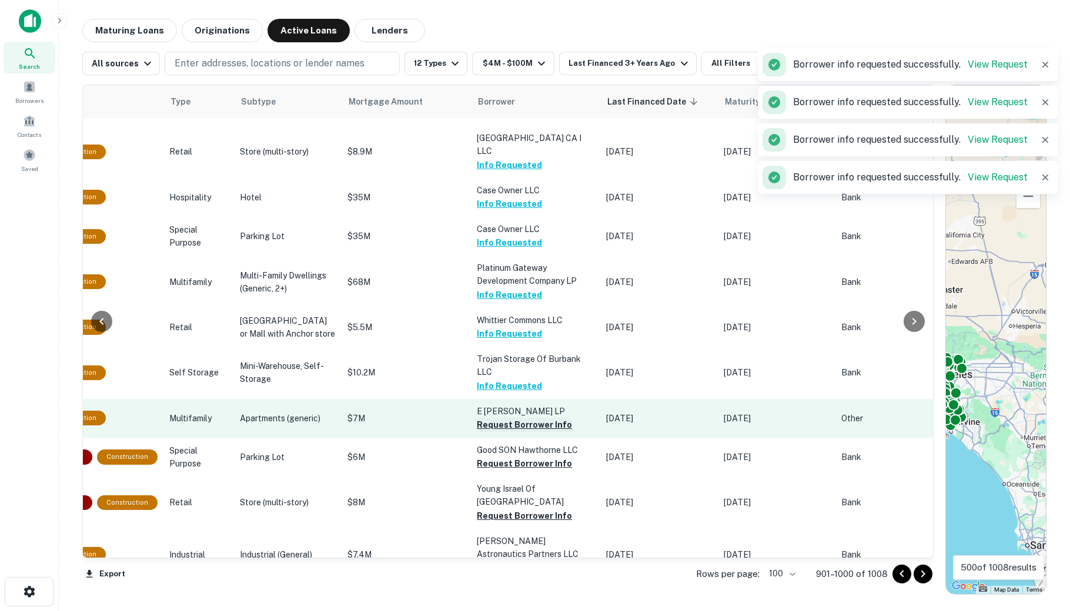
click at [499, 432] on button "Request Borrower Info" at bounding box center [524, 425] width 95 height 14
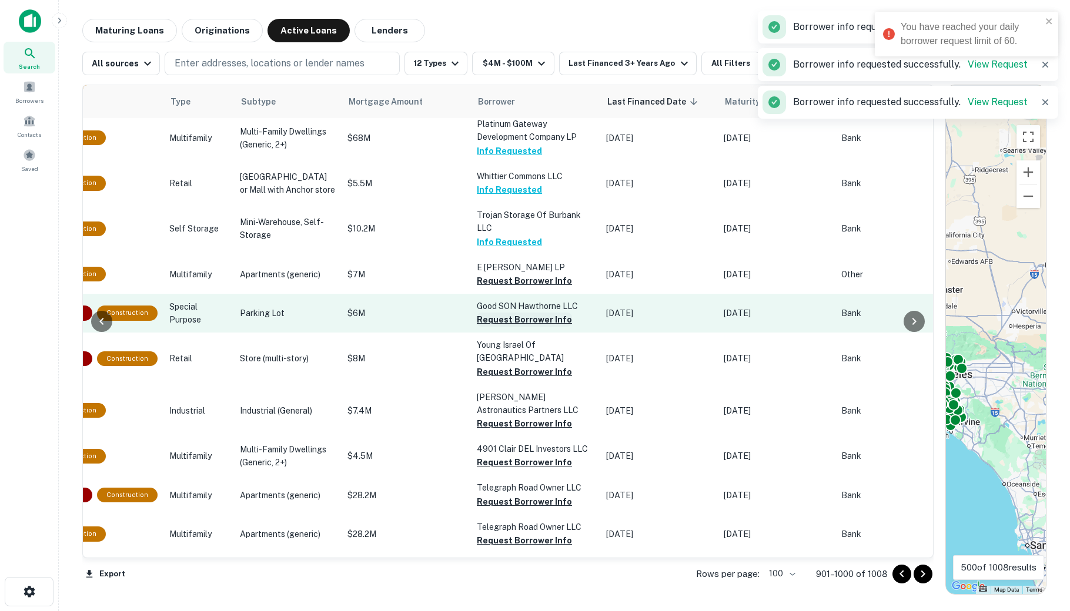
scroll to position [762, 430]
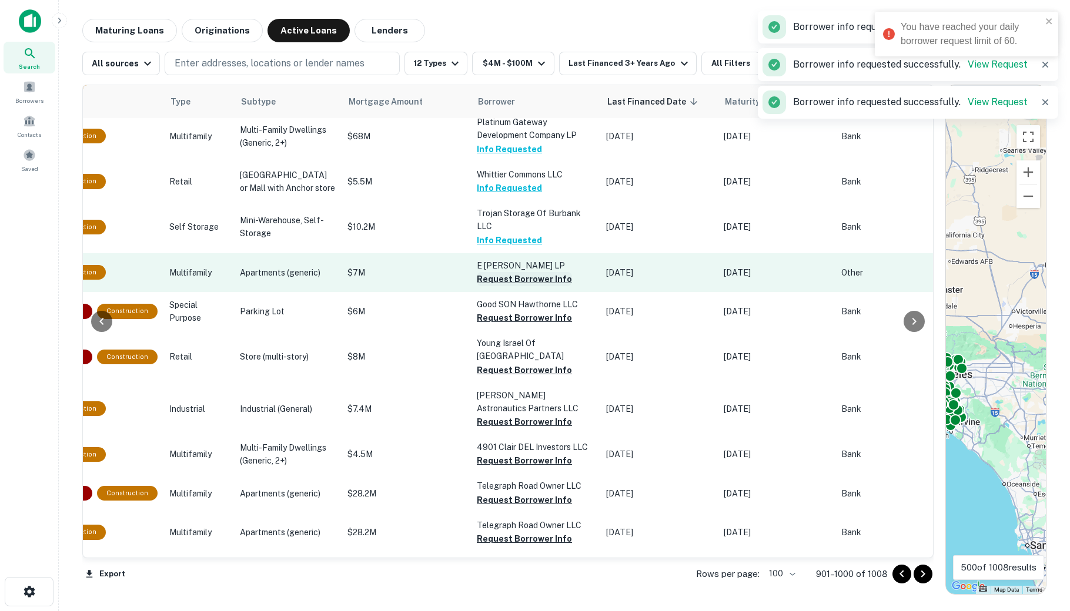
click at [482, 286] on button "Request Borrower Info" at bounding box center [524, 279] width 95 height 14
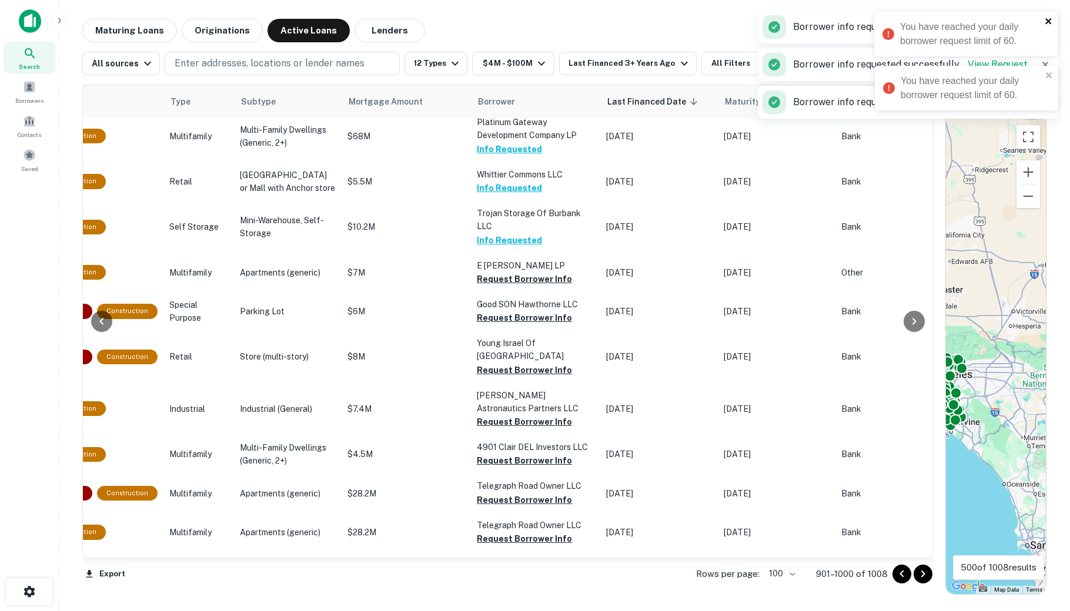
click at [867, 25] on div "You have reached your daily borrower request limit of 60." at bounding box center [965, 34] width 183 height 45
click at [867, 71] on icon "close" at bounding box center [1049, 75] width 8 height 9
click at [867, 22] on icon "close" at bounding box center [1049, 20] width 8 height 9
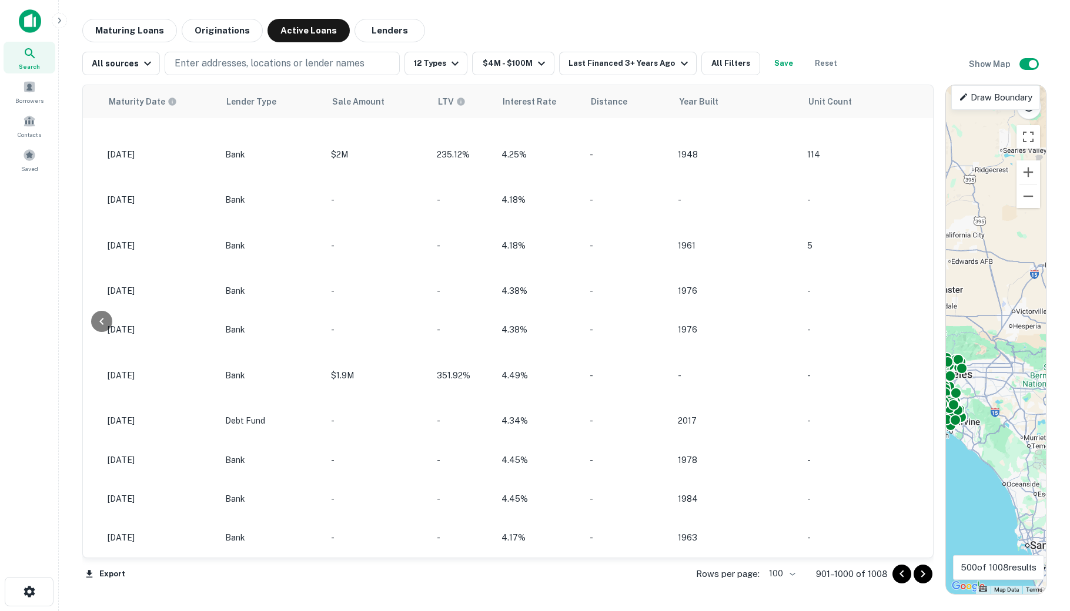
scroll to position [4091, 1046]
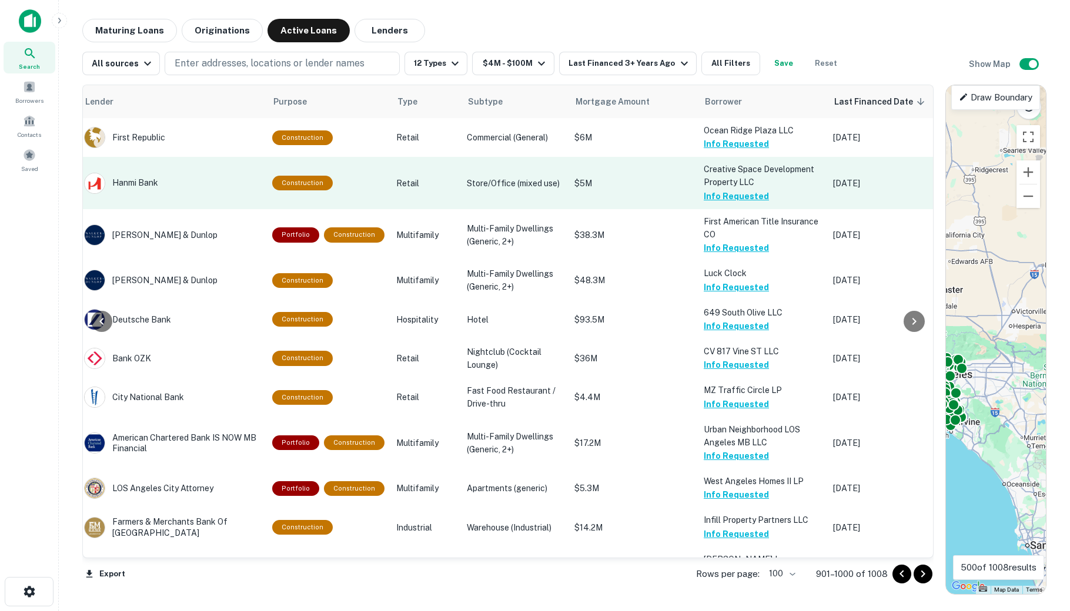
scroll to position [0, 186]
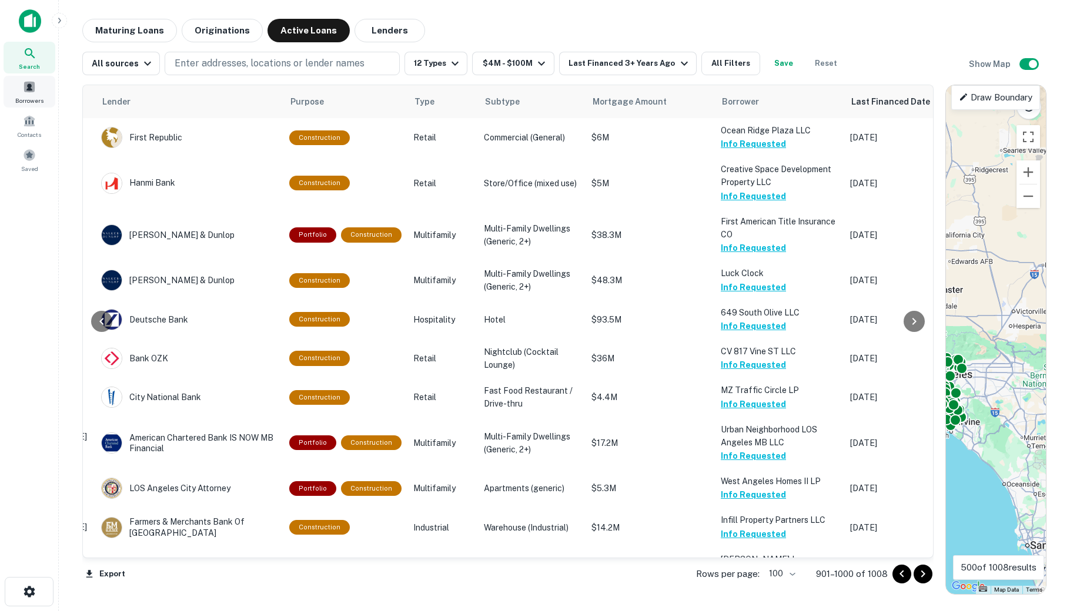
click at [21, 95] on div "Borrowers" at bounding box center [30, 92] width 52 height 32
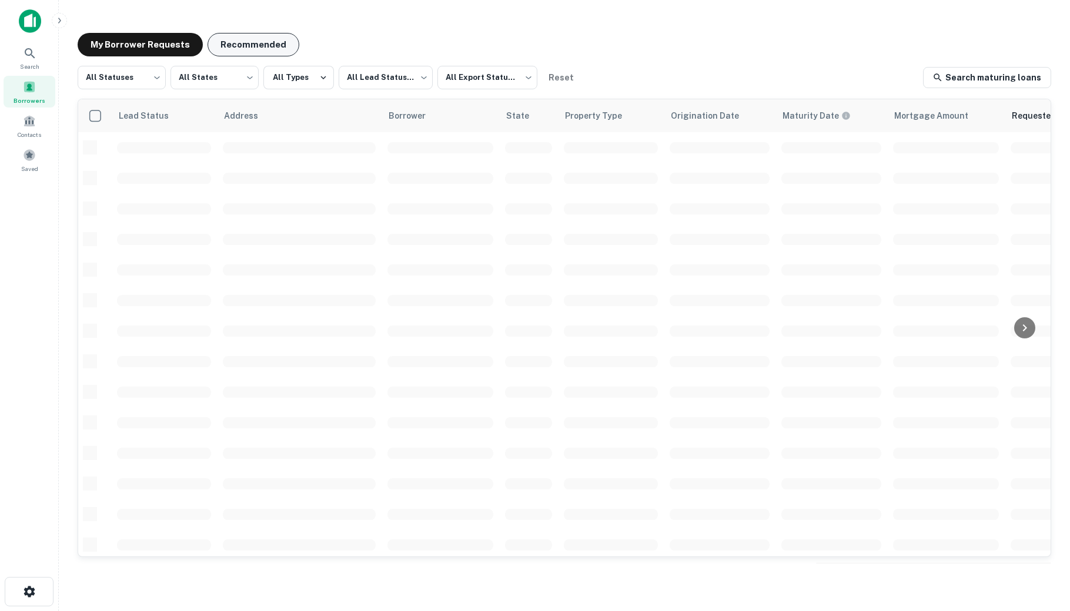
click at [240, 48] on button "Recommended" at bounding box center [253, 45] width 92 height 24
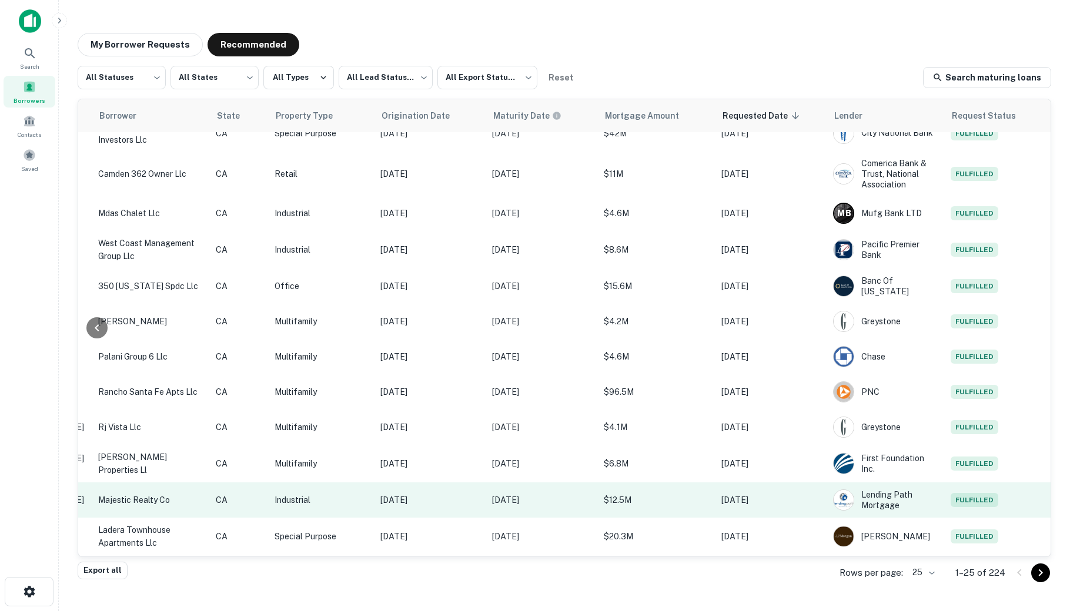
scroll to position [507, 290]
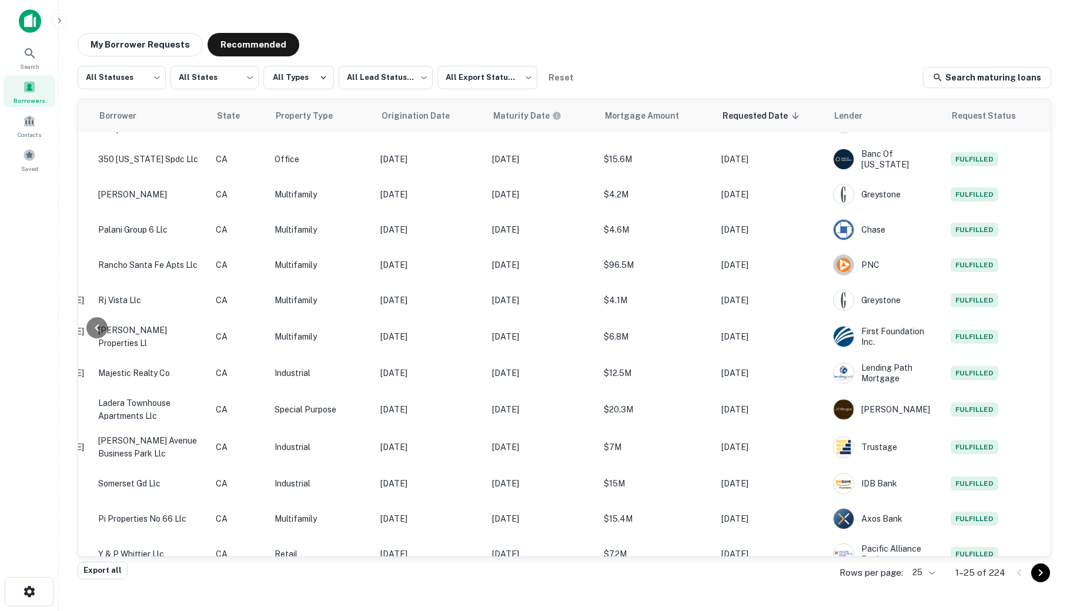
click at [920, 573] on body "Search Borrowers Contacts Saved My Borrower Requests Recommended All Statuses *…" at bounding box center [535, 305] width 1070 height 611
click at [920, 566] on li "500" at bounding box center [924, 565] width 40 height 21
